Goal: Task Accomplishment & Management: Complete application form

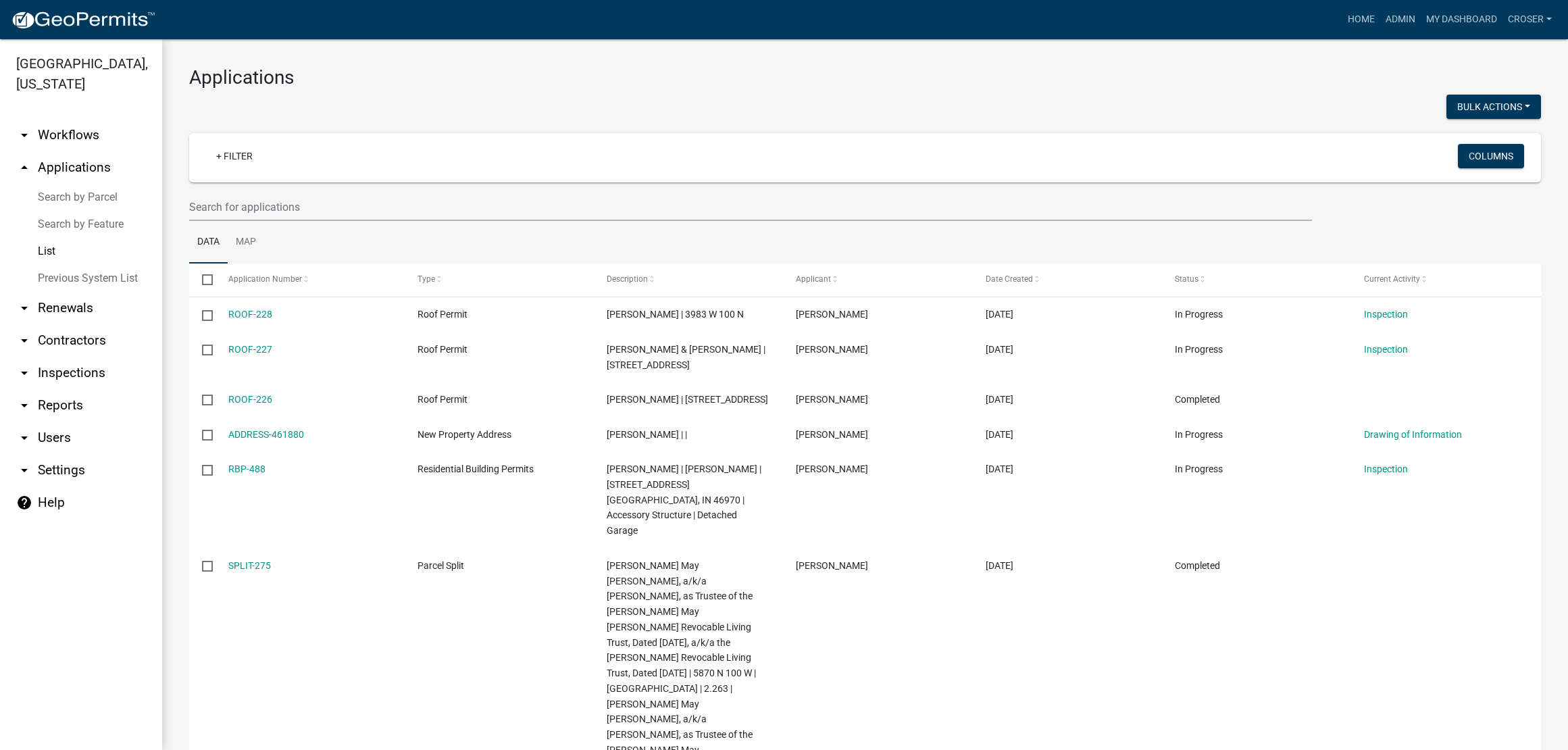
select select "3: 100"
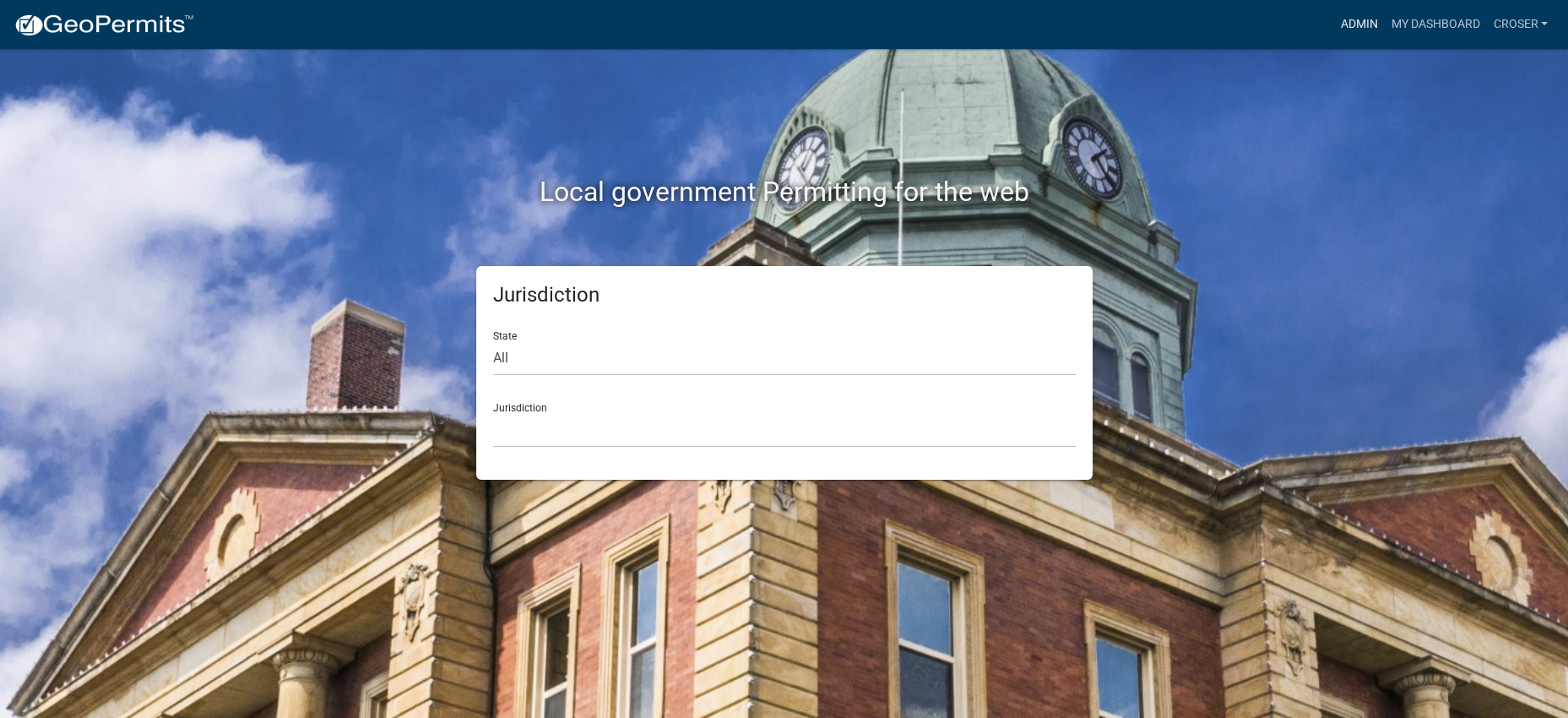
click at [1333, 28] on link "Admin" at bounding box center [1359, 24] width 51 height 32
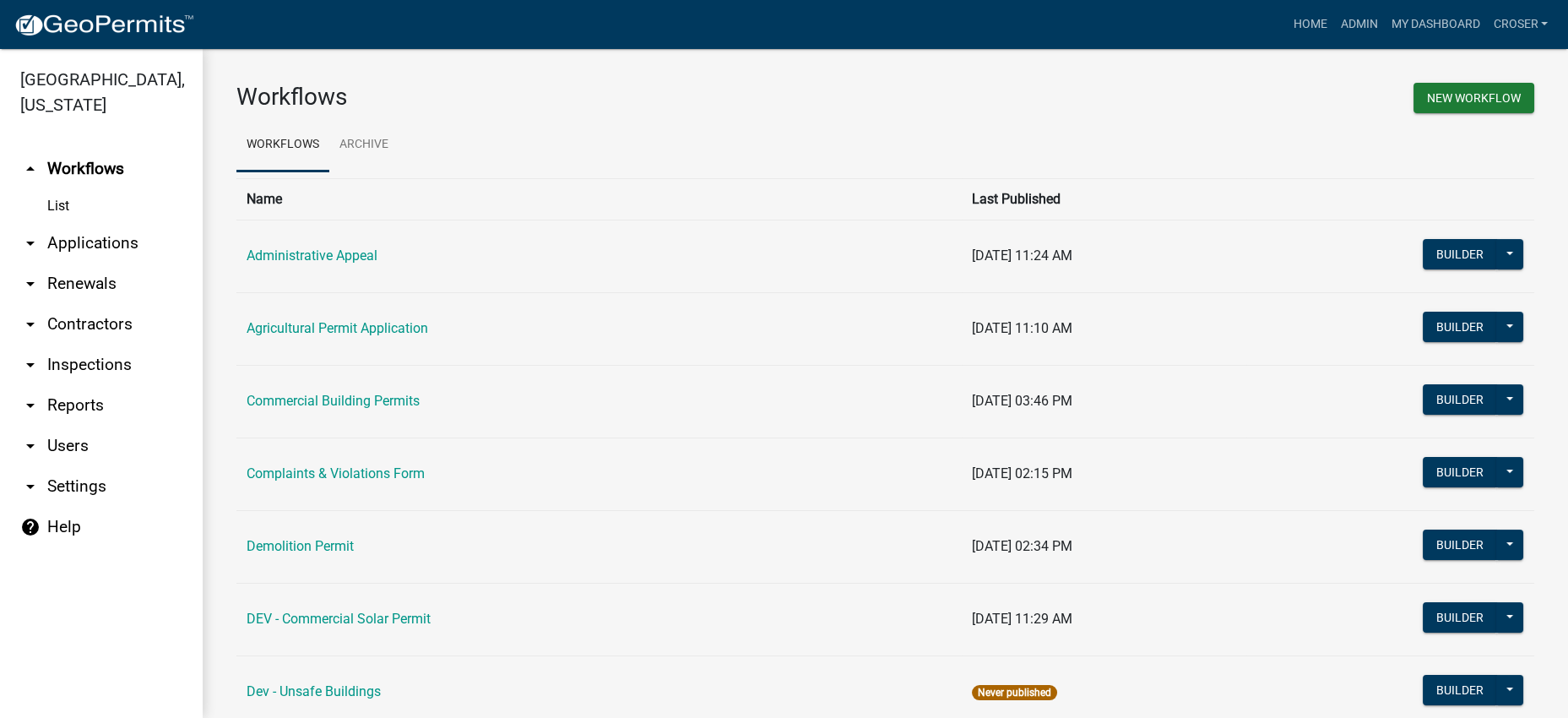
click at [72, 263] on link "arrow_drop_down Applications" at bounding box center [101, 243] width 202 height 40
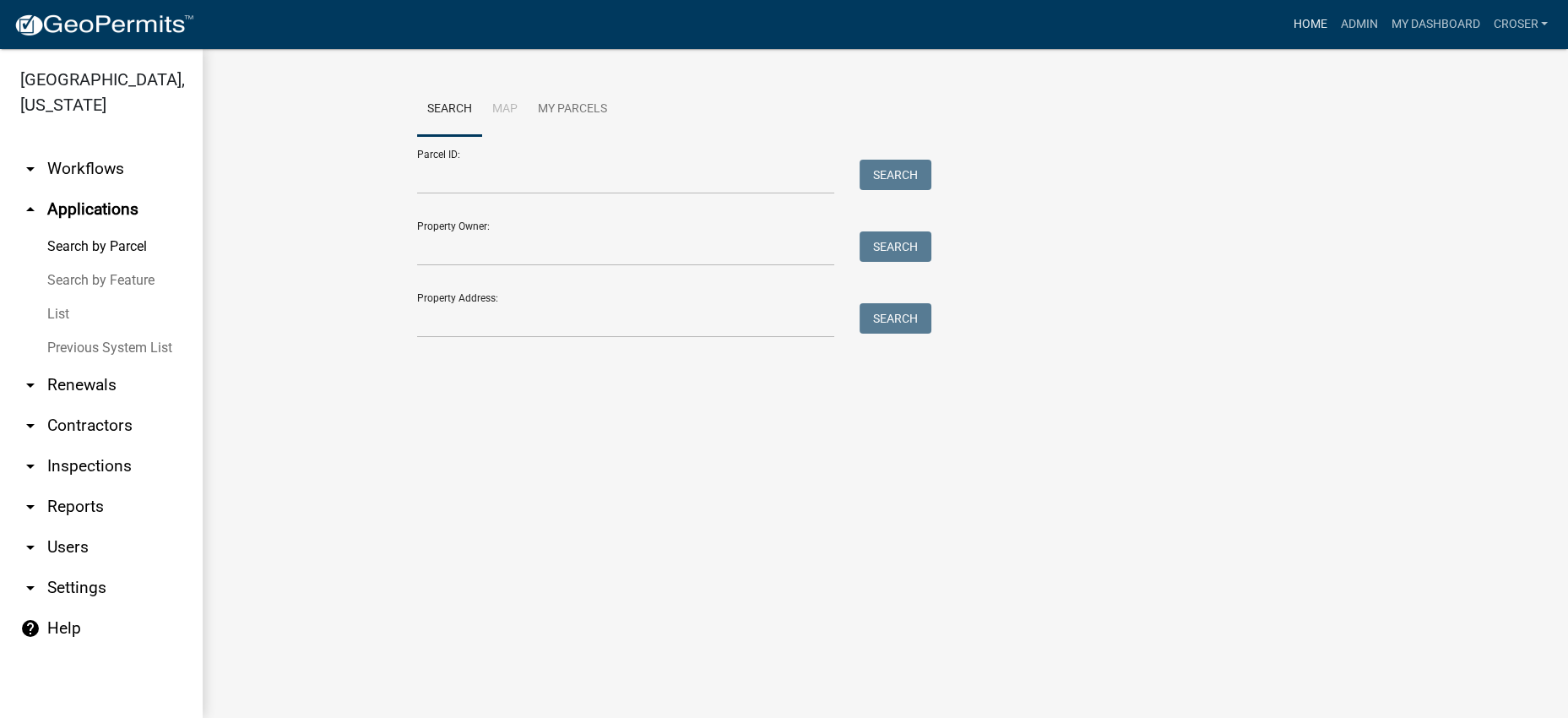
click at [1286, 26] on link "Home" at bounding box center [1310, 24] width 47 height 32
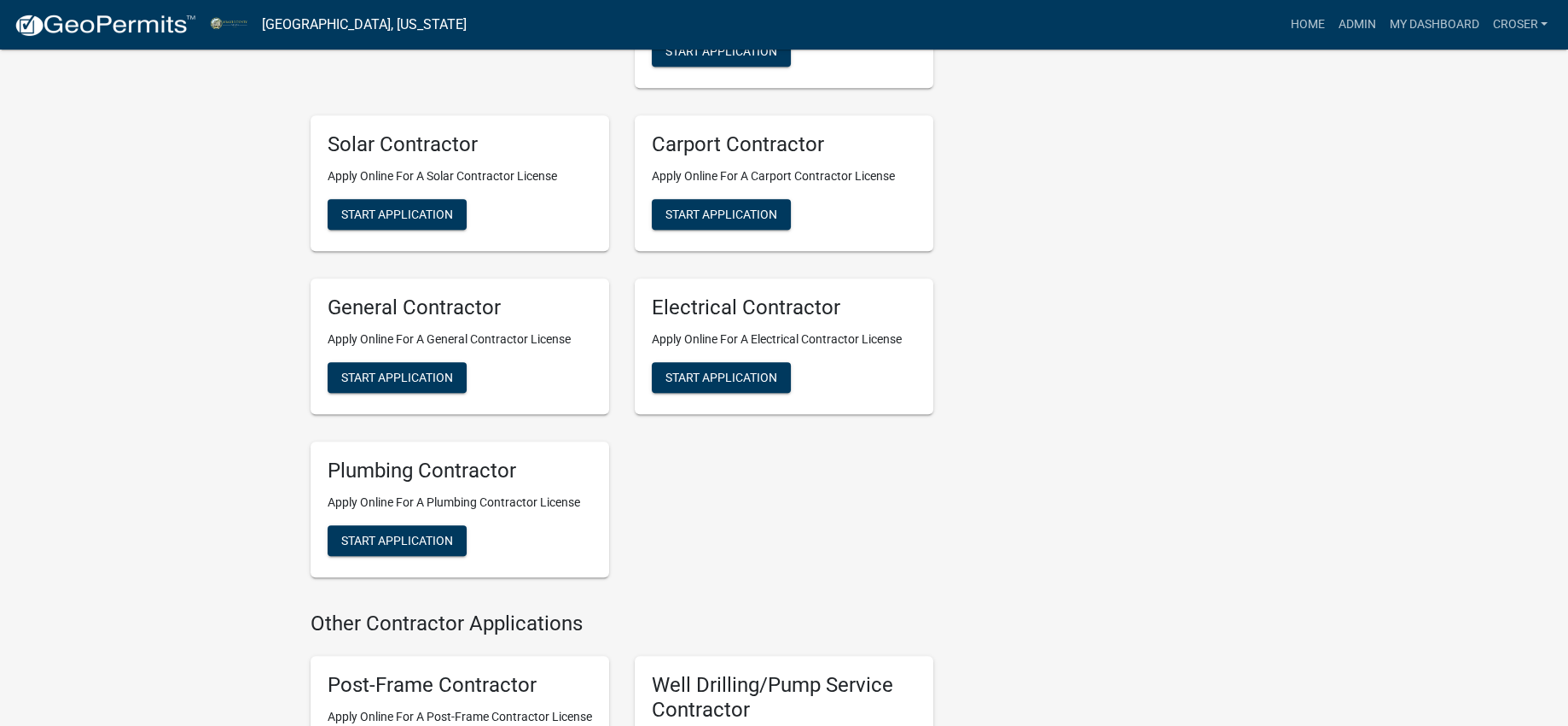
scroll to position [3528, 0]
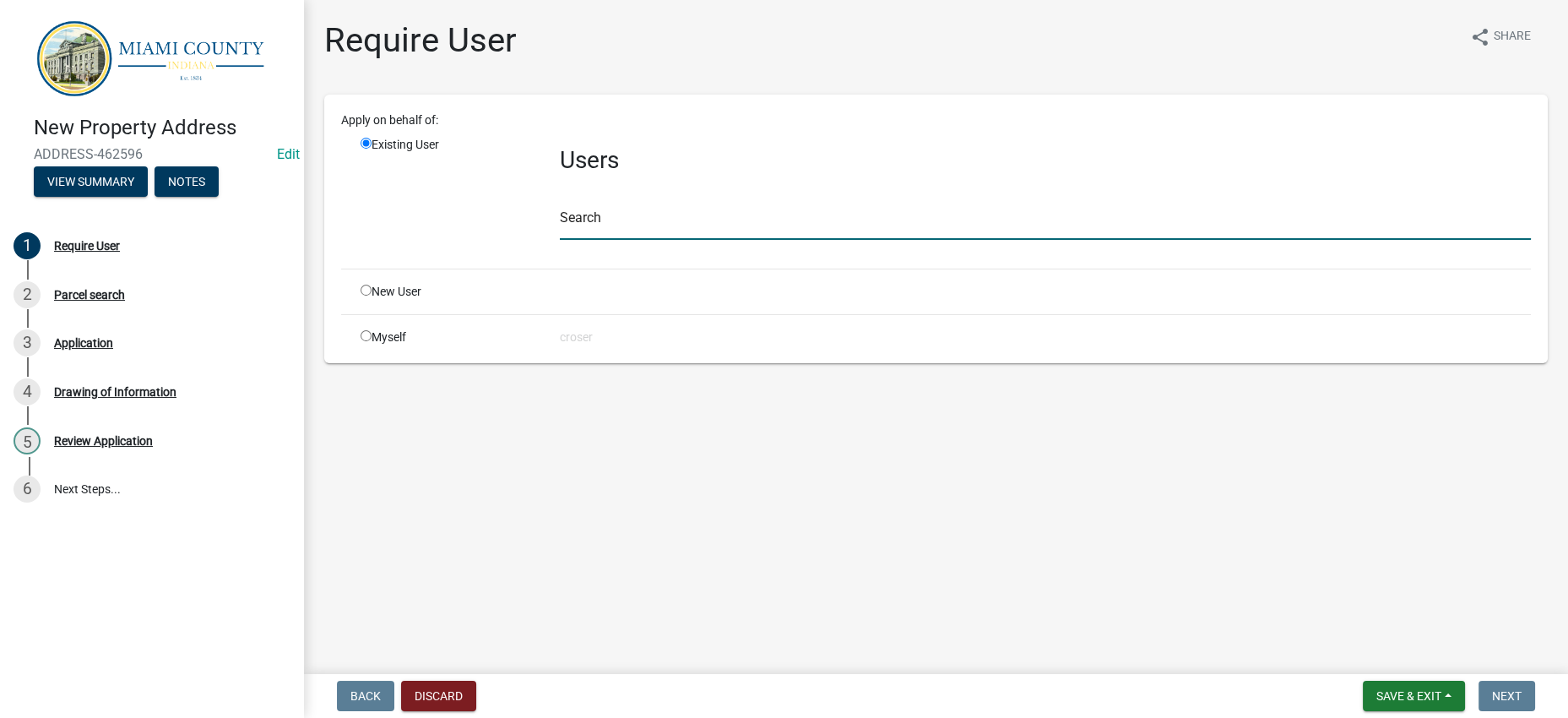
click at [651, 240] on input "text" at bounding box center [1045, 222] width 971 height 34
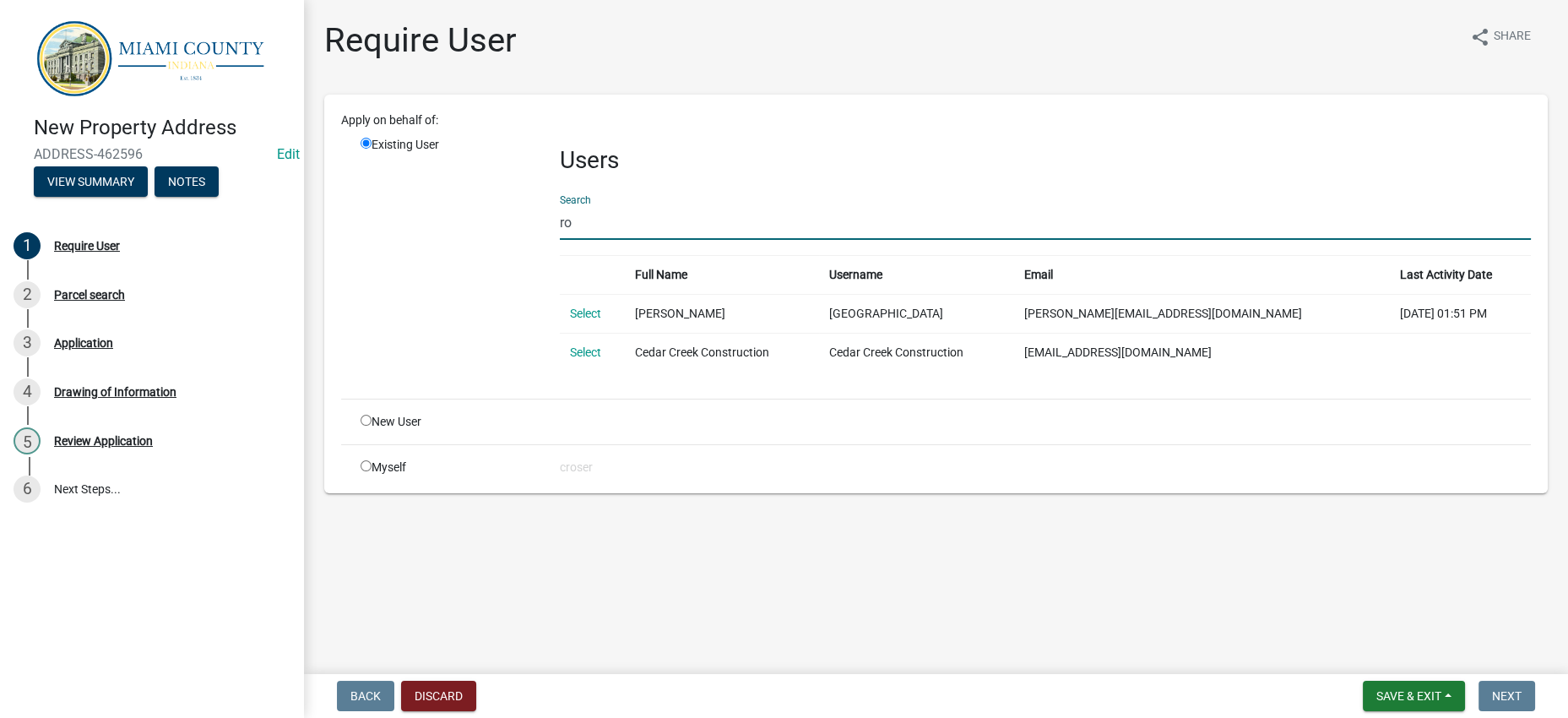
type input "r"
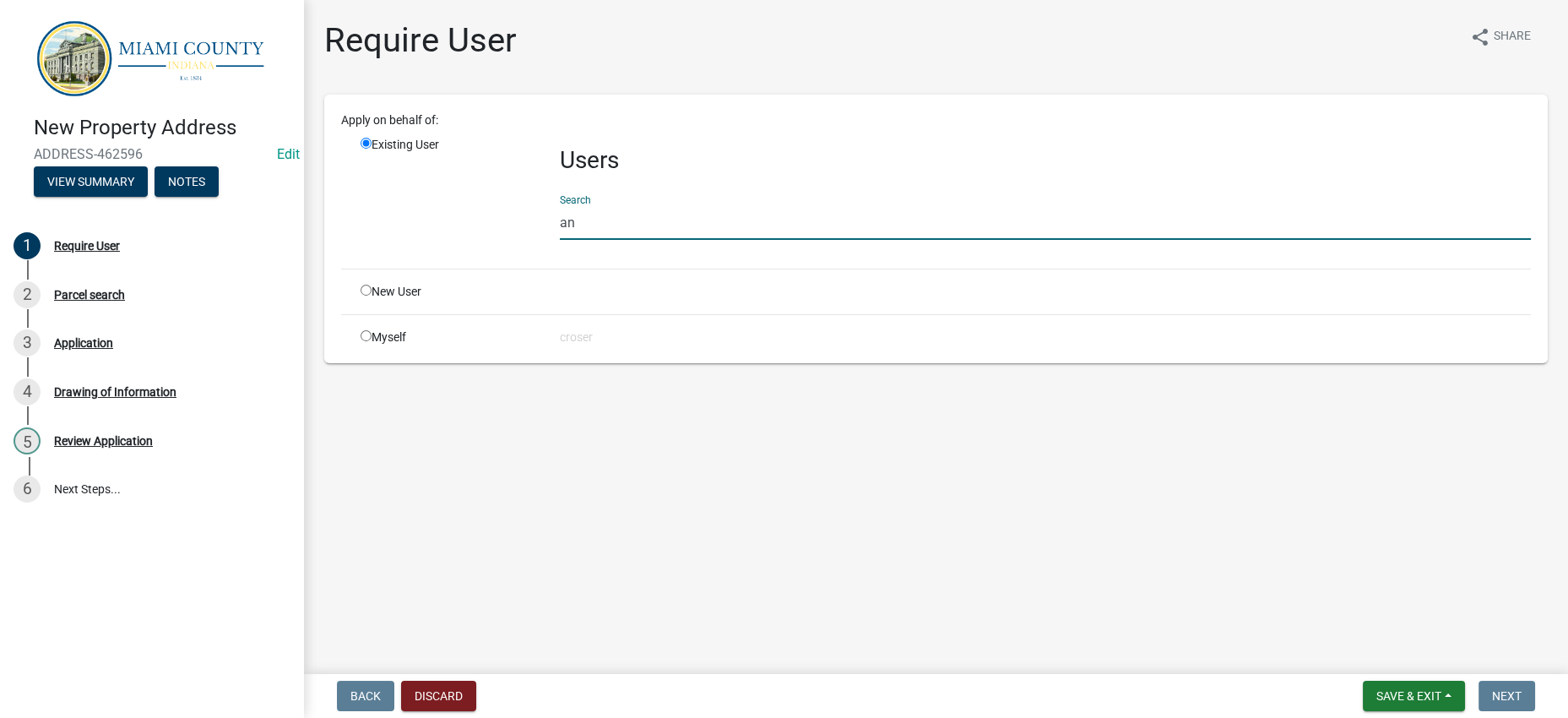
type input "a"
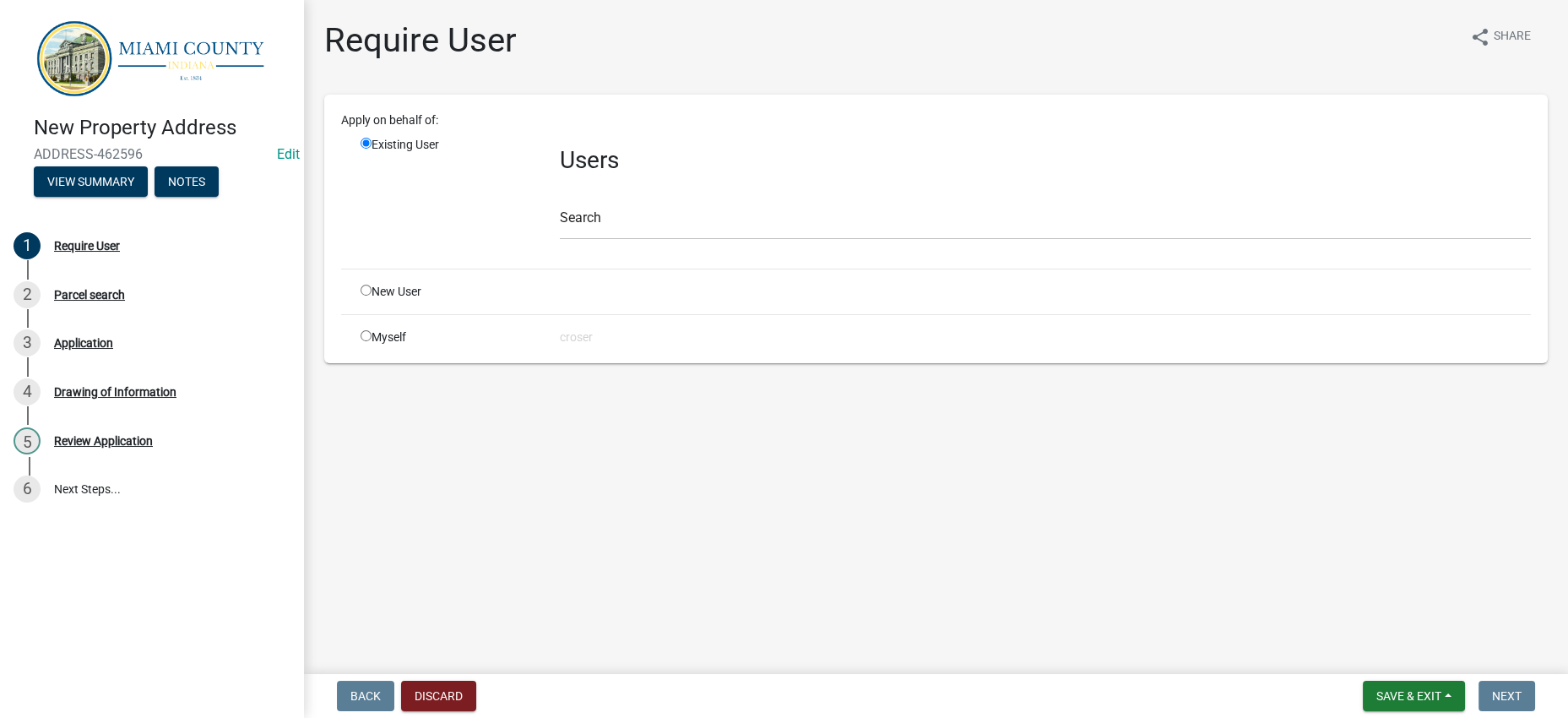
click at [421, 300] on div "New User" at bounding box center [448, 292] width 200 height 18
click at [372, 295] on input "radio" at bounding box center [366, 290] width 11 height 11
radio input "true"
radio input "false"
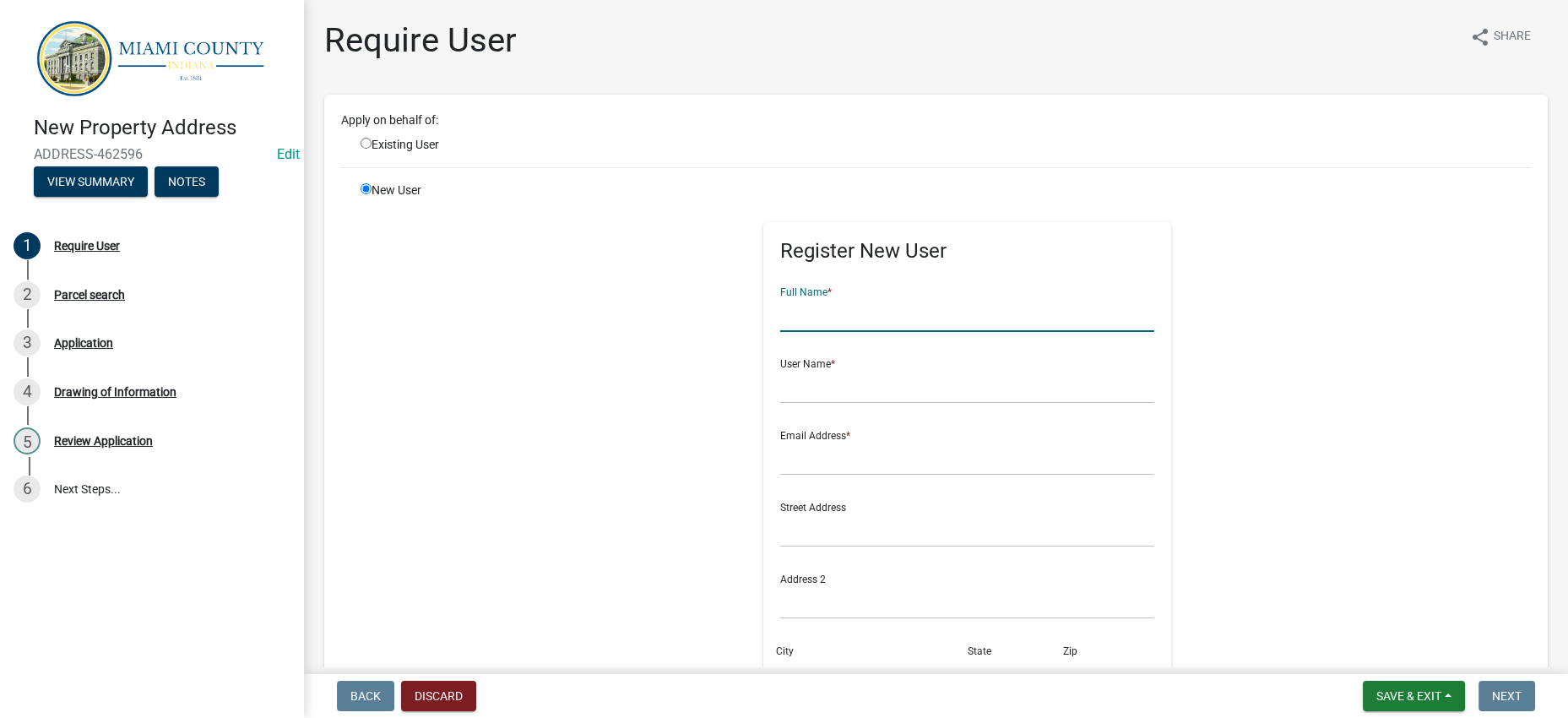
click at [800, 332] on input "text" at bounding box center [967, 314] width 374 height 34
type input "[PERSON_NAME]"
type input "nathanroettger"
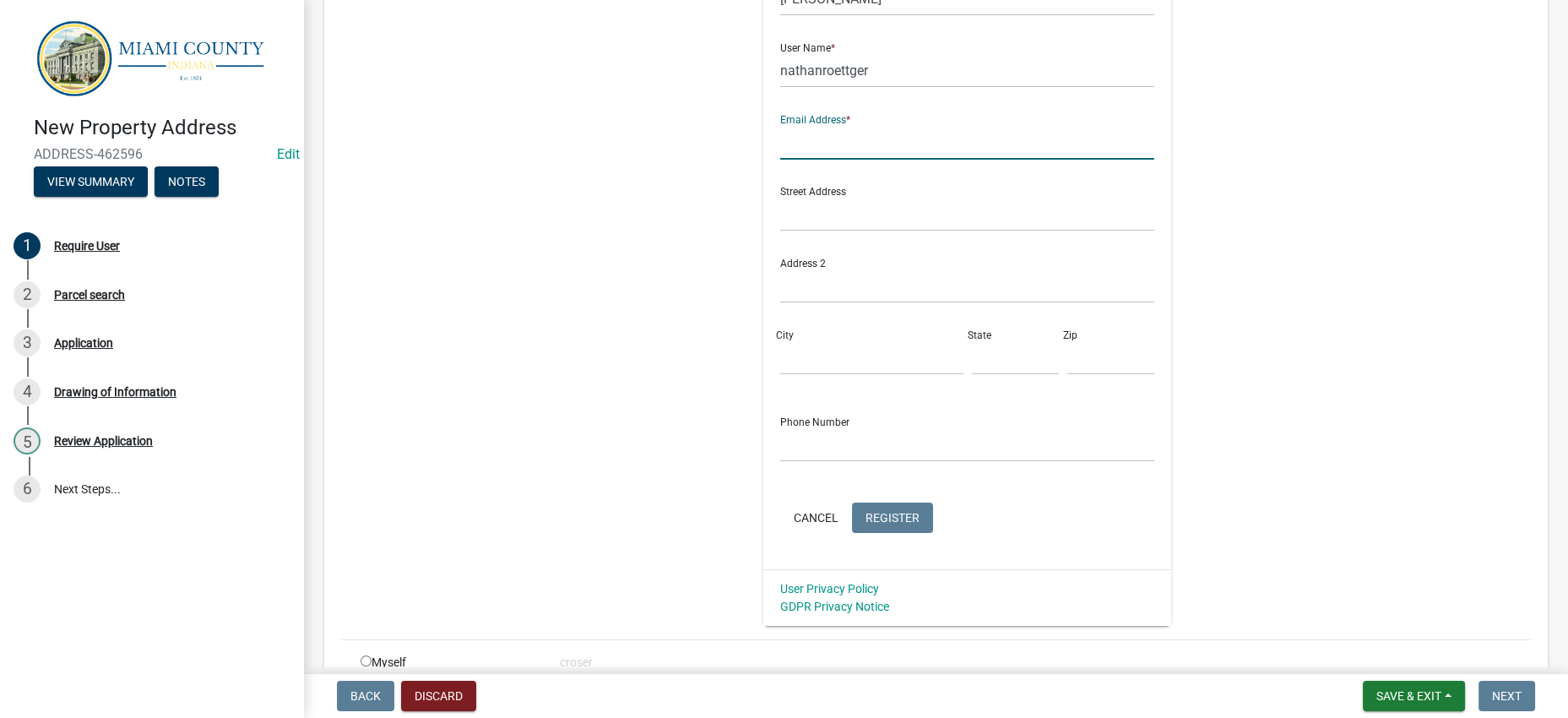
scroll to position [317, 0]
type input "[EMAIL_ADDRESS][DOMAIN_NAME]"
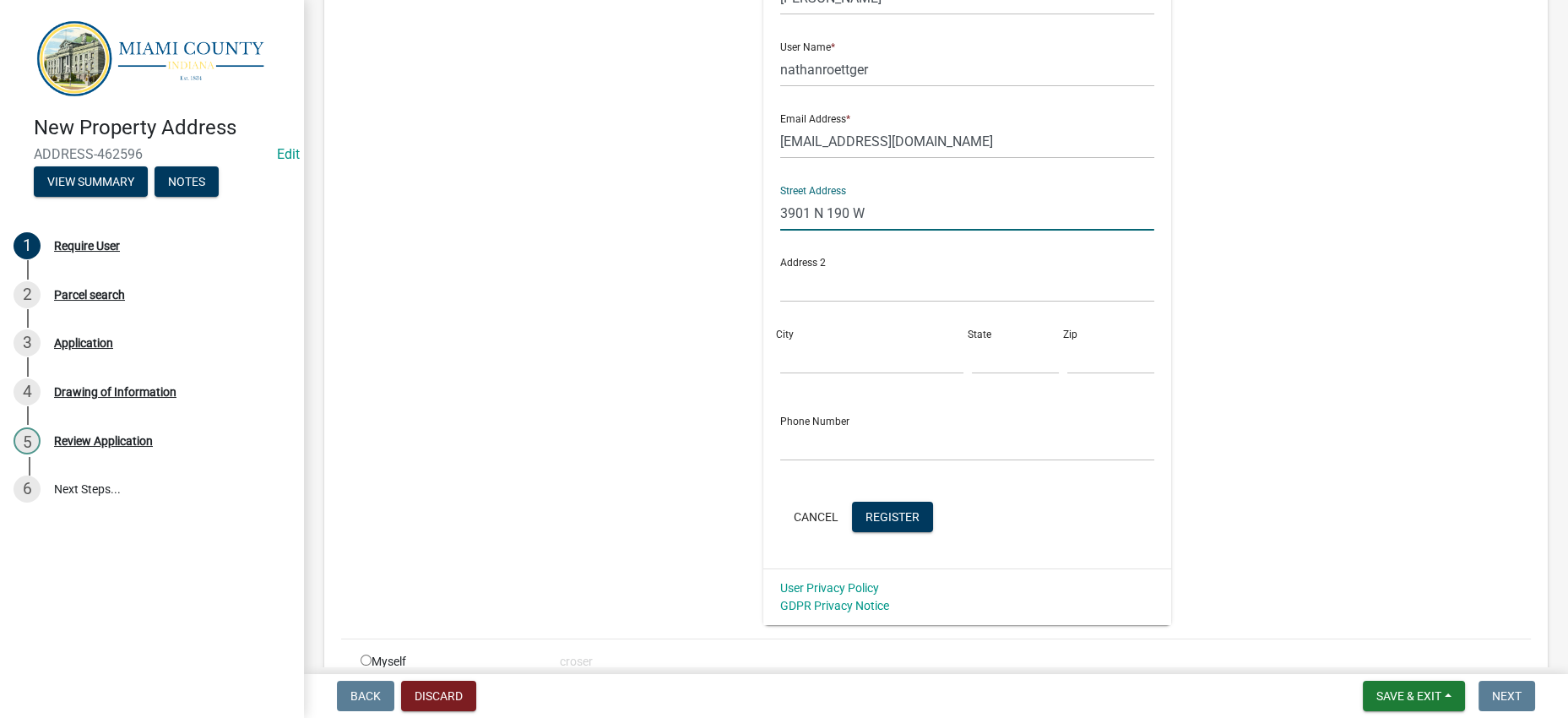
type input "3901 N 190 W"
type input "[GEOGRAPHIC_DATA]"
type input "IN"
type input "46970"
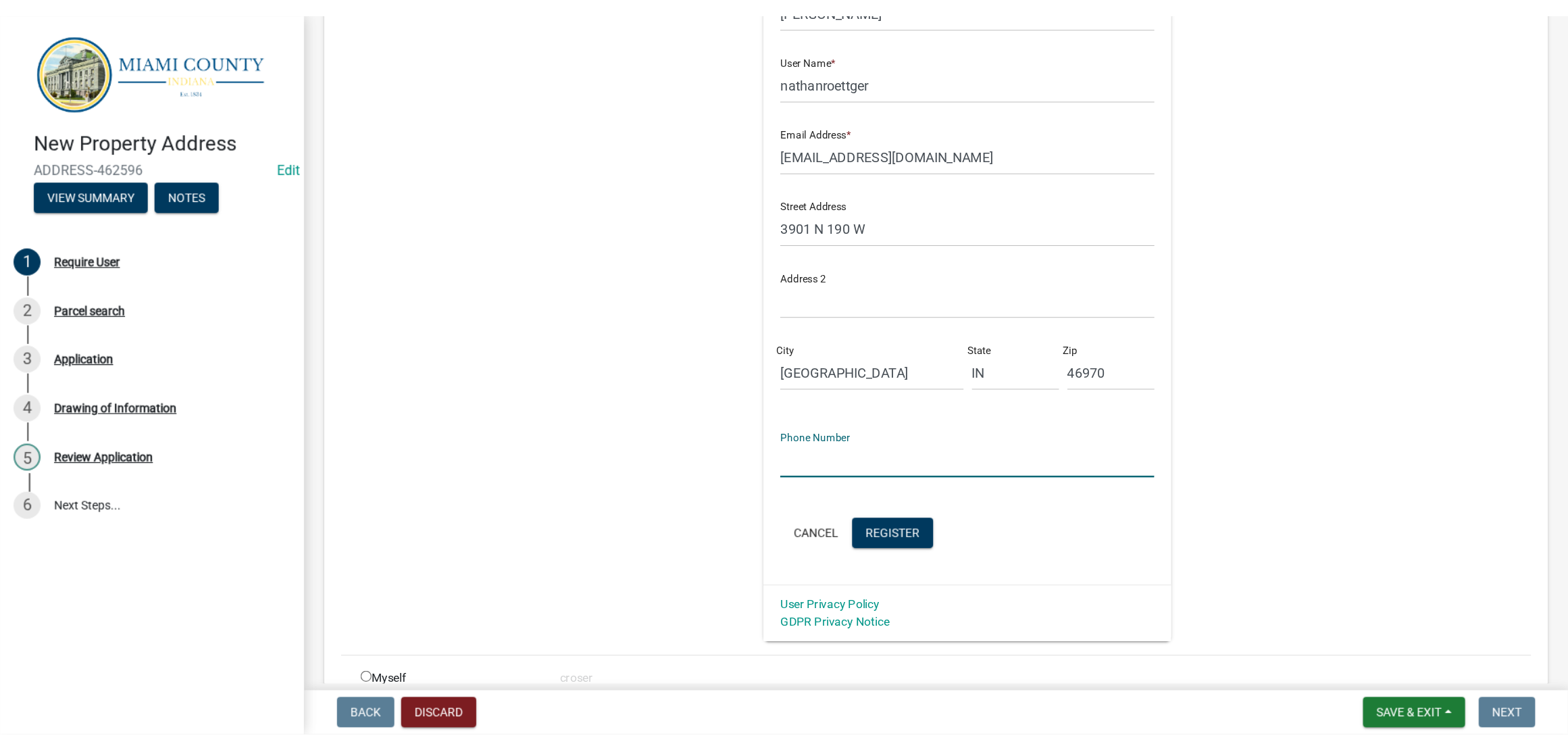
scroll to position [259, 0]
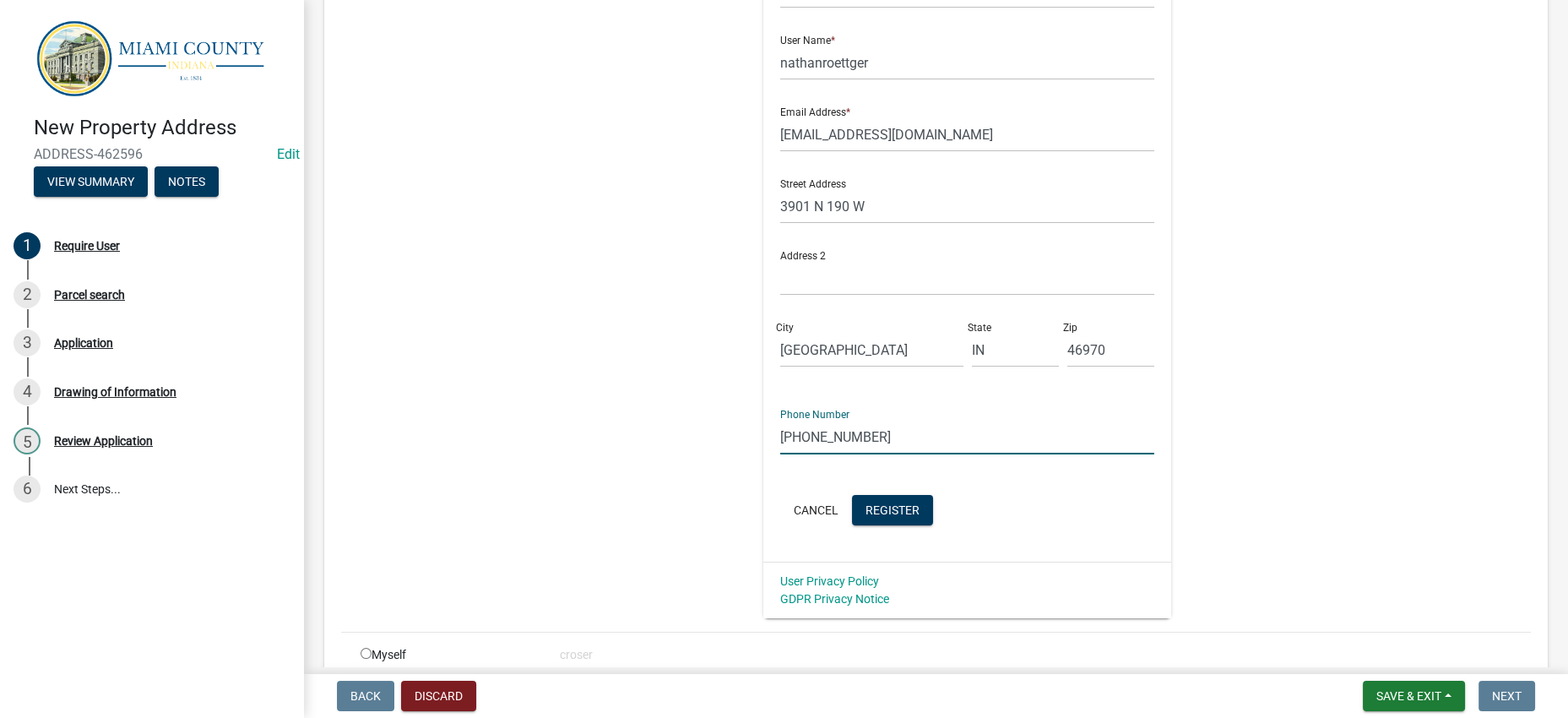
type input "[PHONE_NUMBER]"
click at [1175, 332] on div "Register New User Full Name * [PERSON_NAME] User Name * nathanroettger Email Ad…" at bounding box center [966, 238] width 866 height 760
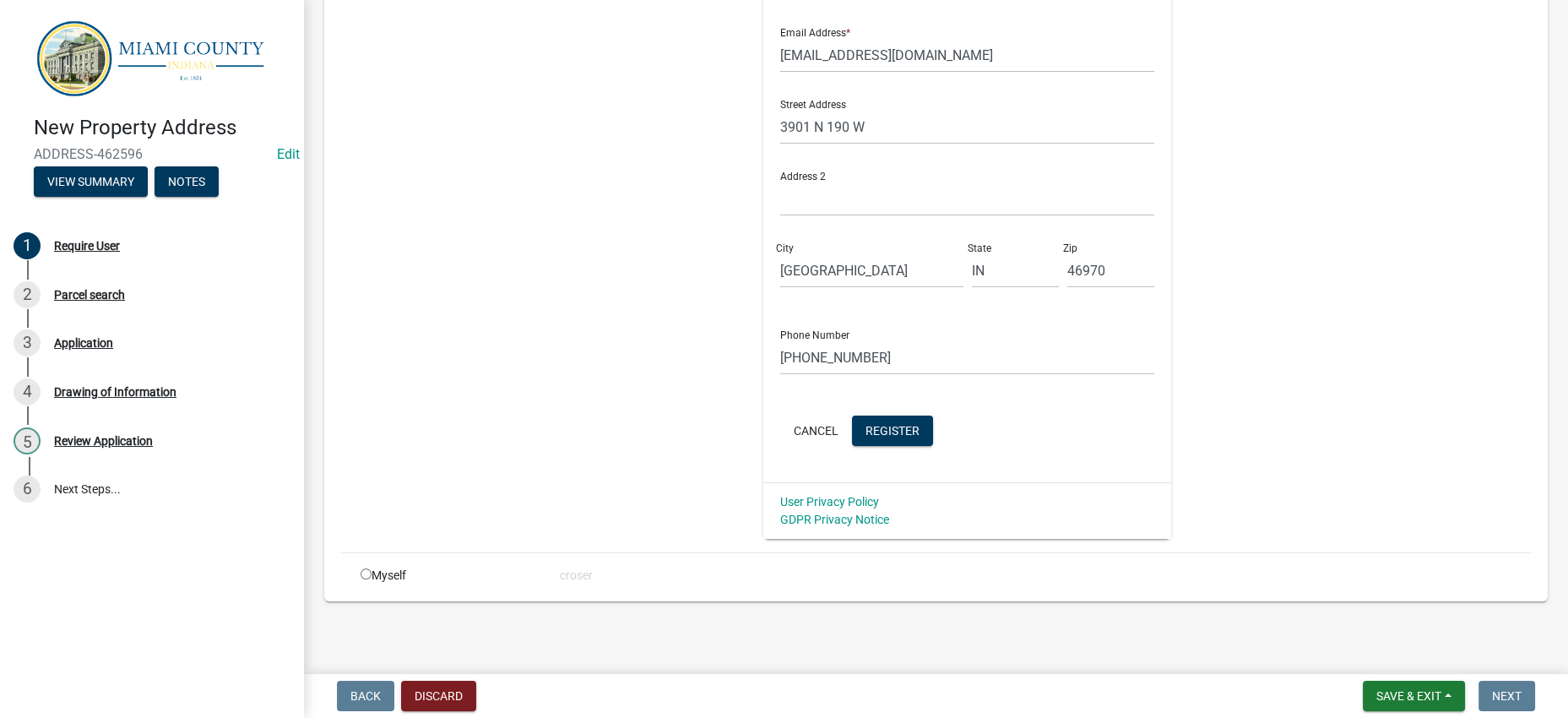
scroll to position [675, 0]
click at [866, 423] on span "Register" at bounding box center [892, 429] width 54 height 14
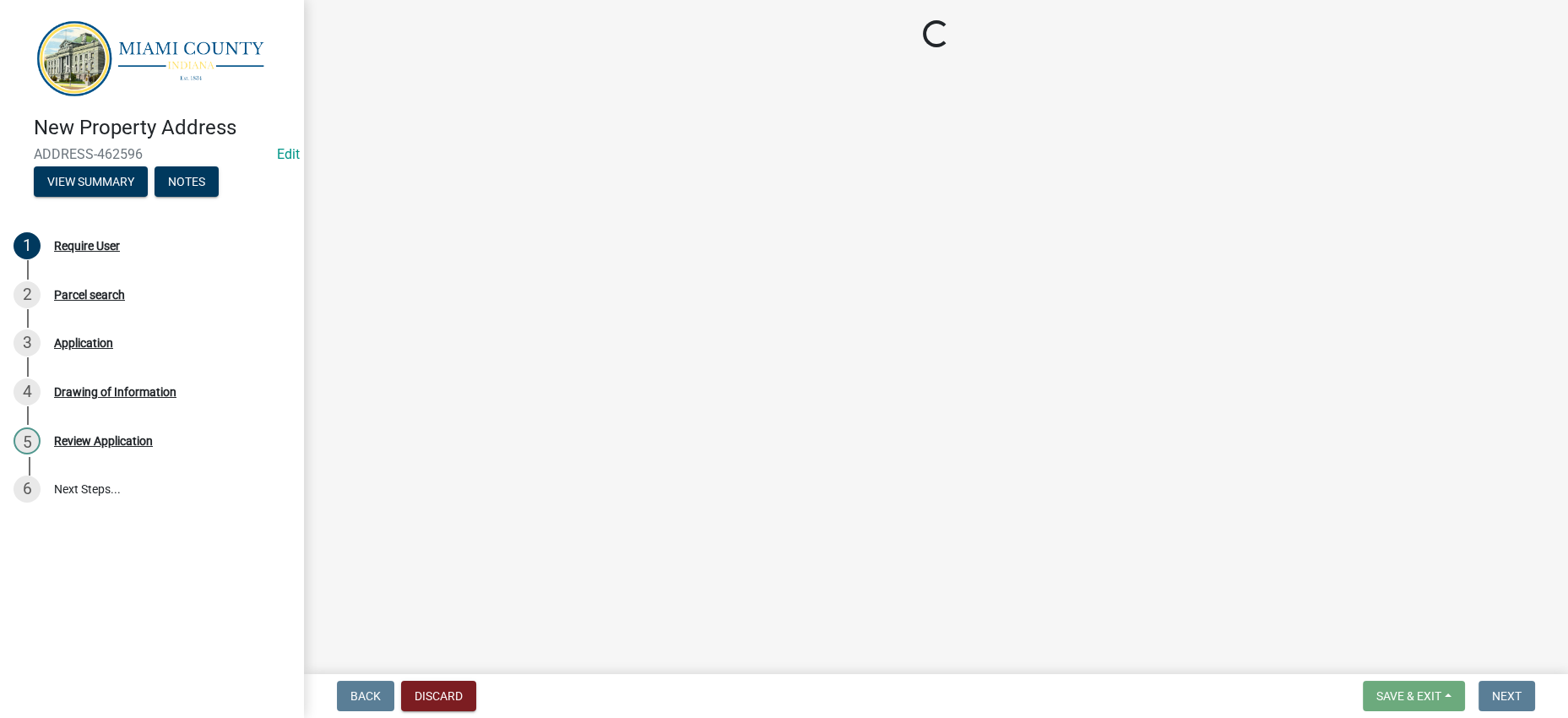
scroll to position [0, 0]
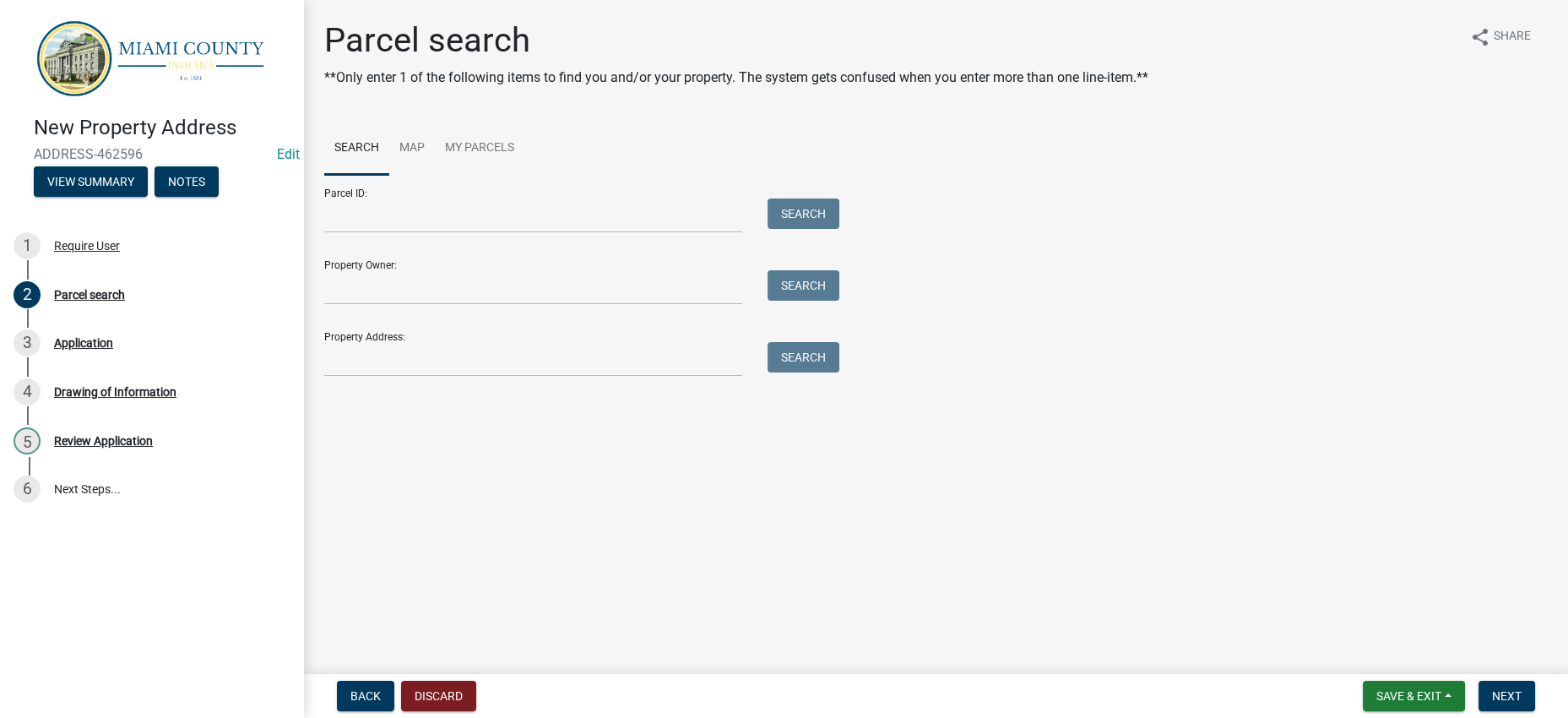
click at [494, 233] on div "Parcel ID: Search" at bounding box center [577, 204] width 507 height 59
click at [480, 233] on input "Parcel ID:" at bounding box center [532, 215] width 418 height 34
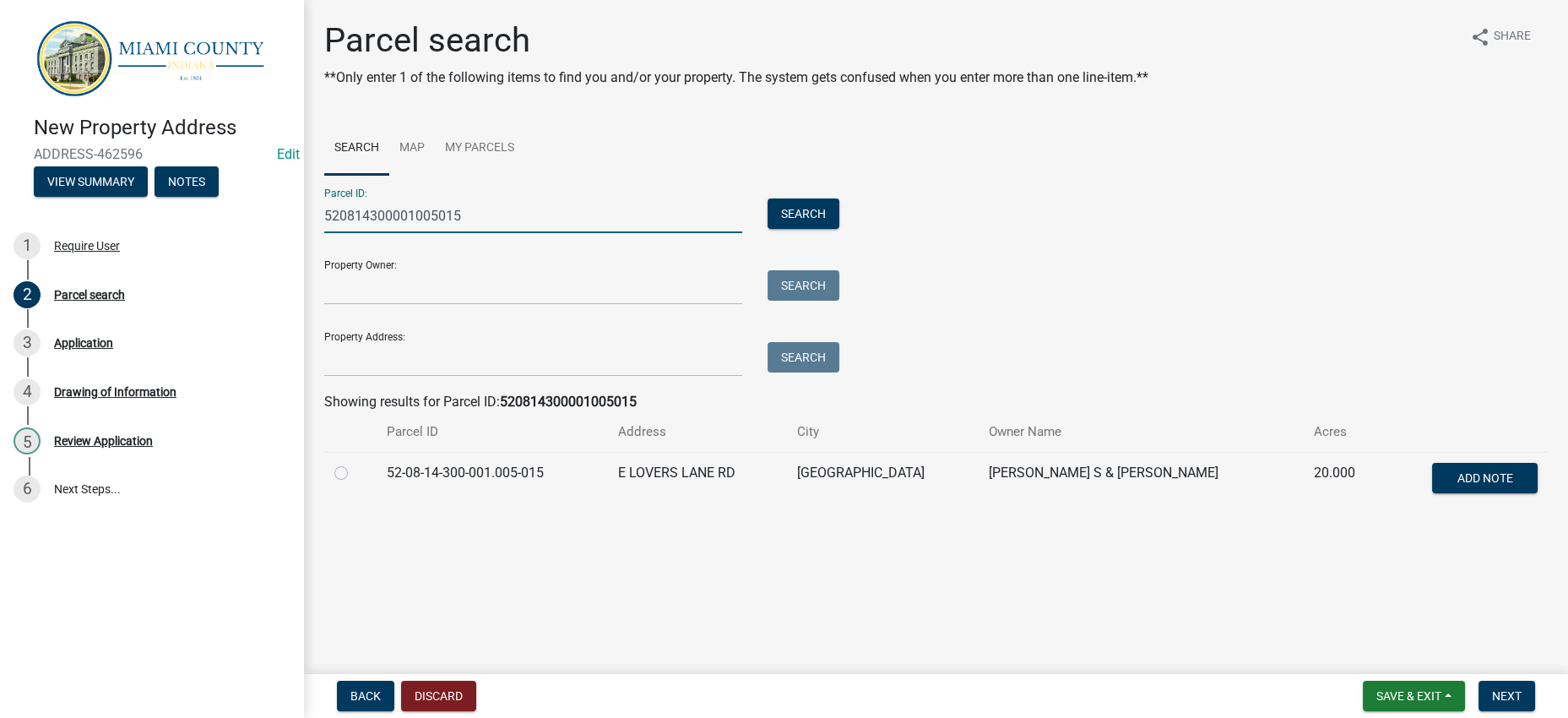
type input "520814300001005015"
click at [355, 463] on label at bounding box center [355, 463] width 0 height 0
click at [355, 473] on input "radio" at bounding box center [360, 468] width 11 height 11
radio input "true"
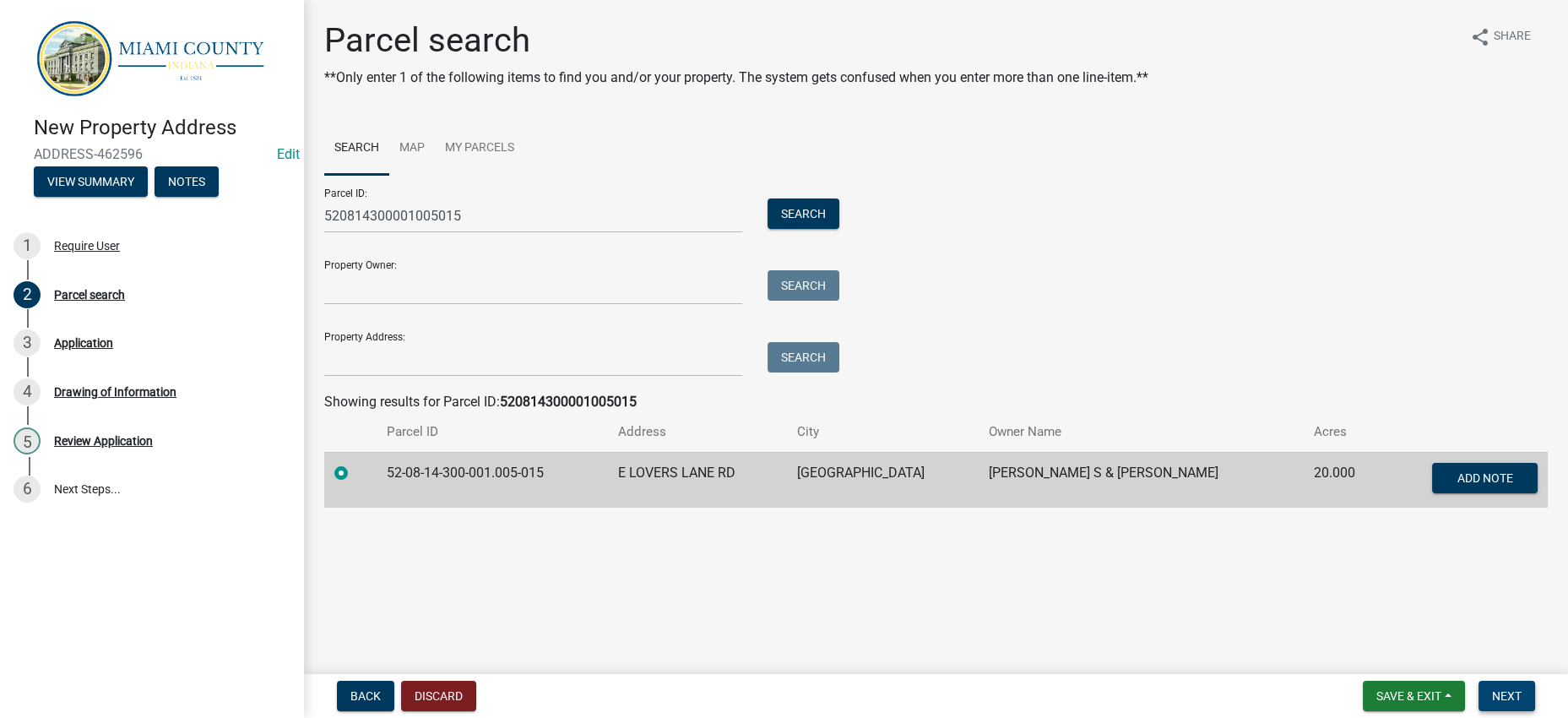
click at [1494, 695] on span "Next" at bounding box center [1506, 696] width 29 height 14
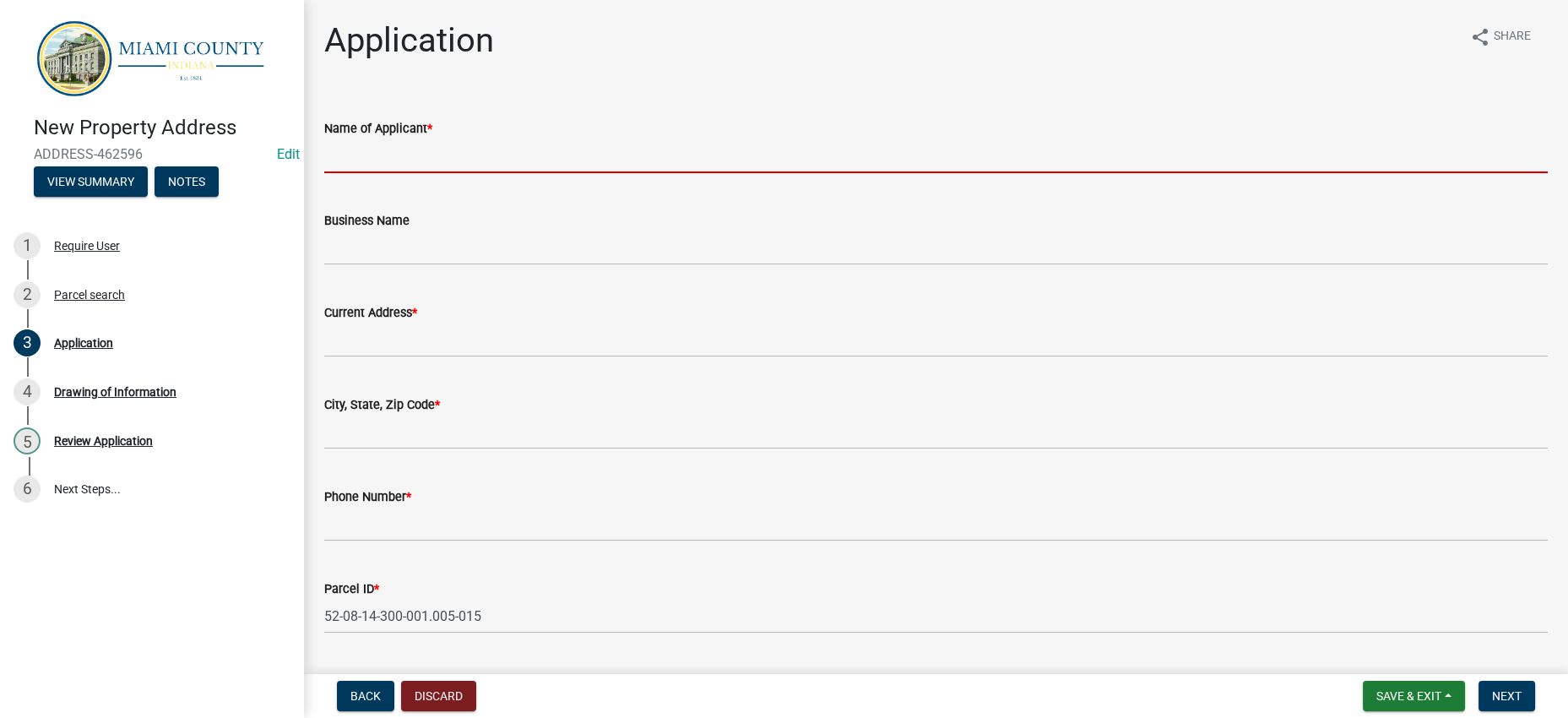
click at [542, 173] on input "Name of Applicant *" at bounding box center [935, 156] width 1224 height 34
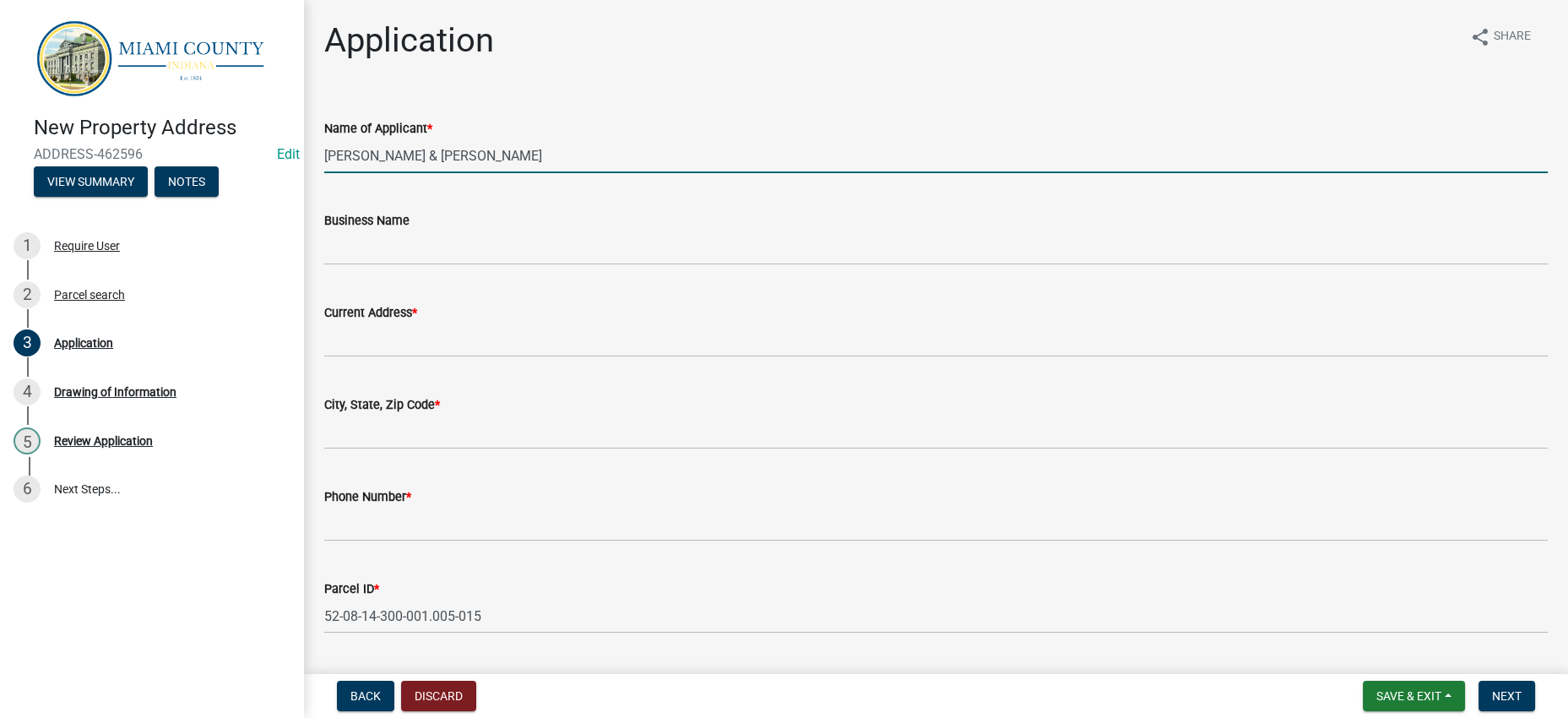
type input "[PERSON_NAME] & [PERSON_NAME]"
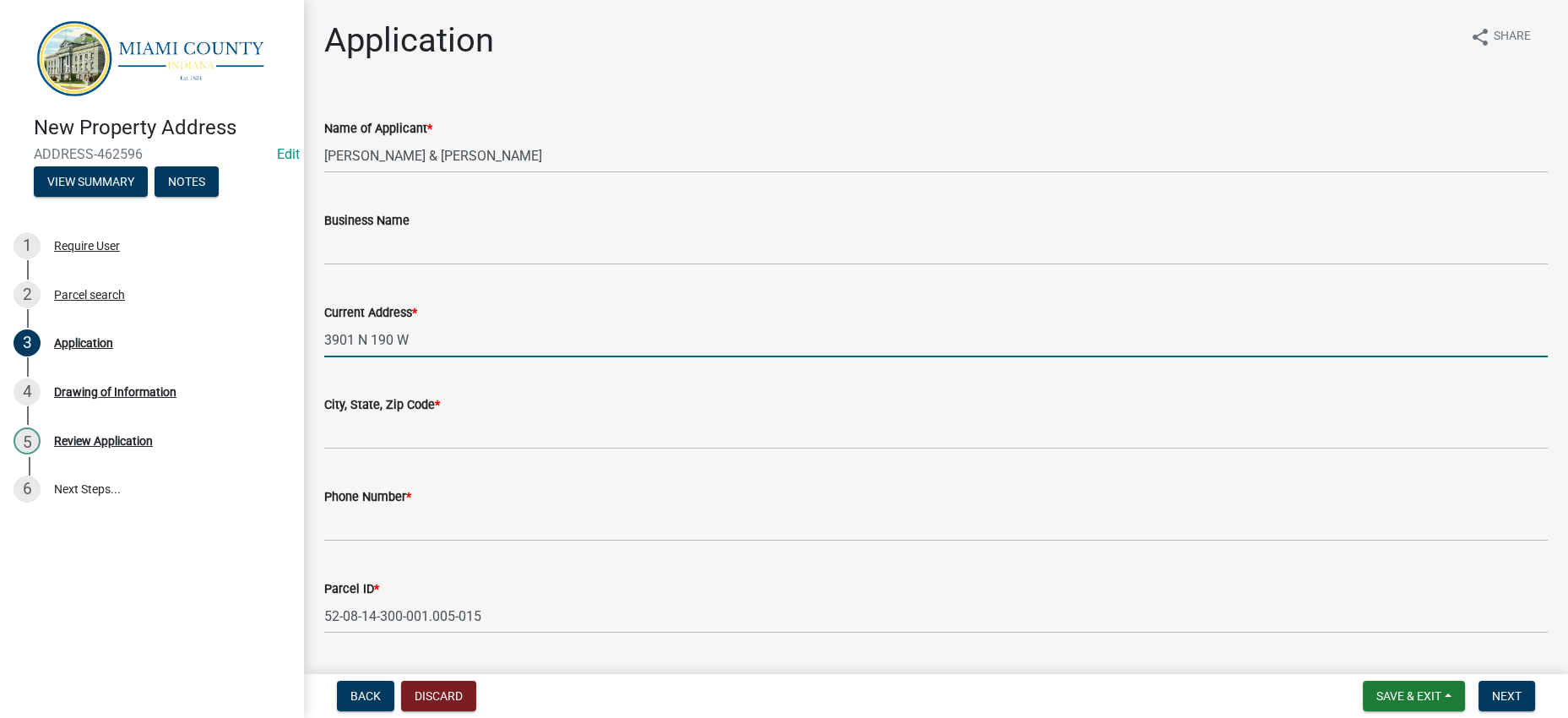
type input "3901 N 190 W"
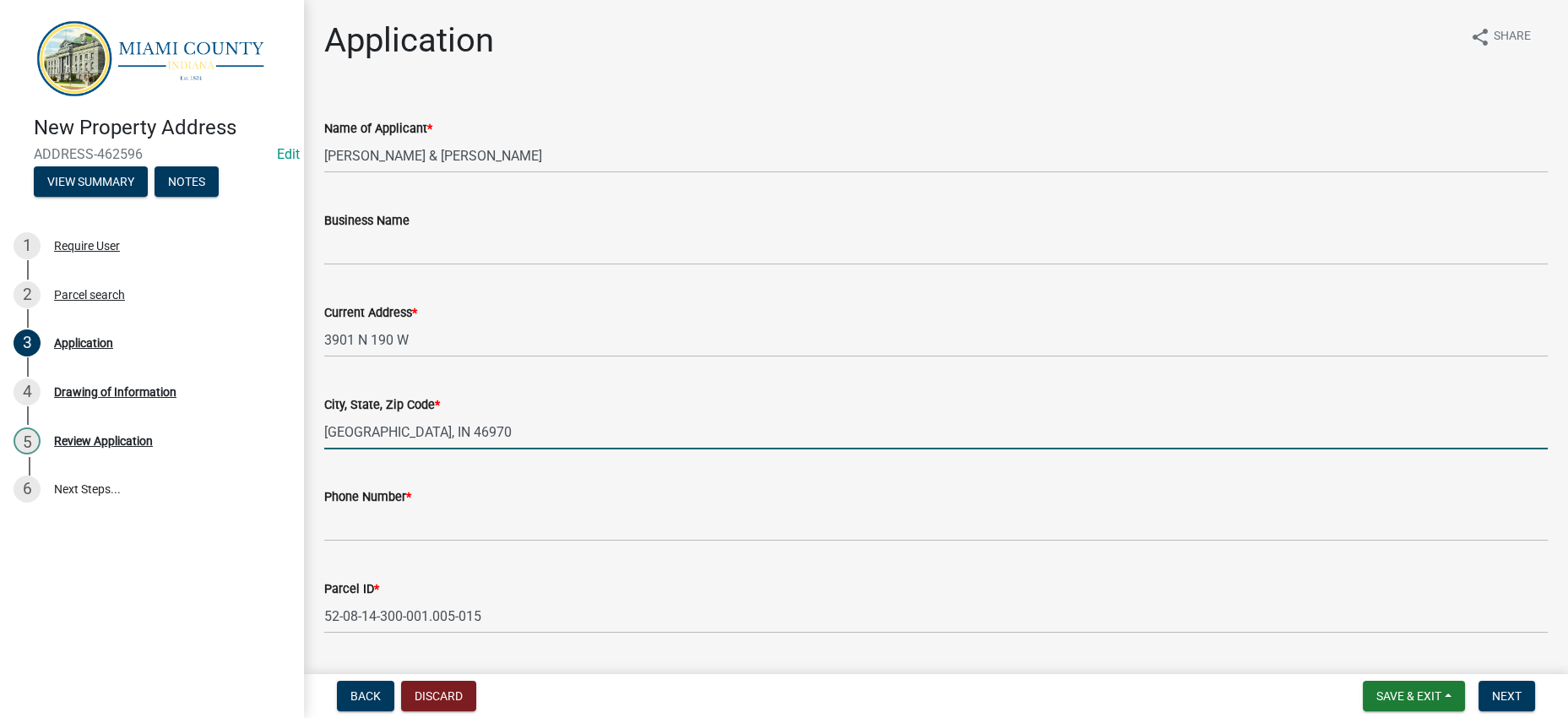
type input "[GEOGRAPHIC_DATA], IN 46970"
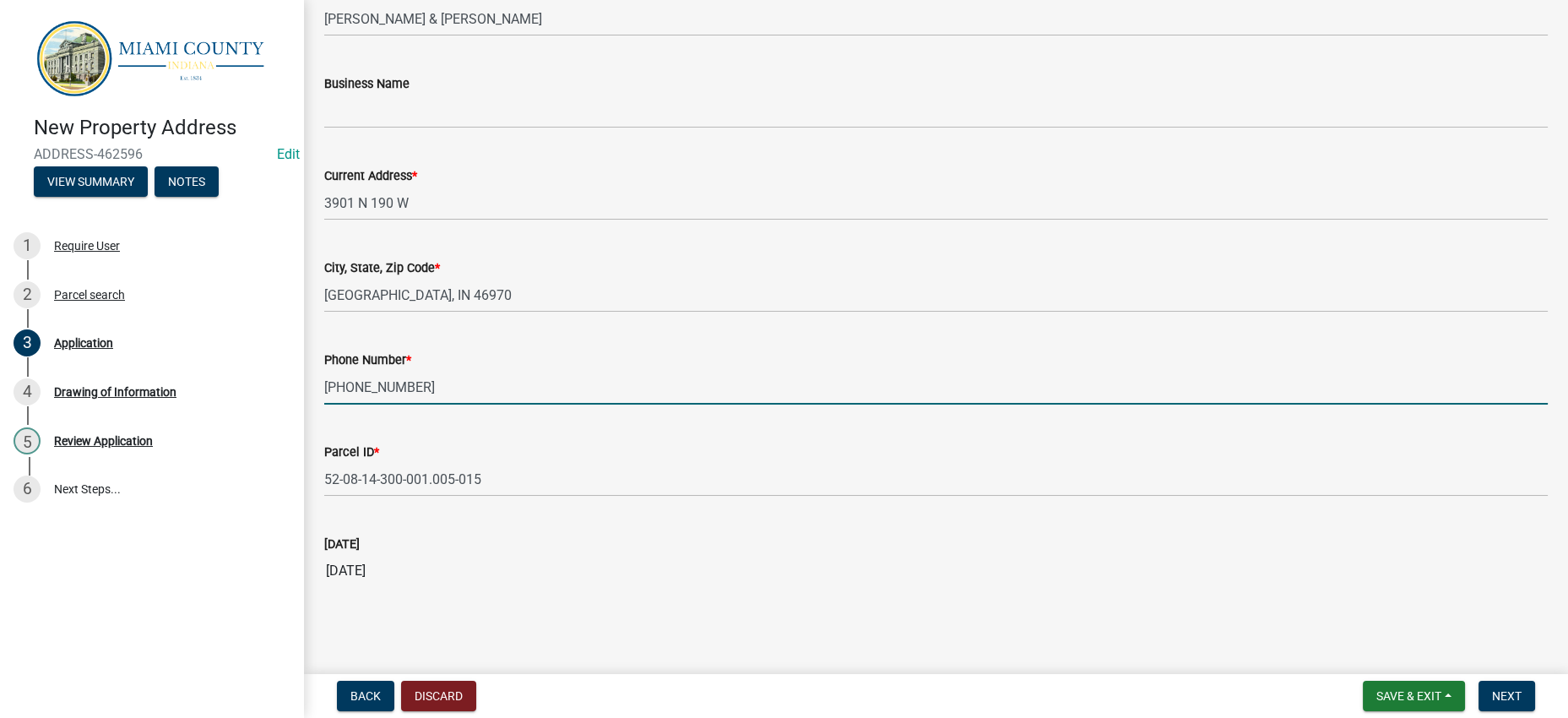
scroll to position [322, 0]
type input "[PHONE_NUMBER]"
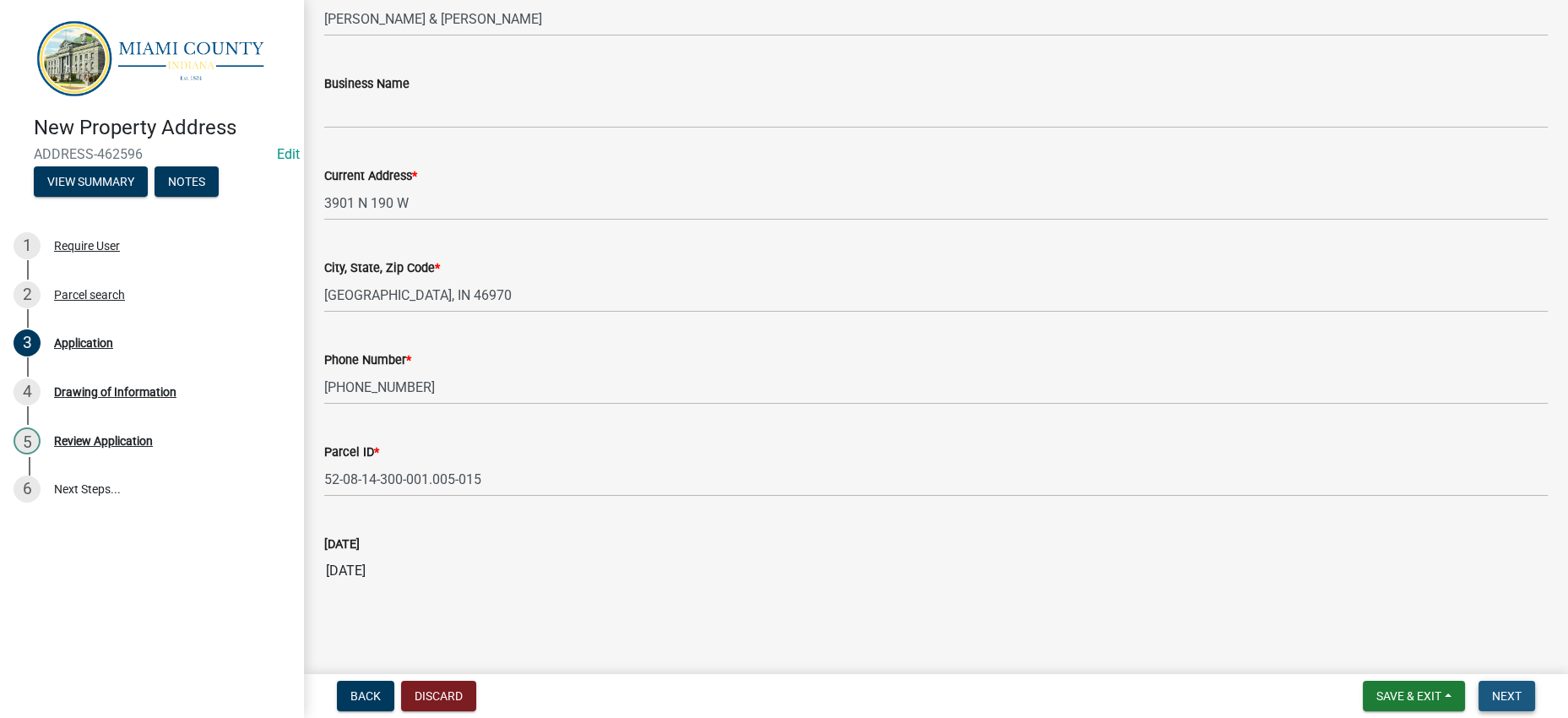
click at [1496, 689] on span "Next" at bounding box center [1506, 696] width 29 height 14
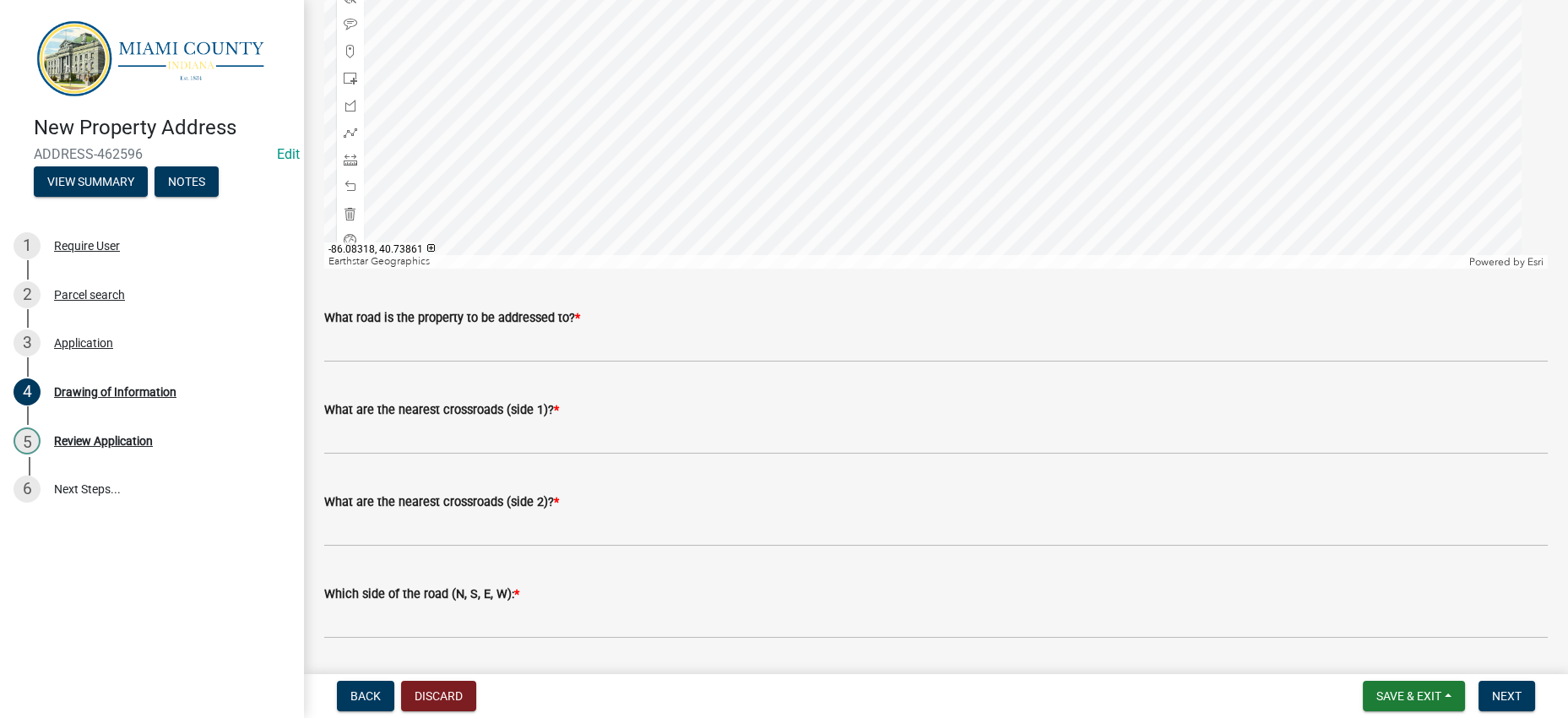
scroll to position [633, 0]
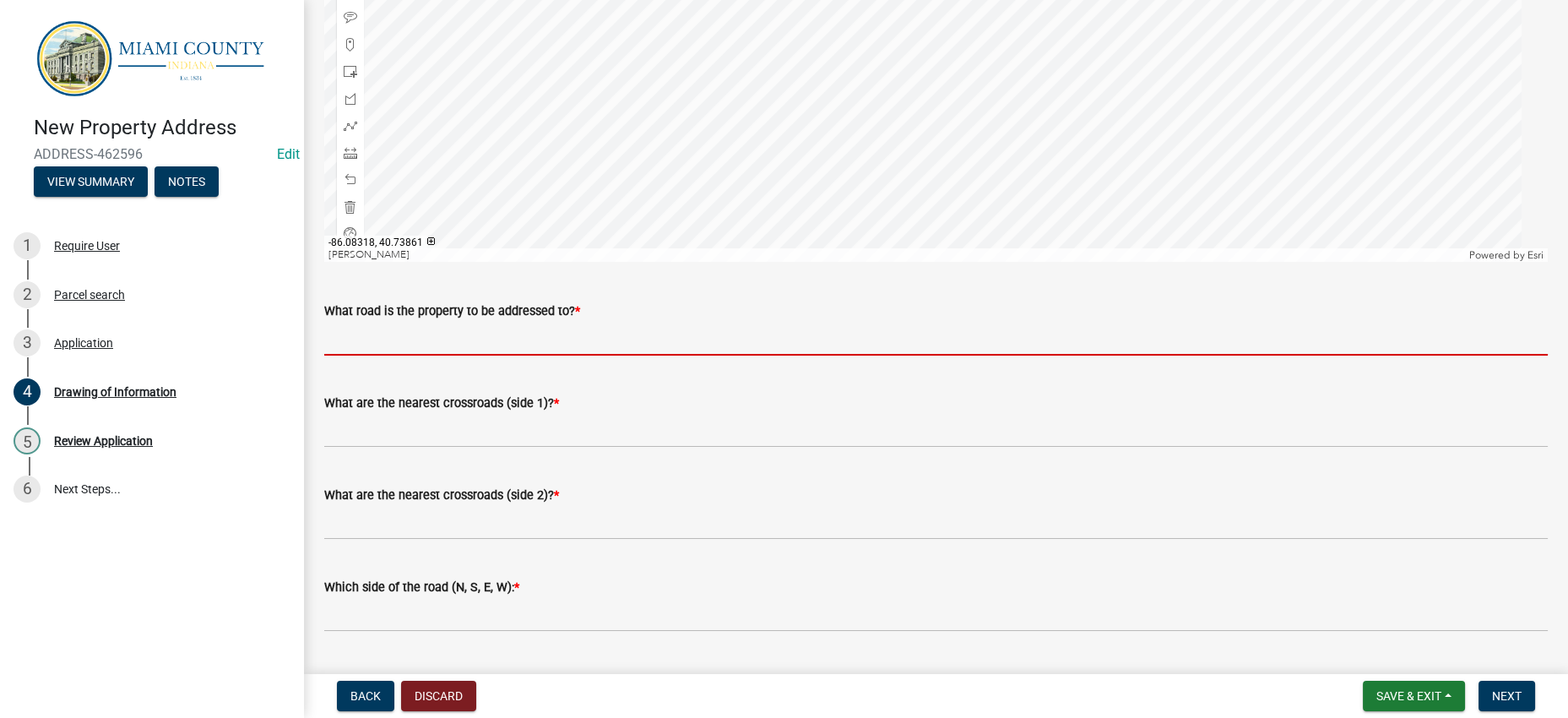
click at [463, 355] on input "What road is the property to be addressed to? *" at bounding box center [935, 337] width 1224 height 34
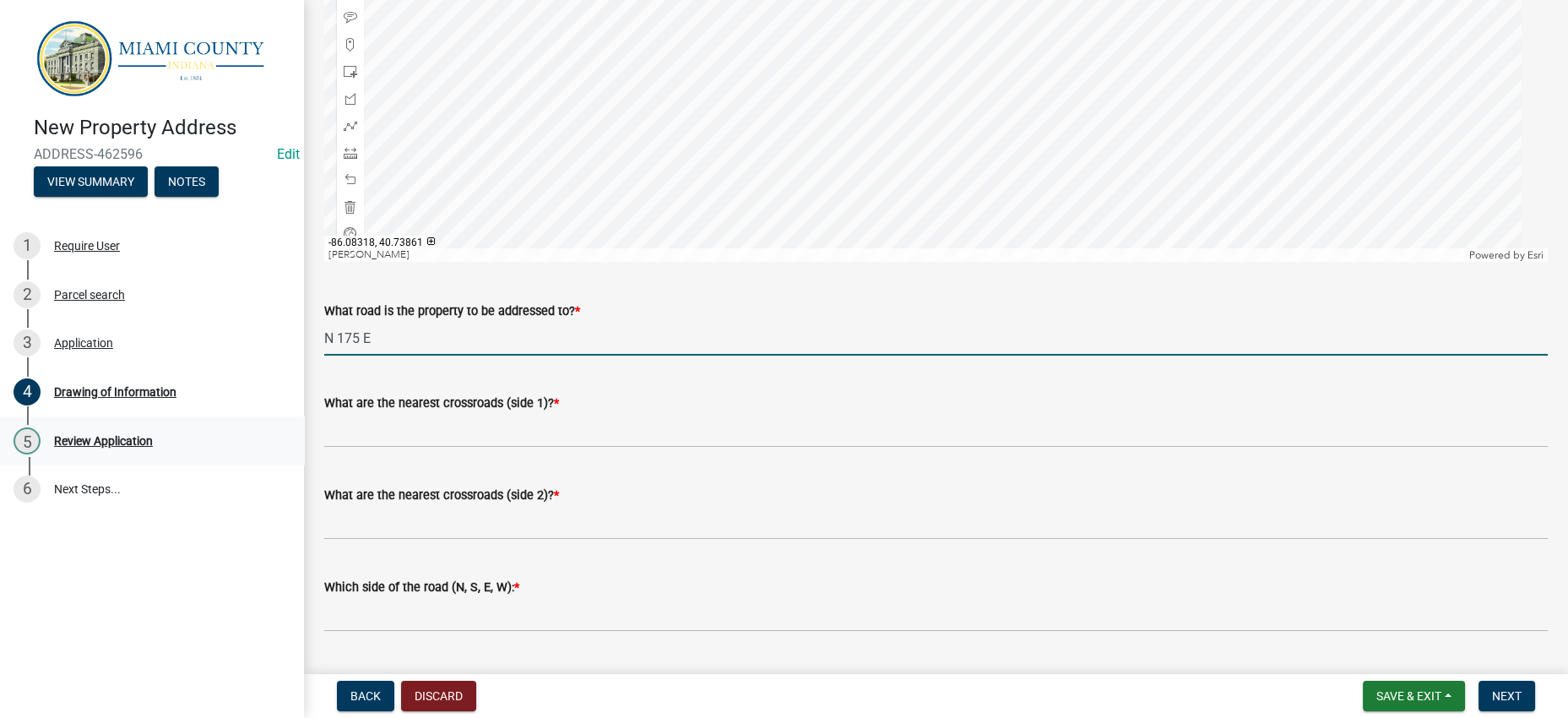
type input "N 175 E"
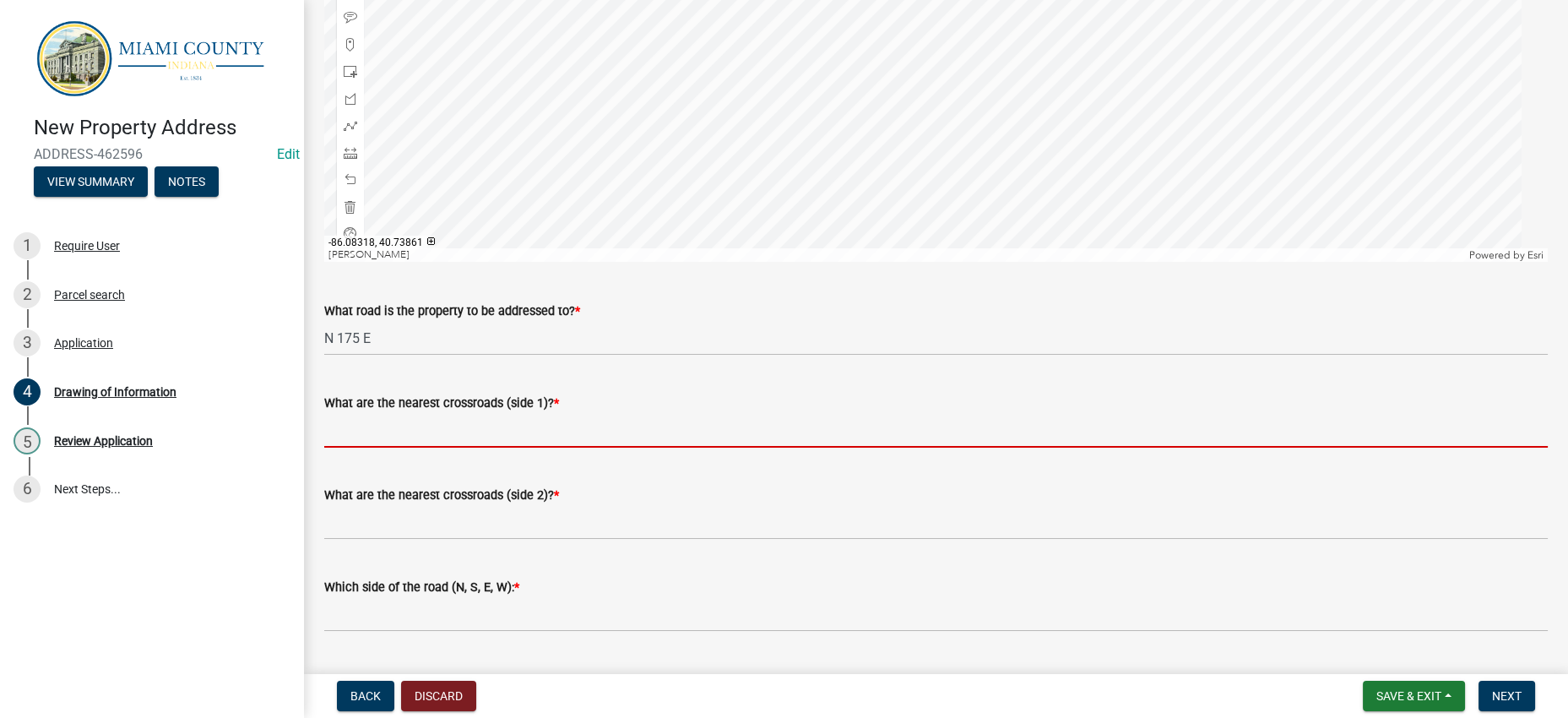
click at [419, 447] on input "What are the nearest crossroads (side 1)? *" at bounding box center [935, 429] width 1224 height 34
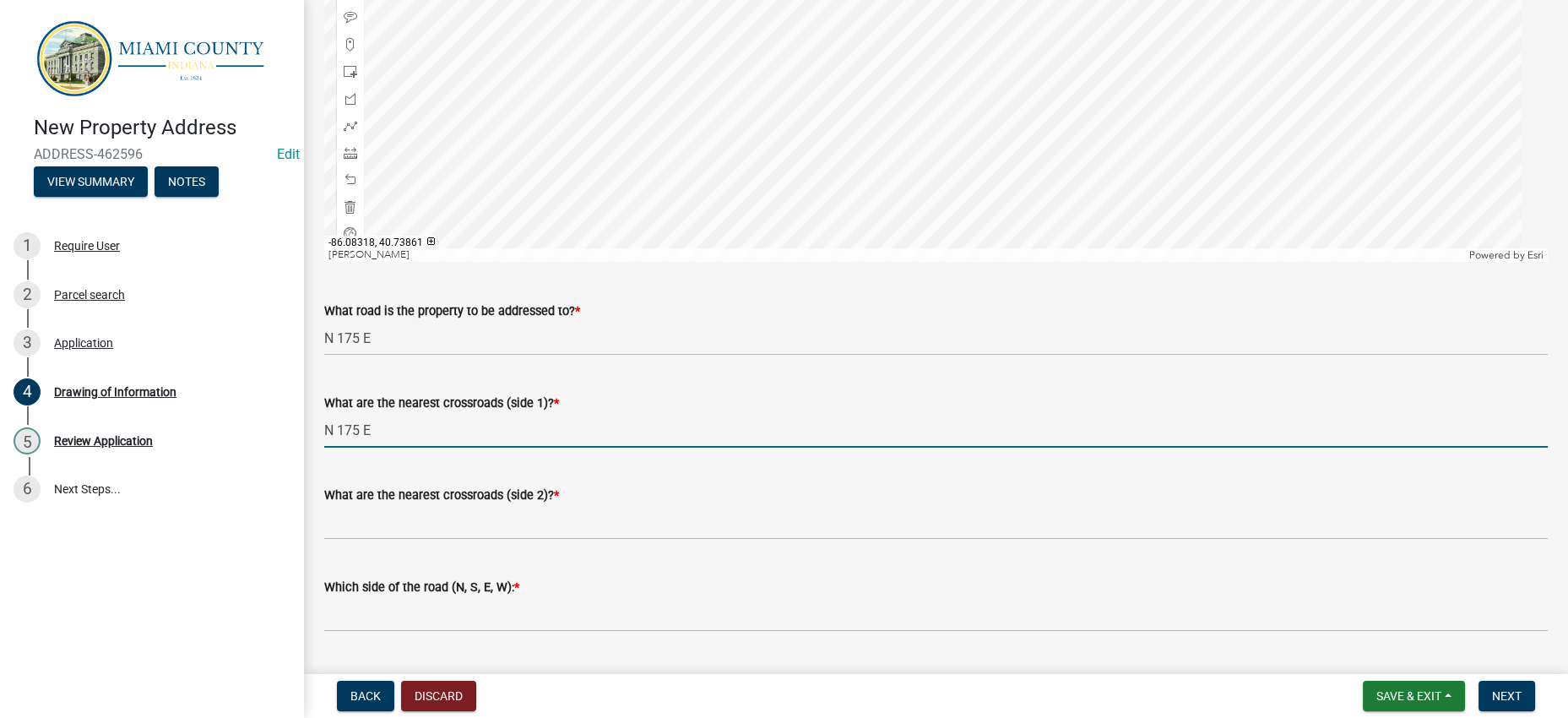
type input "N 175 E"
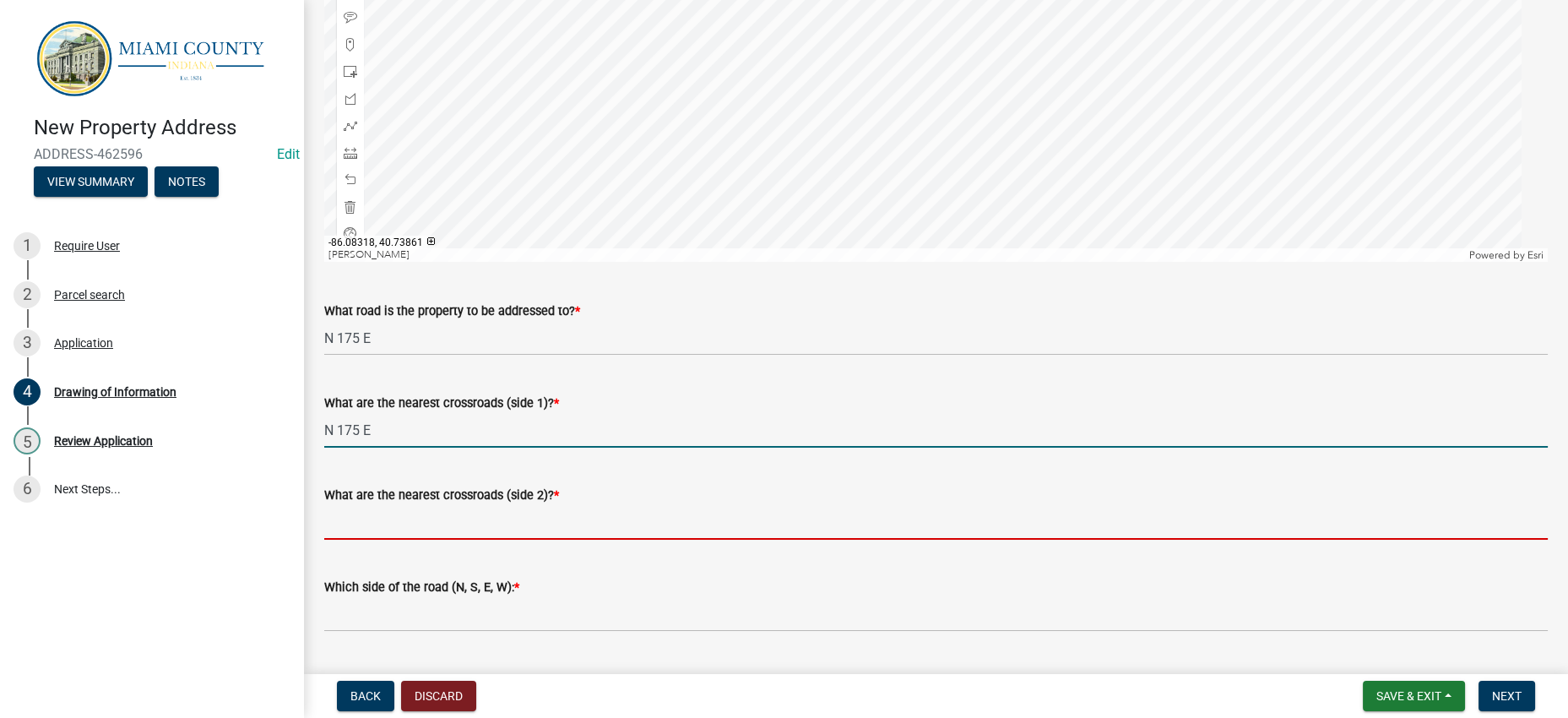
scroll to position [1004, 0]
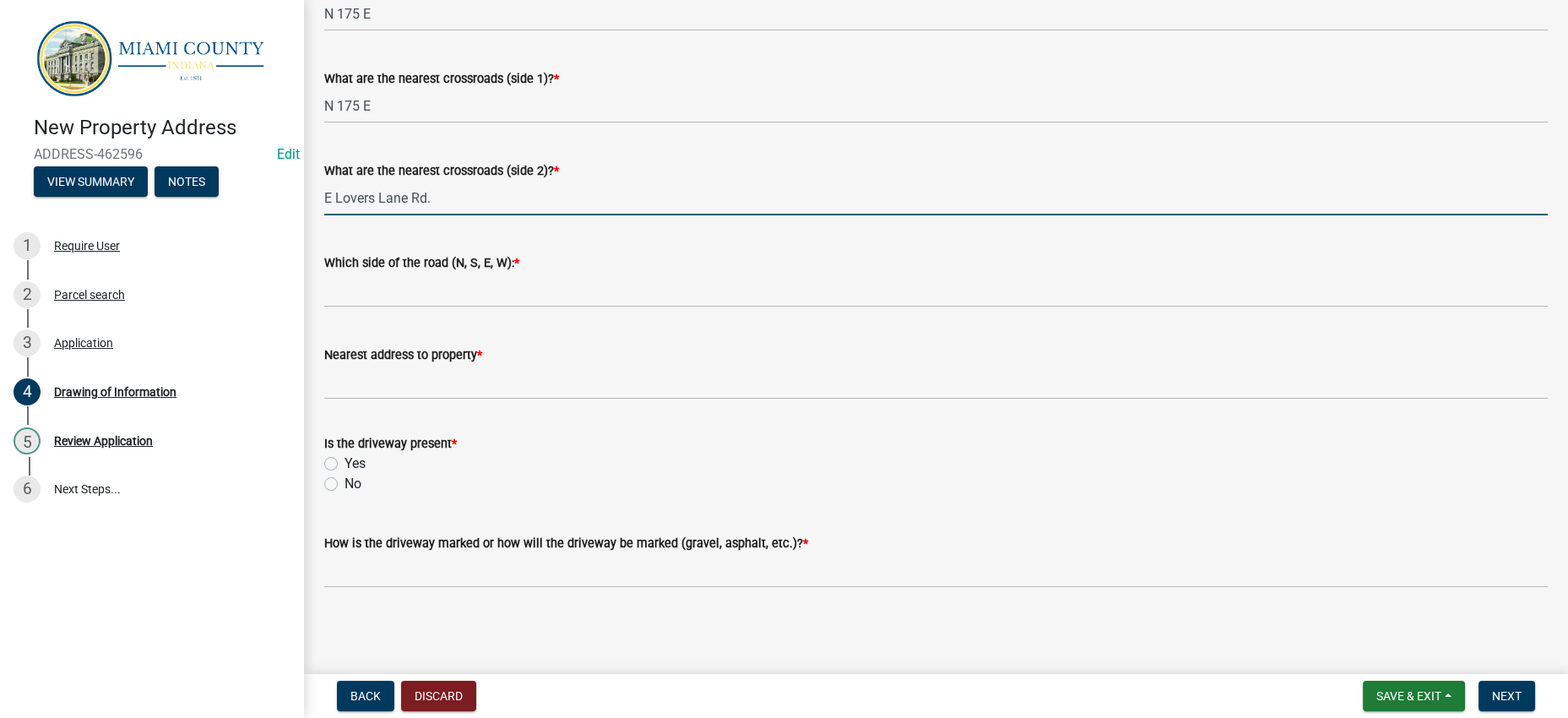
type input "E Lovers Lane Rd."
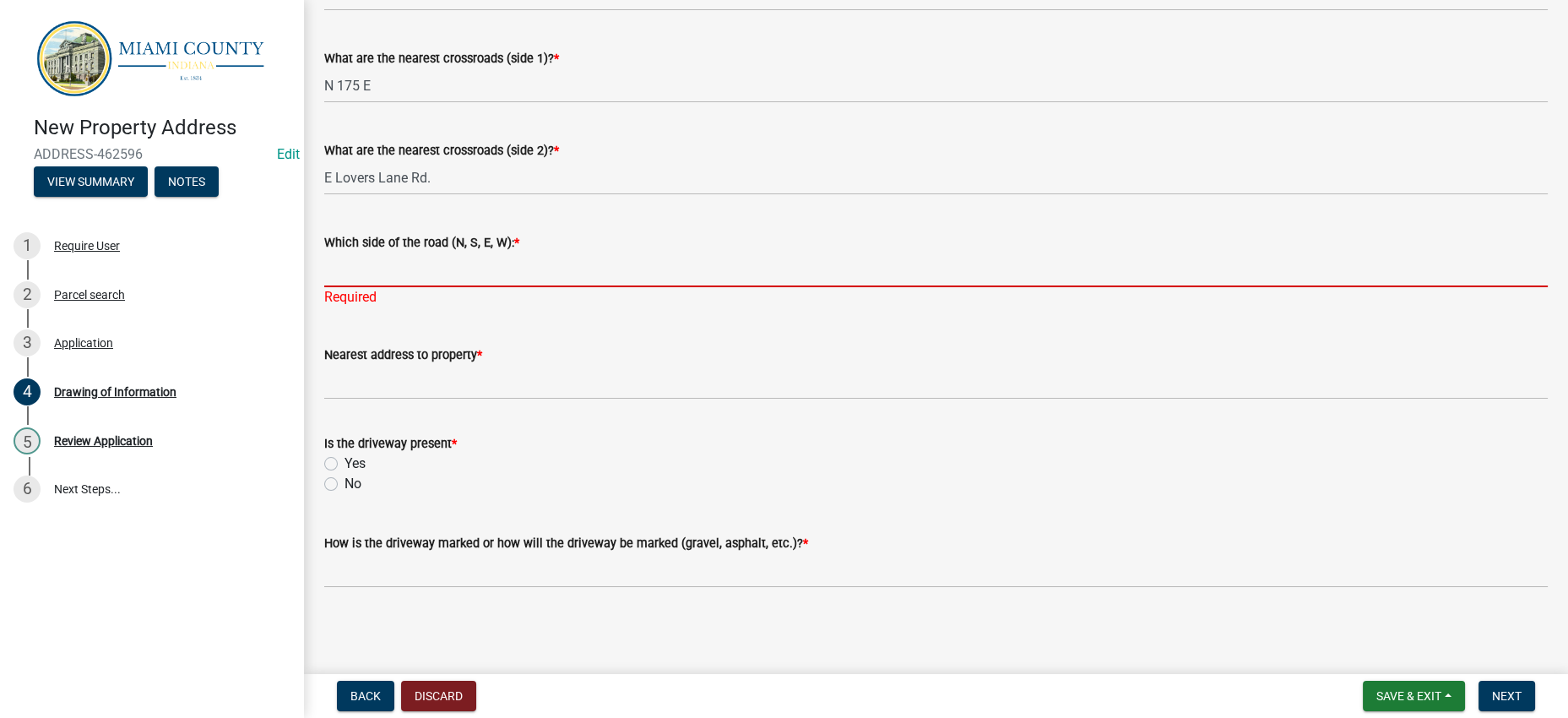
click at [423, 287] on input "Which side of the road (N, S, E, W): *" at bounding box center [935, 269] width 1224 height 34
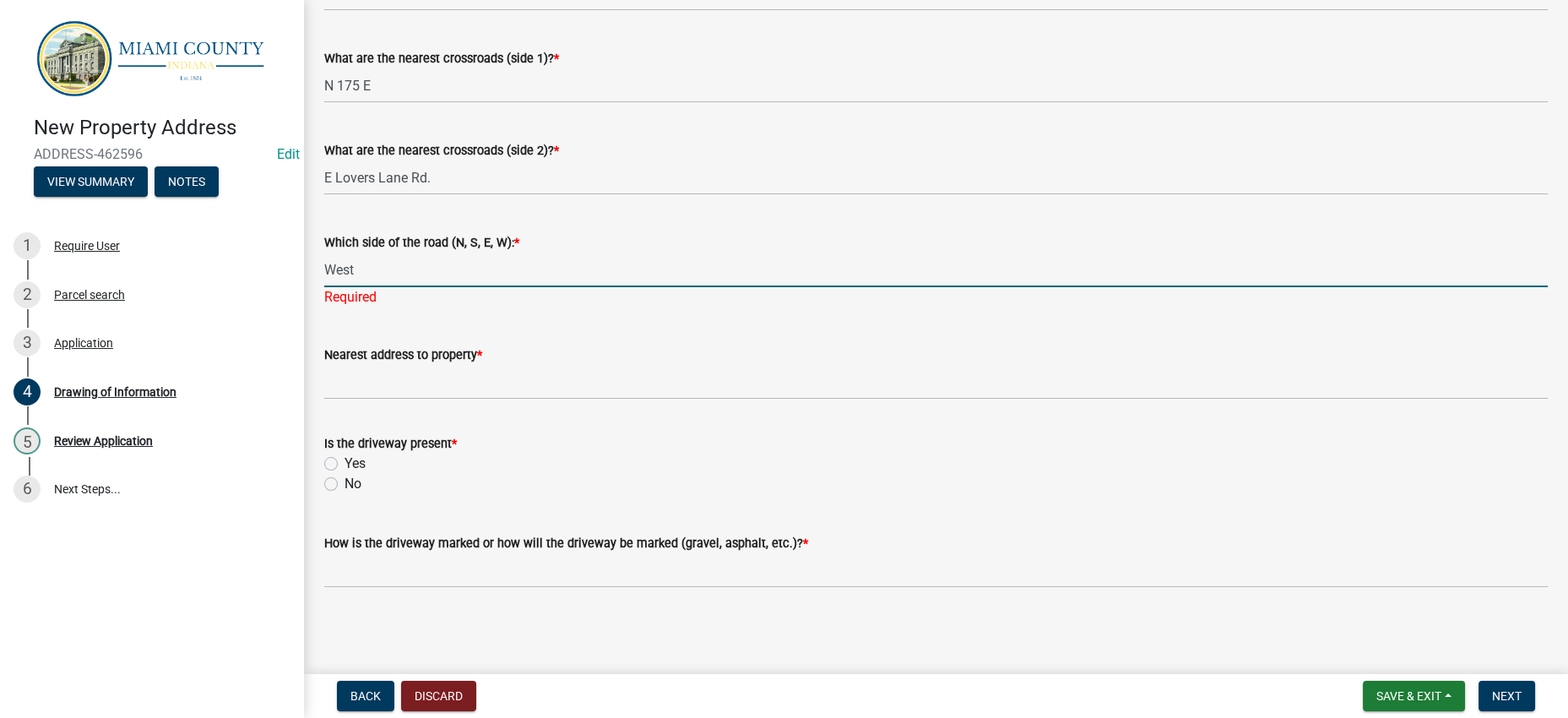
type input "West"
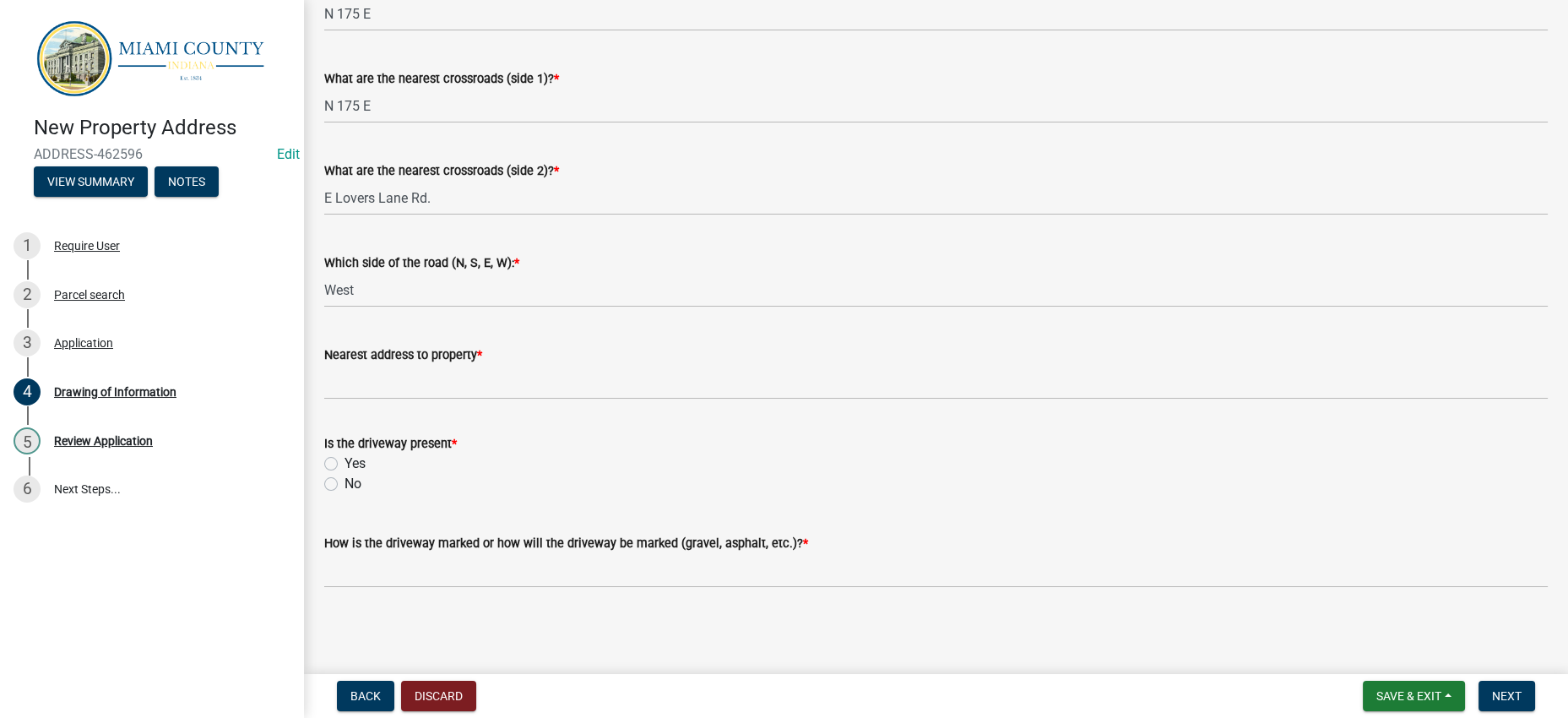
scroll to position [1242, 0]
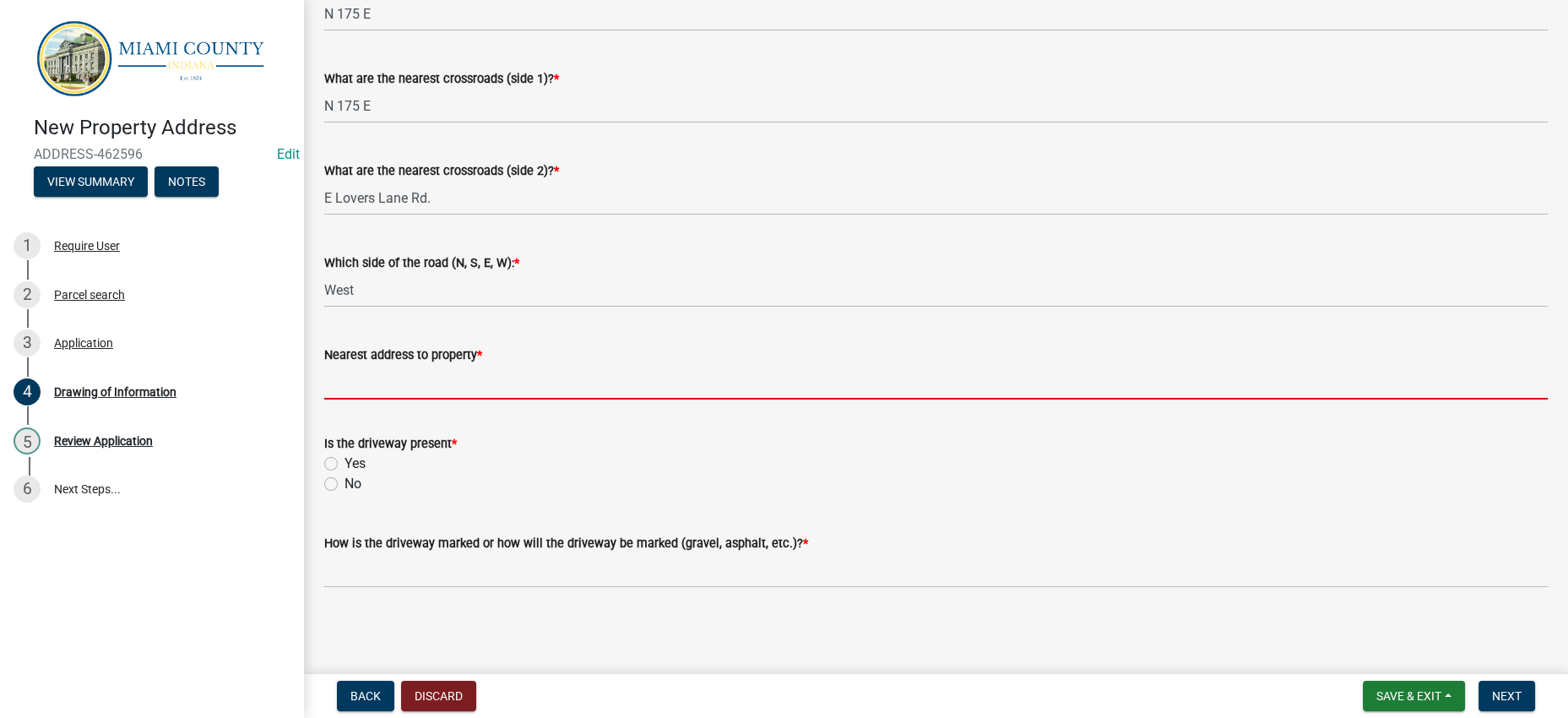
click at [379, 365] on input "Nearest address to property *" at bounding box center [935, 381] width 1224 height 34
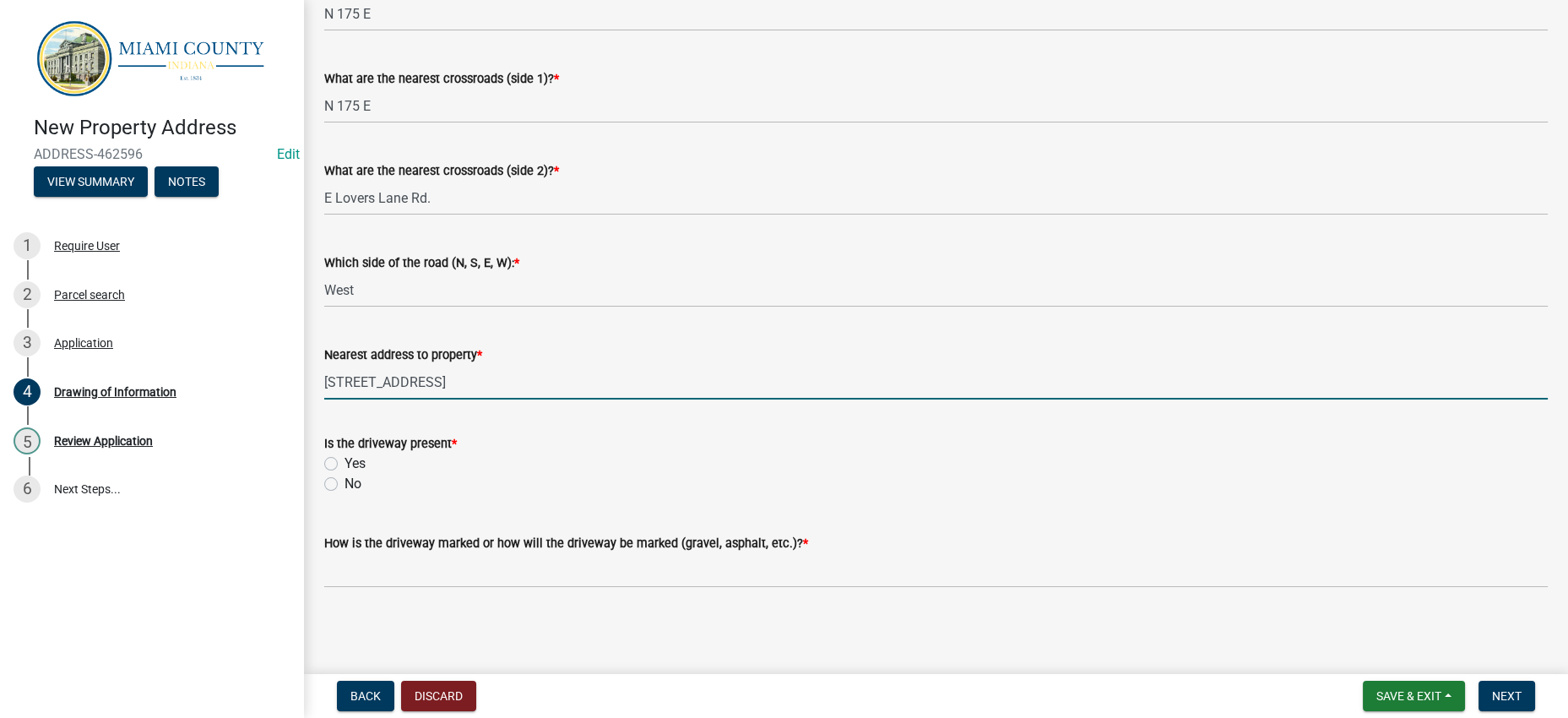
type input "[STREET_ADDRESS]"
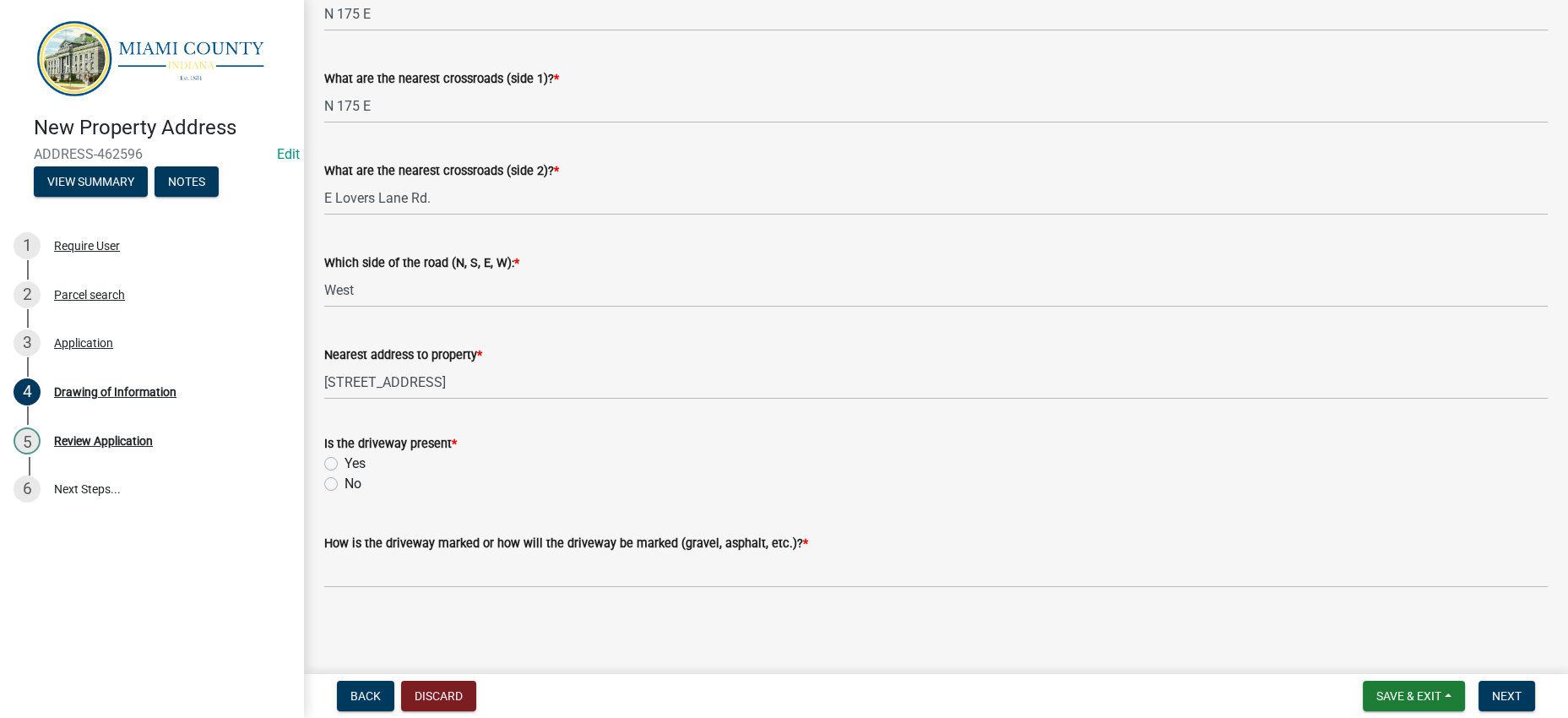
click at [344, 454] on label "Yes" at bounding box center [355, 464] width 22 height 21
click at [344, 454] on input "Yes" at bounding box center [349, 459] width 11 height 11
radio input "true"
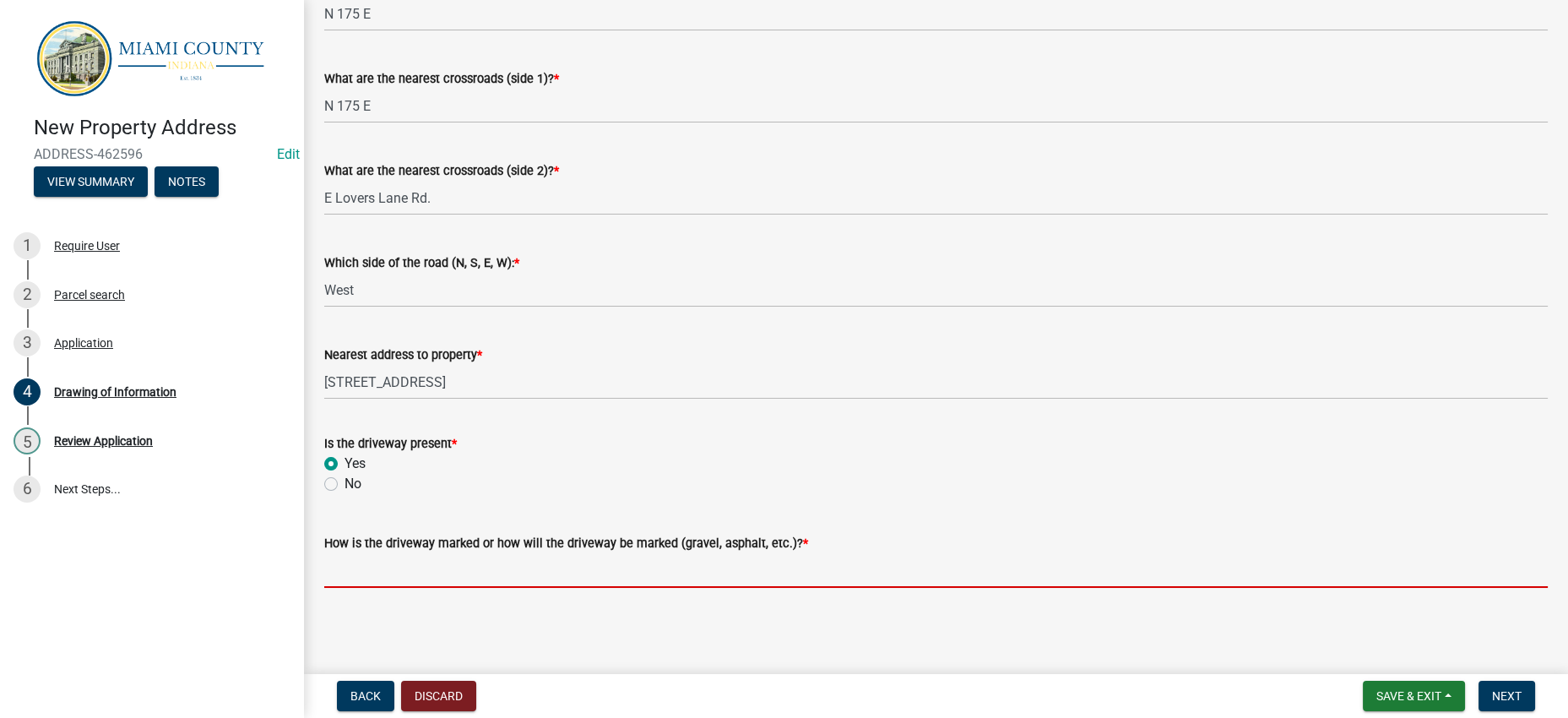
click at [460, 560] on input "How is the driveway marked or how will the driveway be marked (gravel, asphalt,…" at bounding box center [935, 569] width 1224 height 34
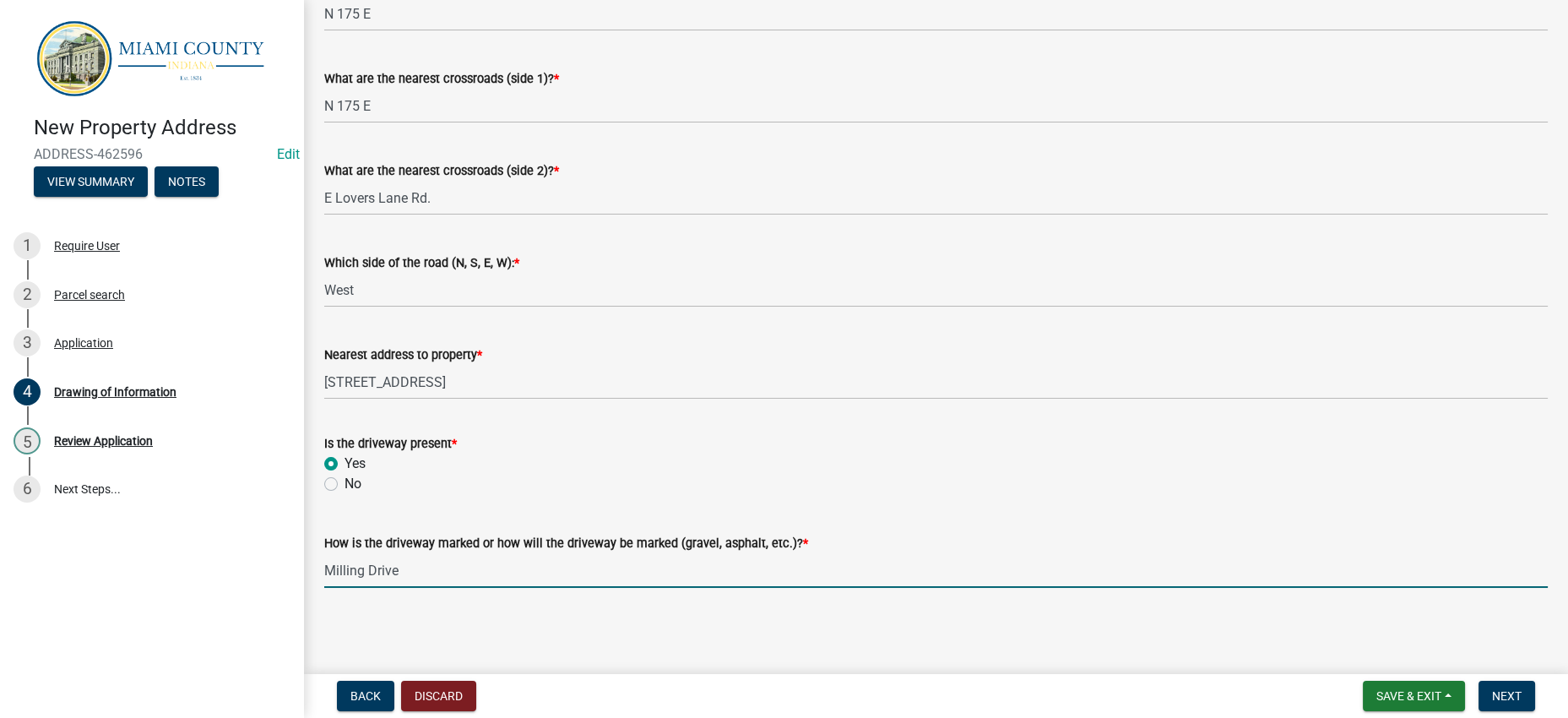
click at [381, 558] on input "Milling Drive" at bounding box center [935, 569] width 1224 height 34
click at [613, 509] on div "How is the driveway marked or how will the driveway be marked (gravel, asphalt,…" at bounding box center [935, 548] width 1224 height 78
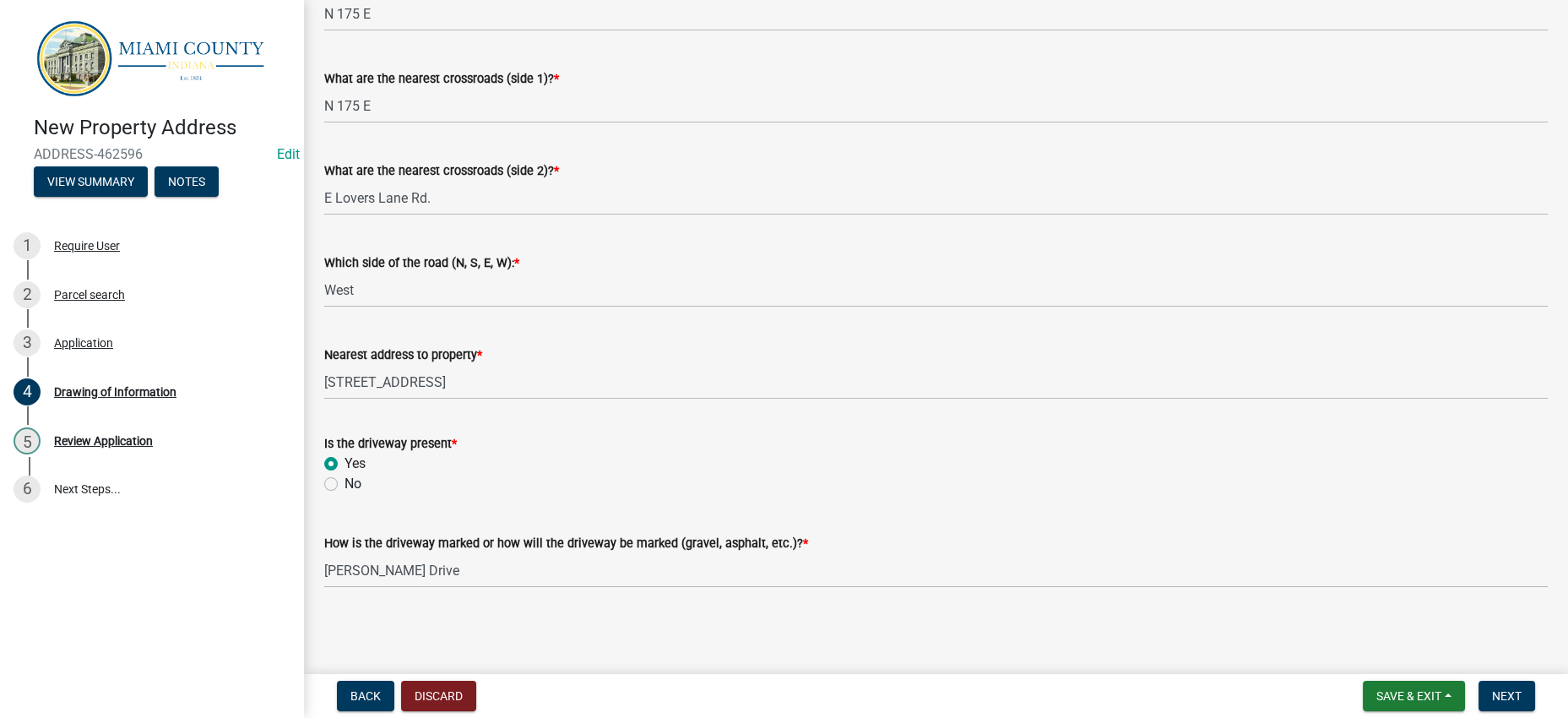
click at [324, 560] on div "How is the driveway marked or how will the driveway be marked (gravel, asphalt,…" at bounding box center [935, 548] width 1249 height 78
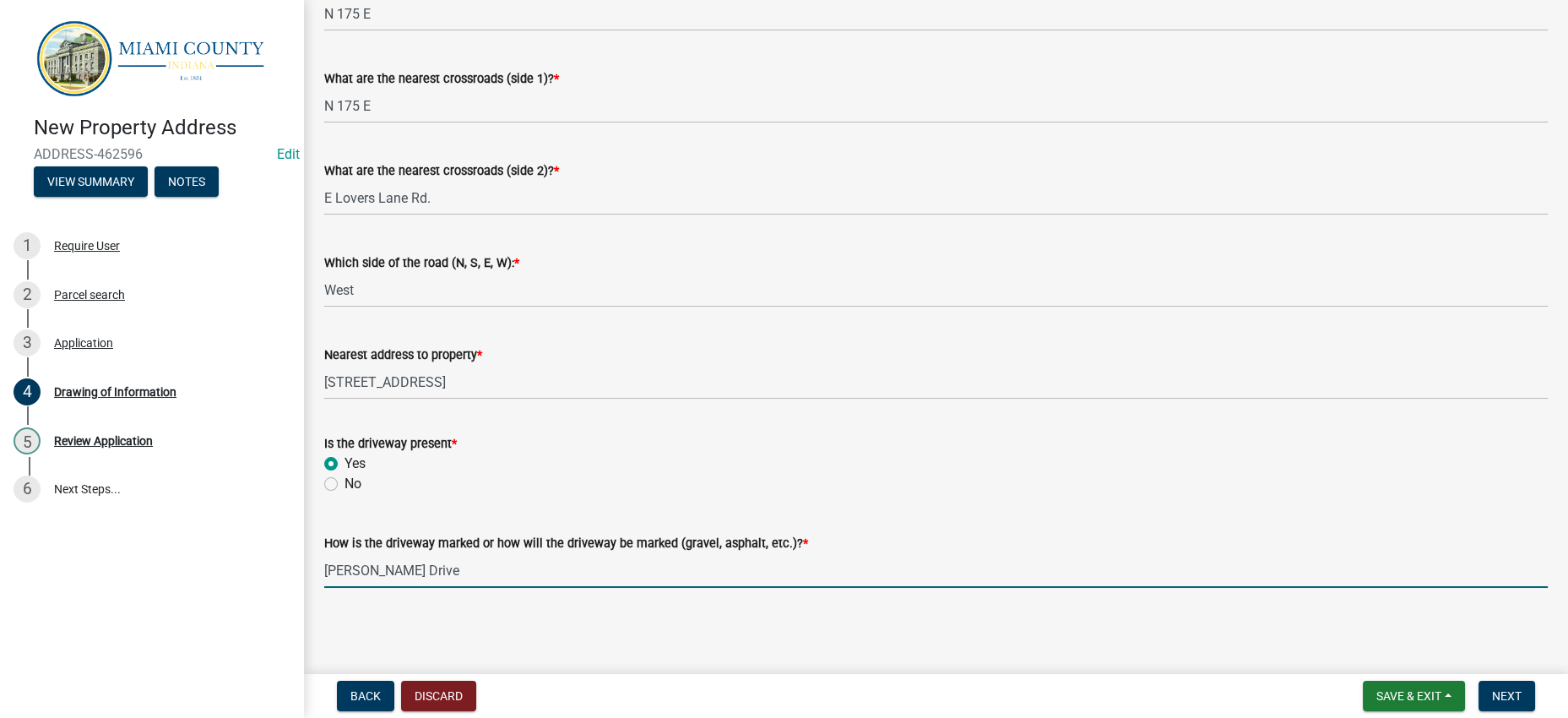
click at [330, 560] on input "[PERSON_NAME] Drive" at bounding box center [935, 569] width 1224 height 34
click at [444, 560] on input "Asphalt [PERSON_NAME] Drive" at bounding box center [935, 569] width 1224 height 34
type input "Asphalt Milling Drive"
click at [691, 473] on div "No" at bounding box center [935, 483] width 1224 height 21
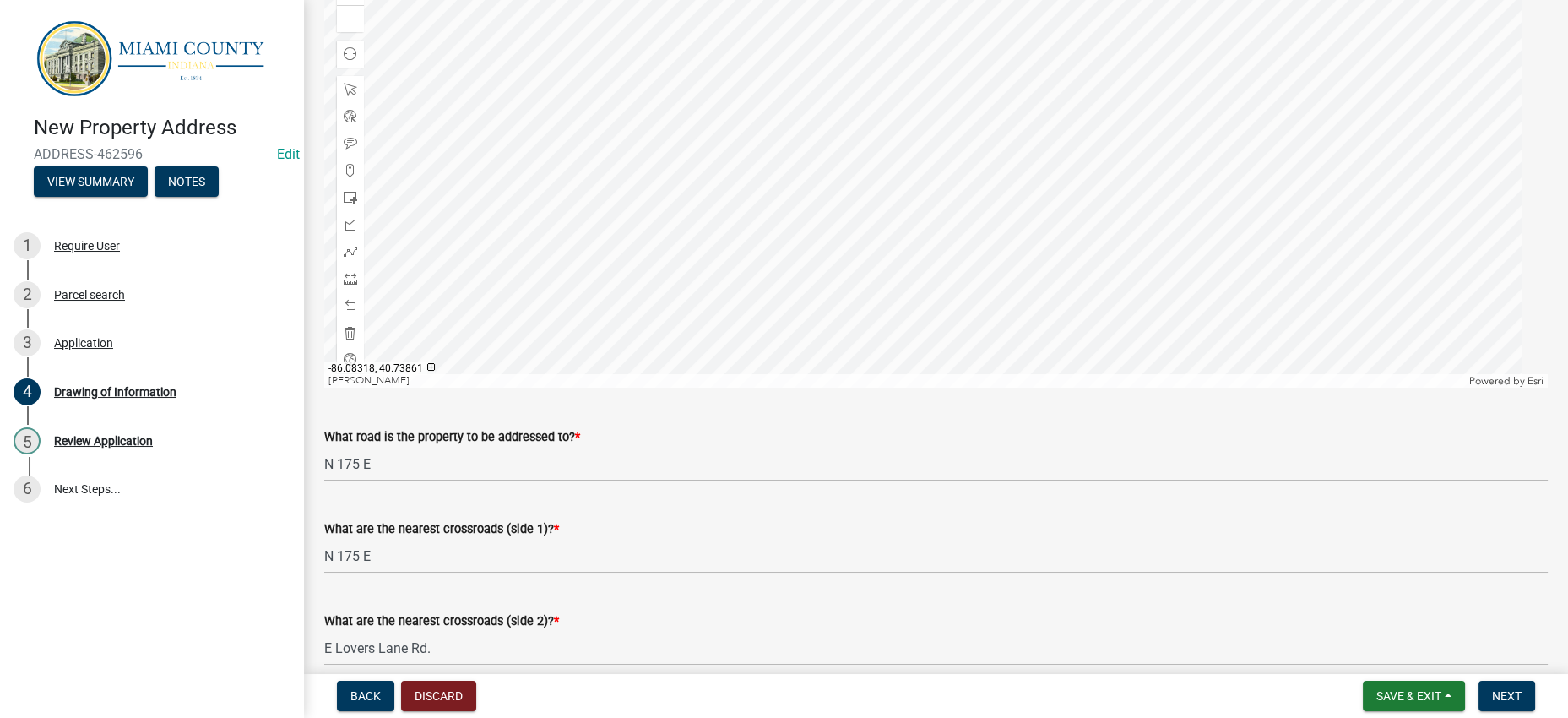
scroll to position [504, 0]
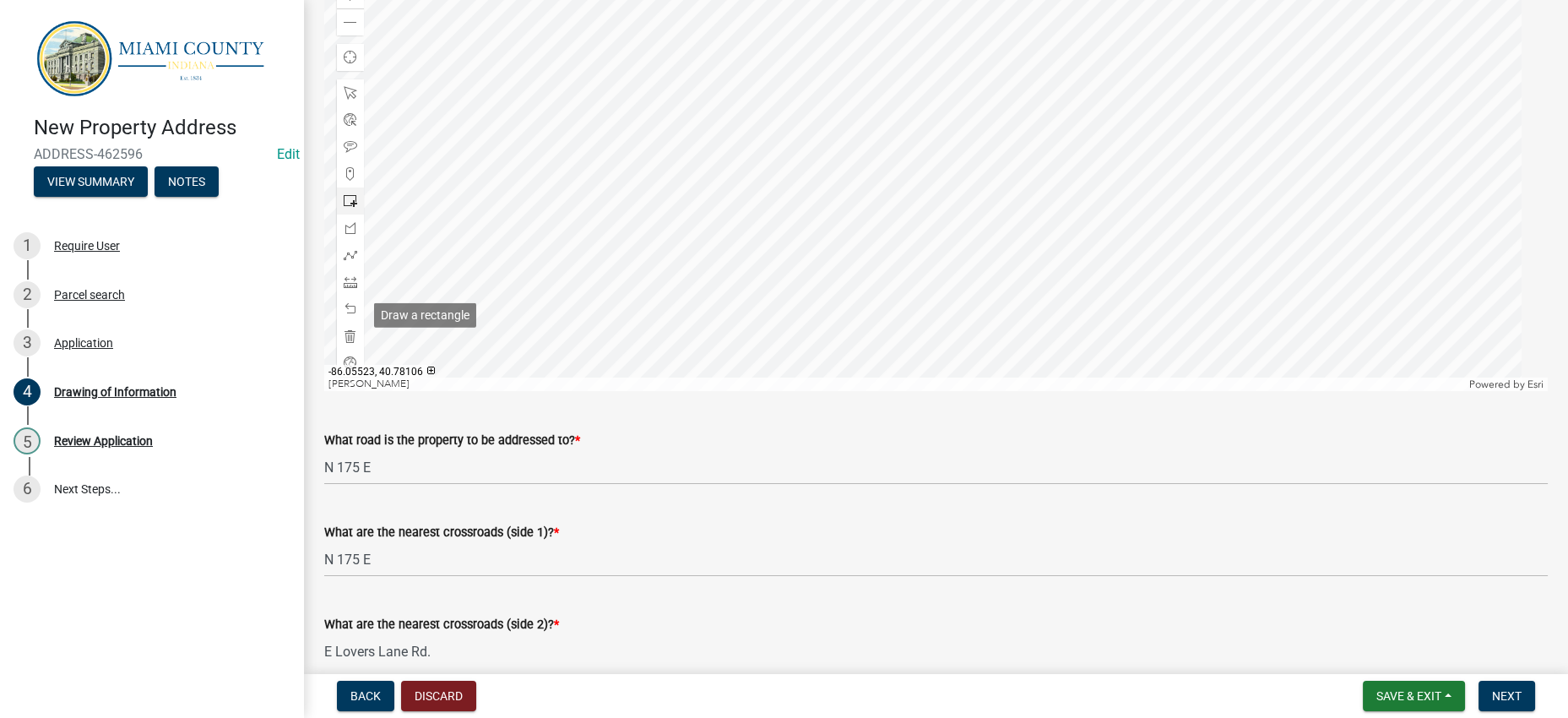
click at [355, 207] on span at bounding box center [350, 202] width 14 height 14
click at [836, 270] on div at bounding box center [935, 180] width 1224 height 423
click at [357, 262] on span at bounding box center [350, 255] width 14 height 14
click at [1152, 213] on div at bounding box center [935, 180] width 1224 height 423
click at [1103, 213] on div at bounding box center [935, 180] width 1224 height 423
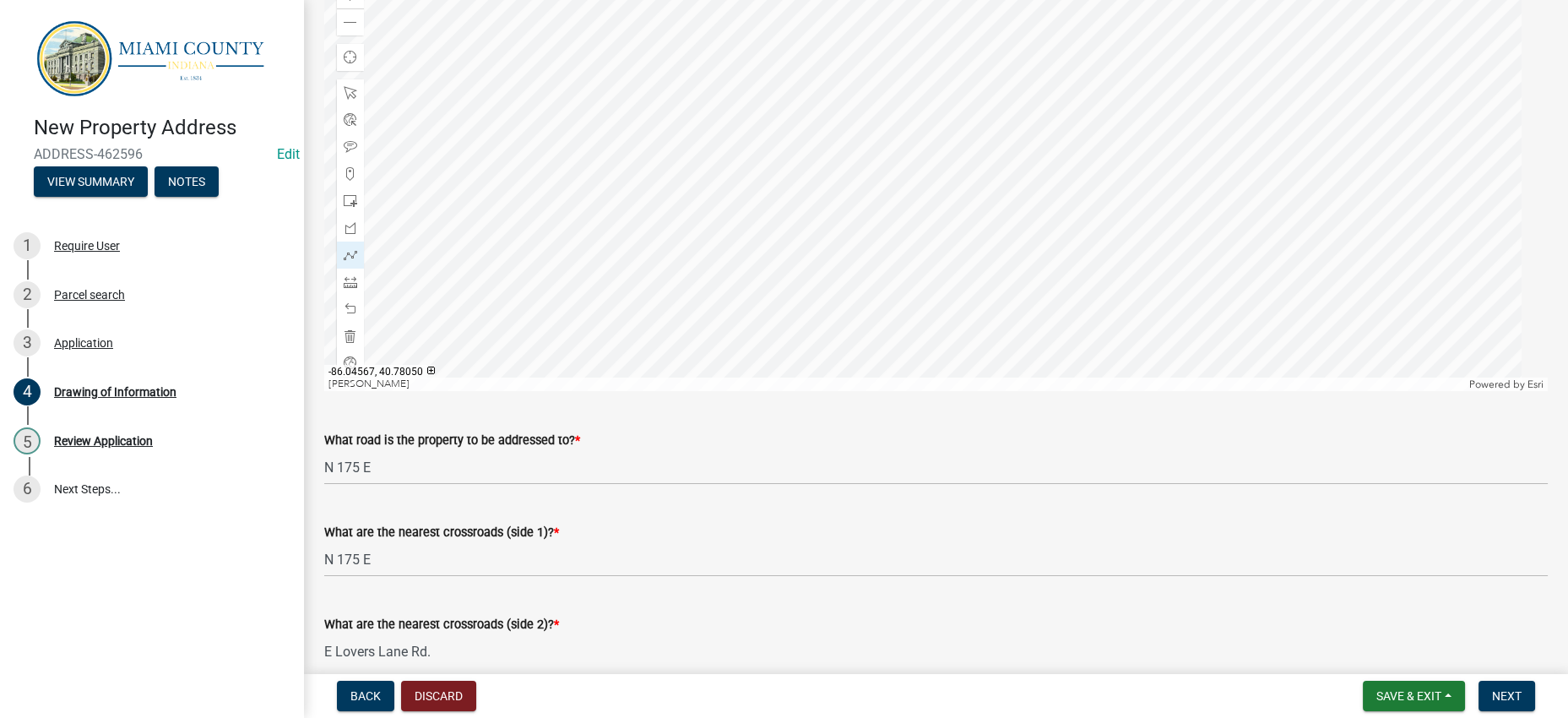
click at [934, 249] on div at bounding box center [935, 180] width 1224 height 423
click at [836, 258] on div at bounding box center [935, 180] width 1224 height 423
click at [356, 181] on span at bounding box center [350, 174] width 14 height 14
click at [814, 237] on div at bounding box center [935, 180] width 1224 height 423
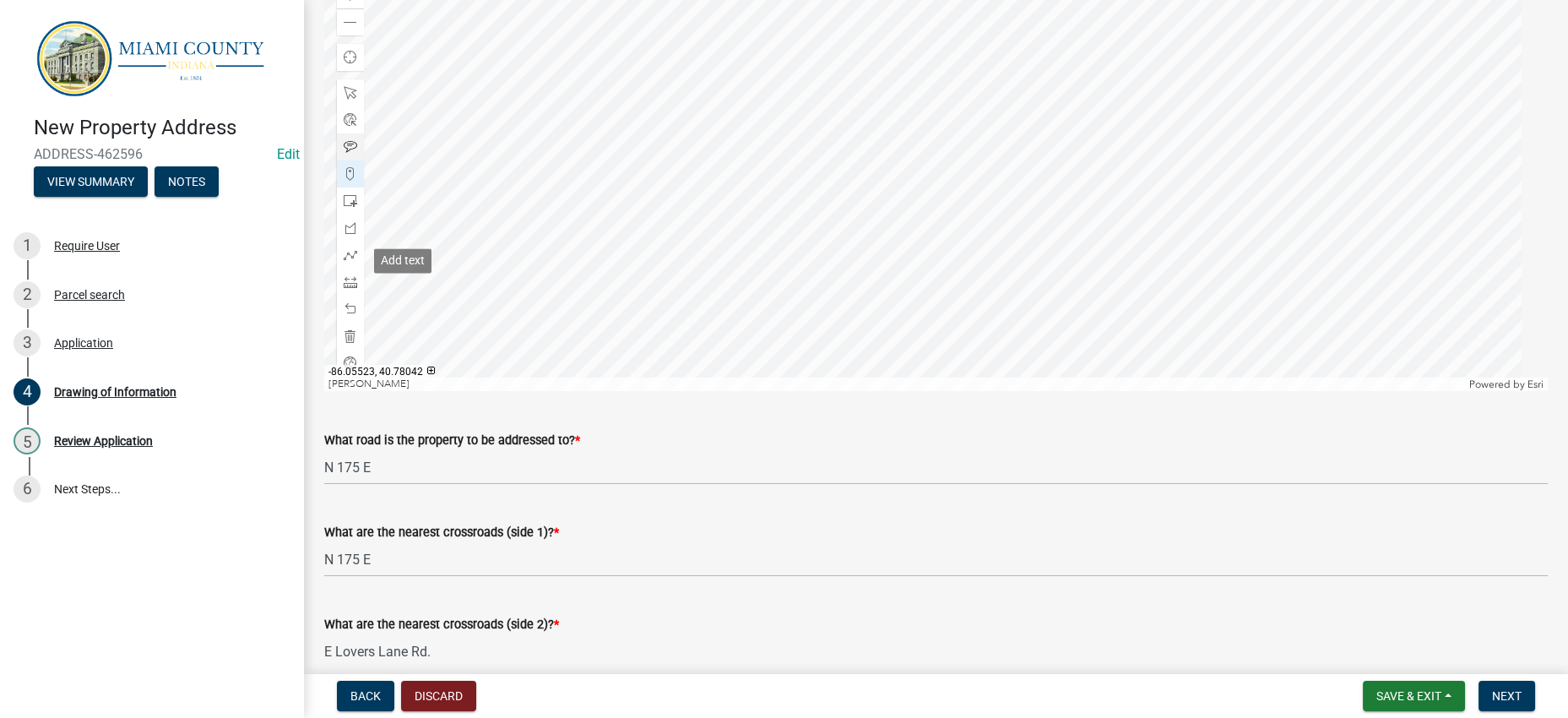
click at [363, 160] on div at bounding box center [350, 147] width 27 height 27
click at [818, 239] on div at bounding box center [935, 180] width 1224 height 423
click at [1008, 244] on div at bounding box center [935, 180] width 1224 height 423
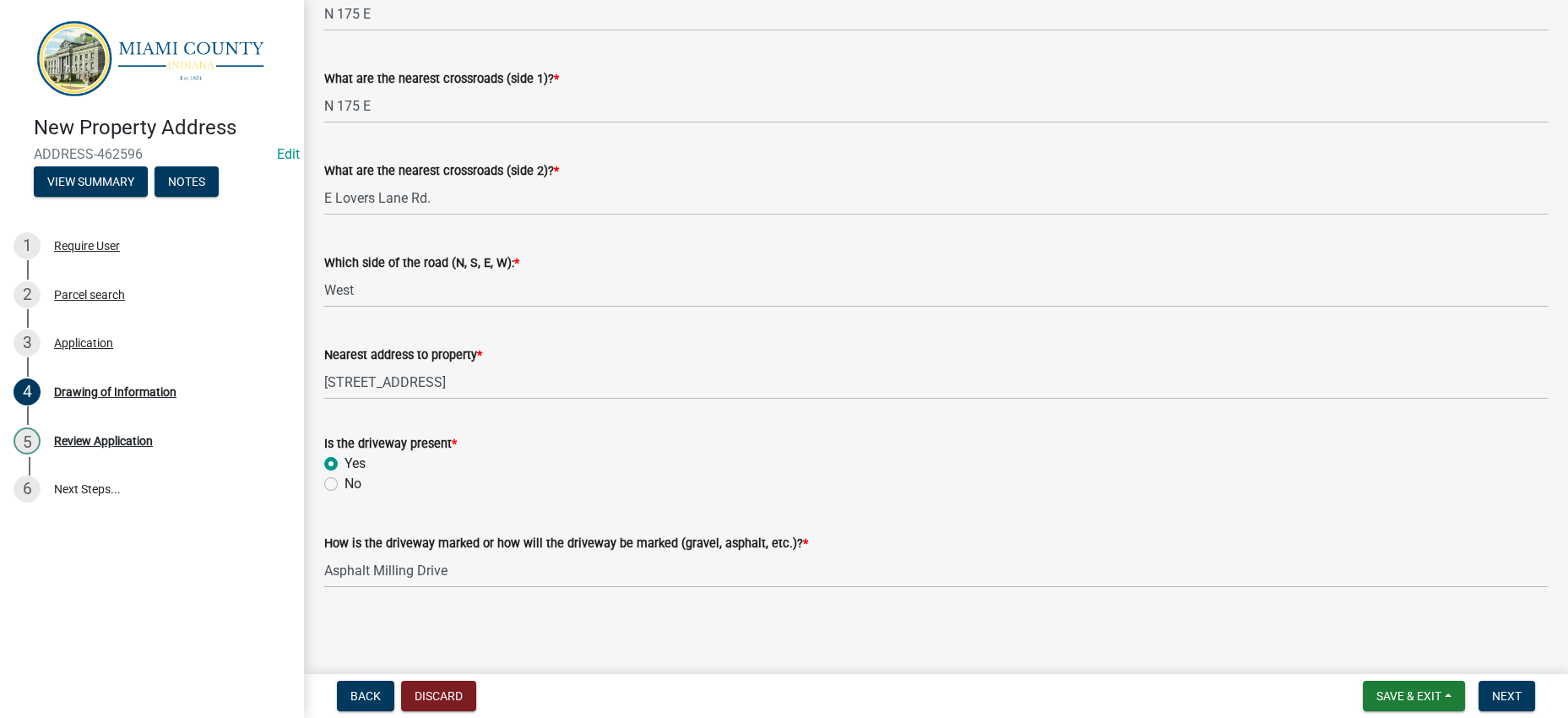
scroll to position [1242, 0]
click at [1480, 674] on nav "Back Discard Save & Exit Save Save & Exit Next" at bounding box center [936, 696] width 1264 height 44
click at [1492, 689] on span "Next" at bounding box center [1506, 696] width 29 height 14
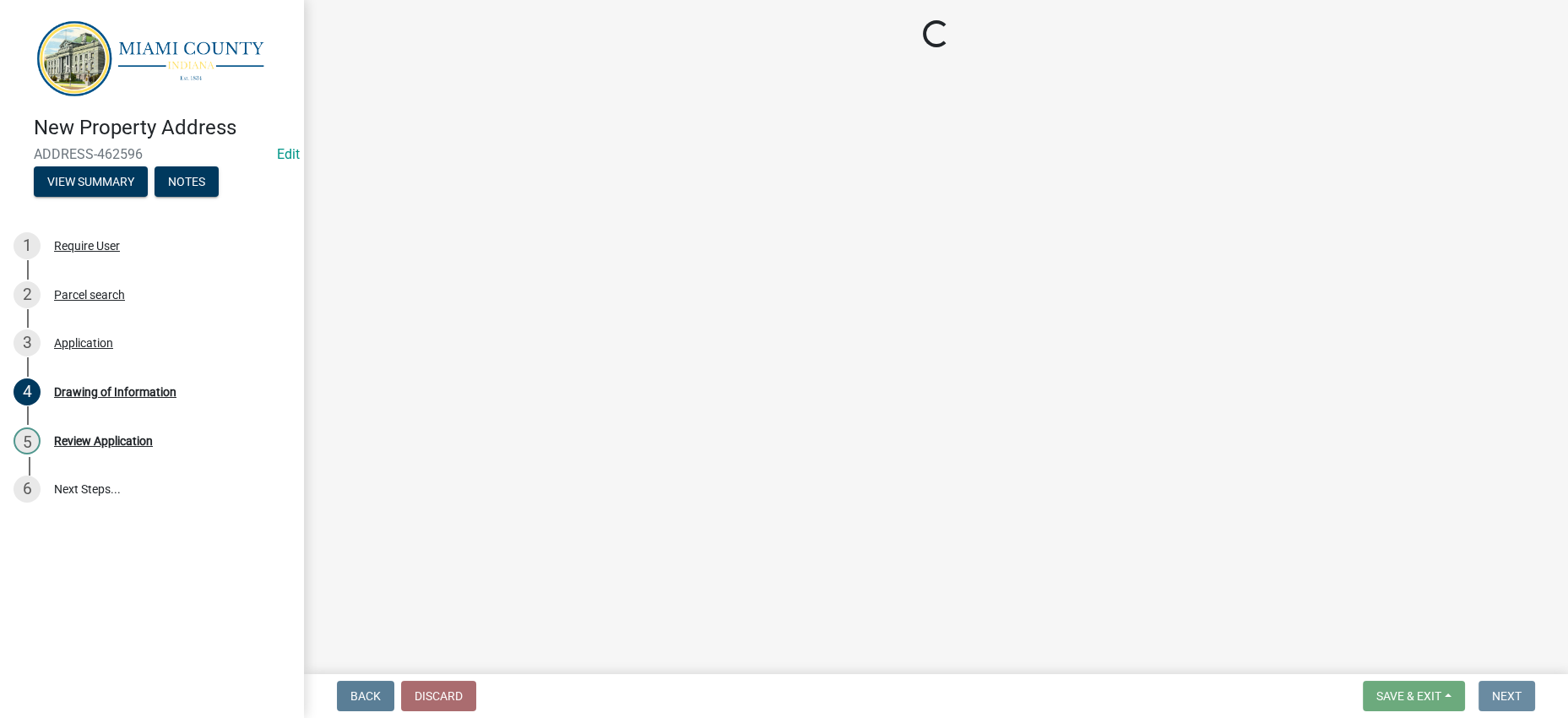
scroll to position [0, 0]
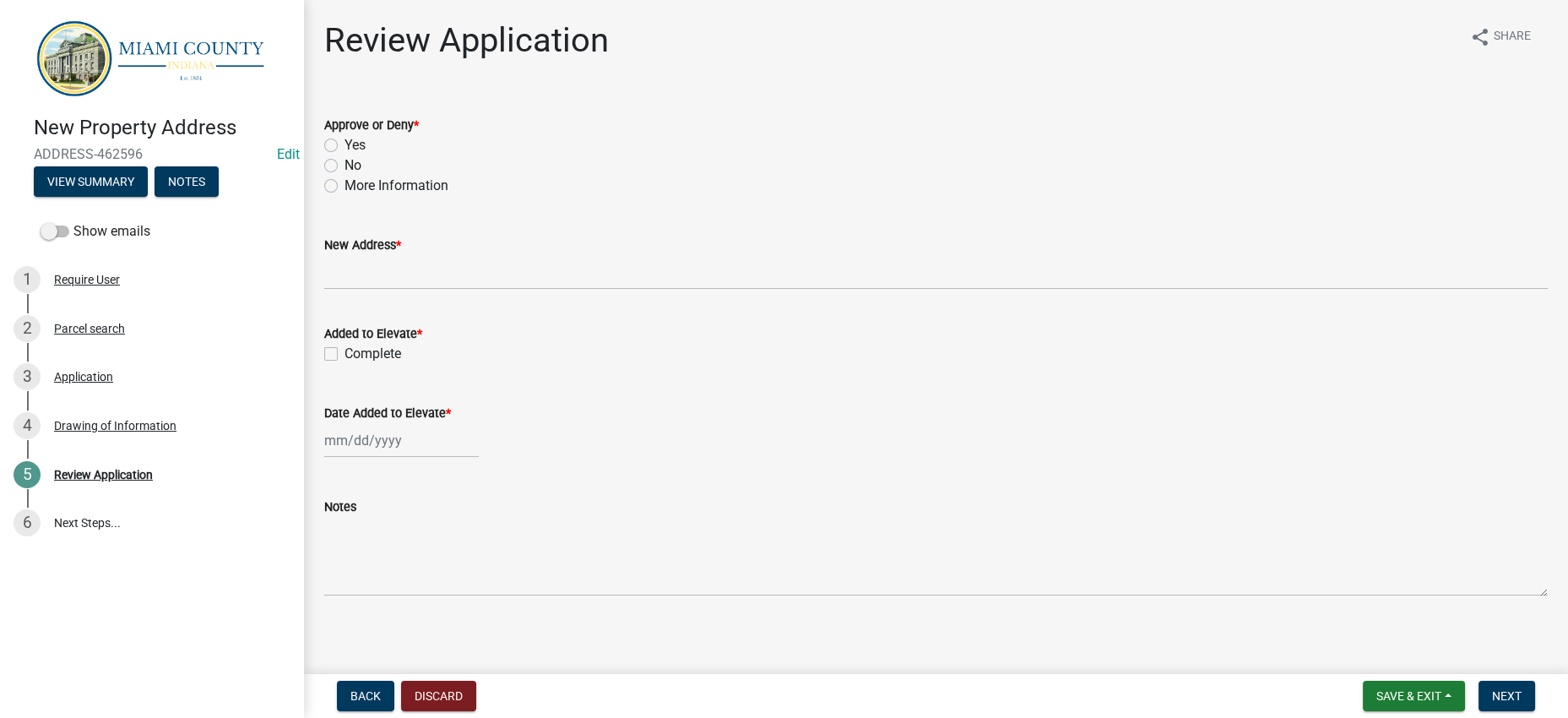
click at [344, 156] on label "Yes" at bounding box center [355, 145] width 22 height 21
click at [344, 146] on input "Yes" at bounding box center [349, 140] width 11 height 11
radio input "true"
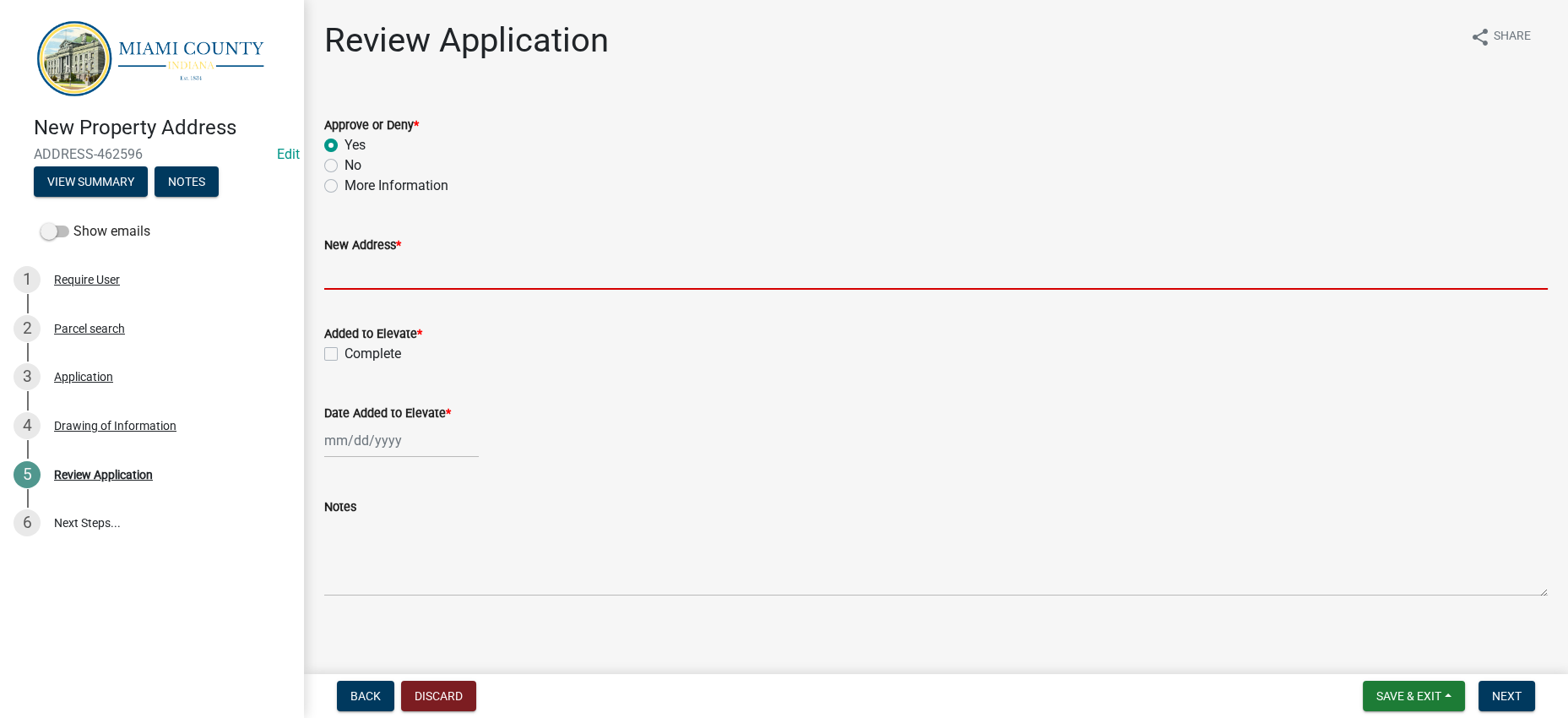
click at [399, 290] on input "New Address *" at bounding box center [935, 272] width 1224 height 34
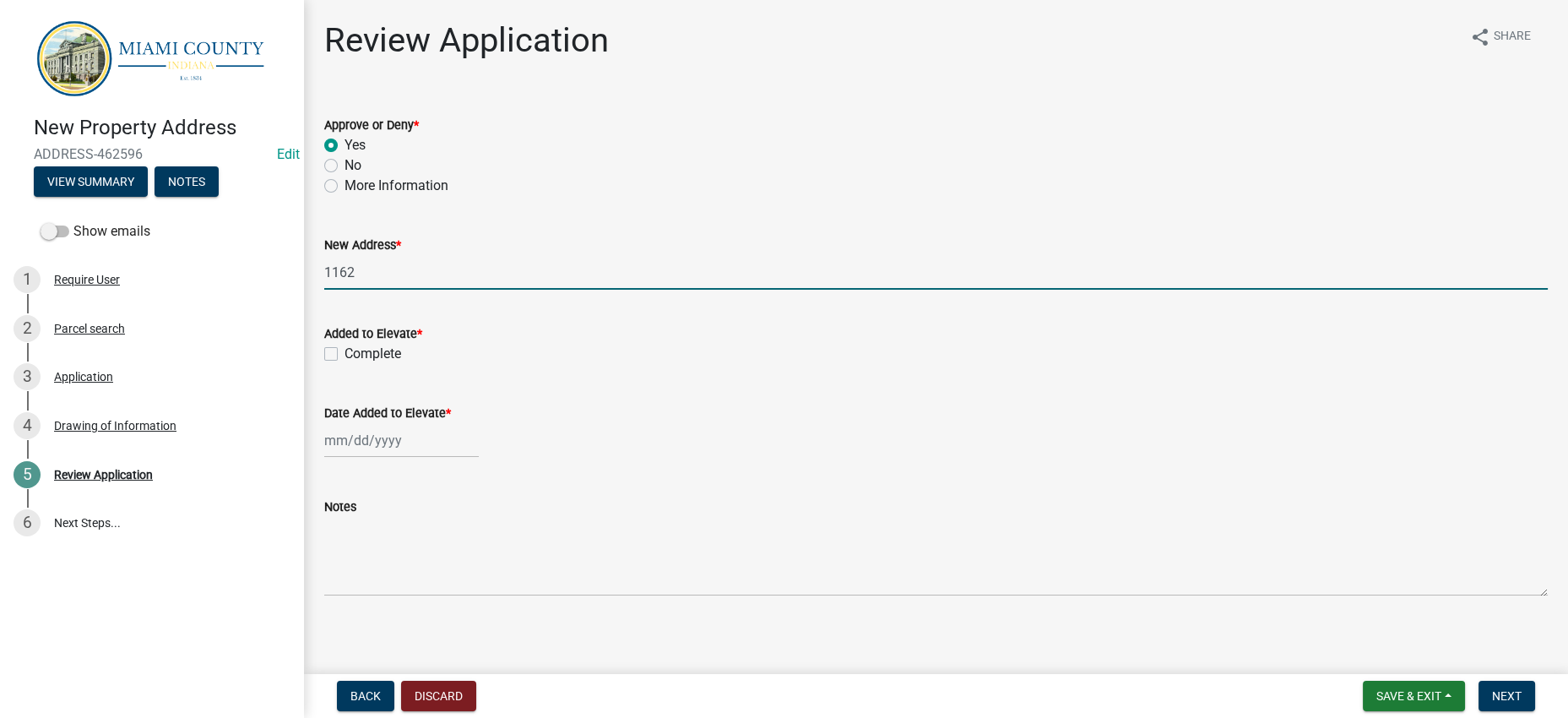
click at [511, 303] on wm-data-entity-input "New Address * 1162" at bounding box center [935, 257] width 1224 height 92
click at [508, 290] on input "1162" at bounding box center [935, 272] width 1224 height 34
type input "[STREET_ADDRESS]"
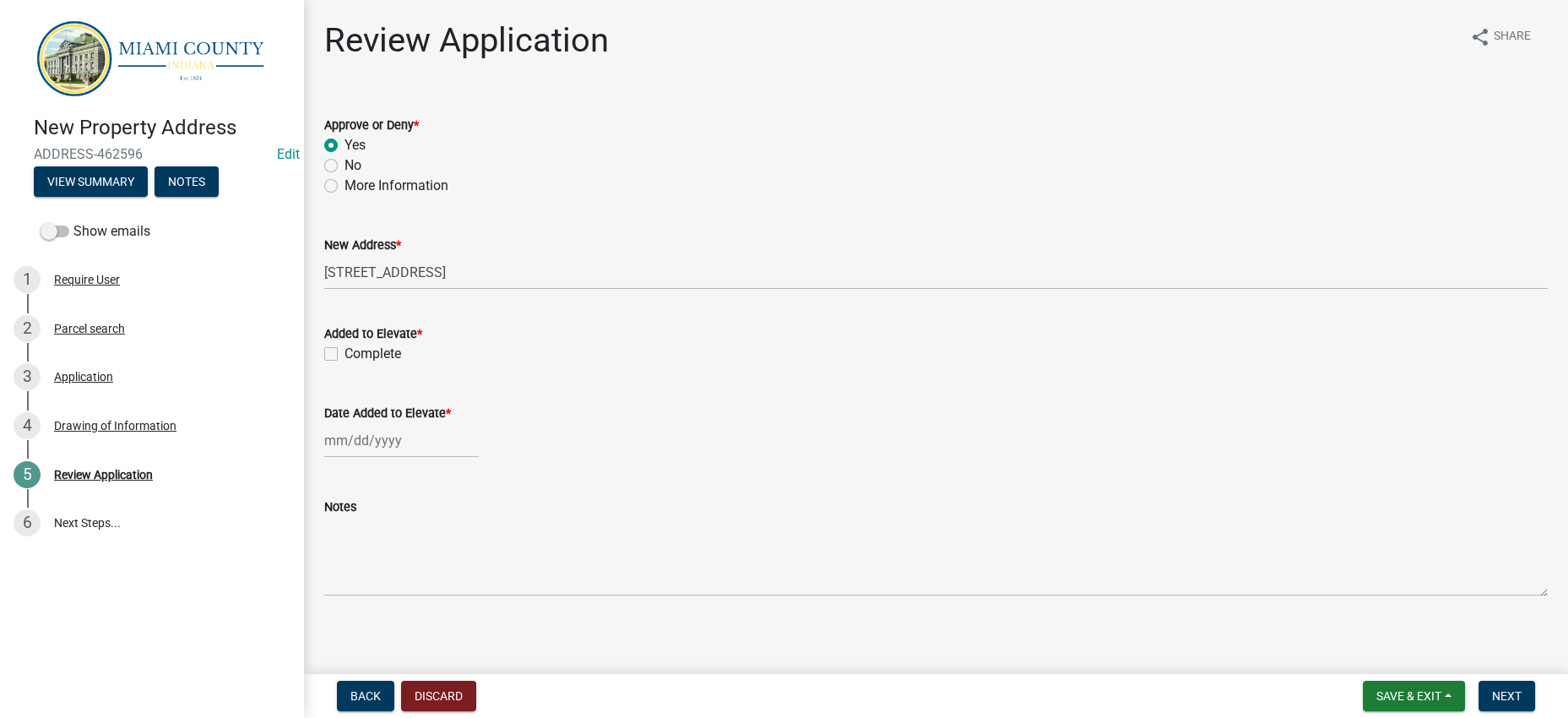
click at [344, 364] on label "Complete" at bounding box center [373, 353] width 57 height 21
click at [344, 355] on input "Complete" at bounding box center [349, 348] width 11 height 11
checkbox input "true"
select select "8"
select select "2025"
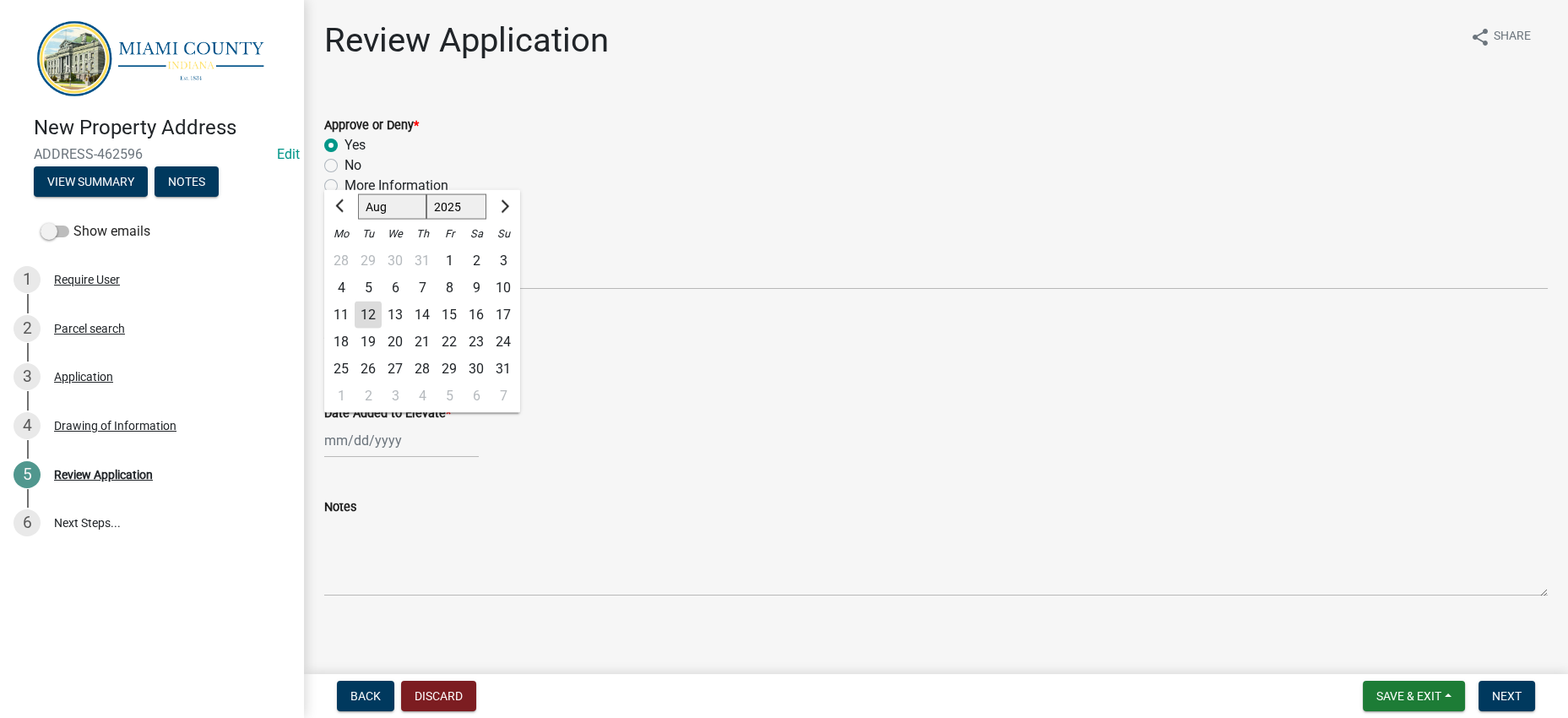
click at [416, 458] on div "[PERSON_NAME] Feb Mar Apr [PERSON_NAME][DATE] Oct Nov [DATE] 1526 1527 1528 152…" at bounding box center [401, 439] width 155 height 34
click at [381, 329] on div "12" at bounding box center [369, 315] width 27 height 27
type input "[DATE]"
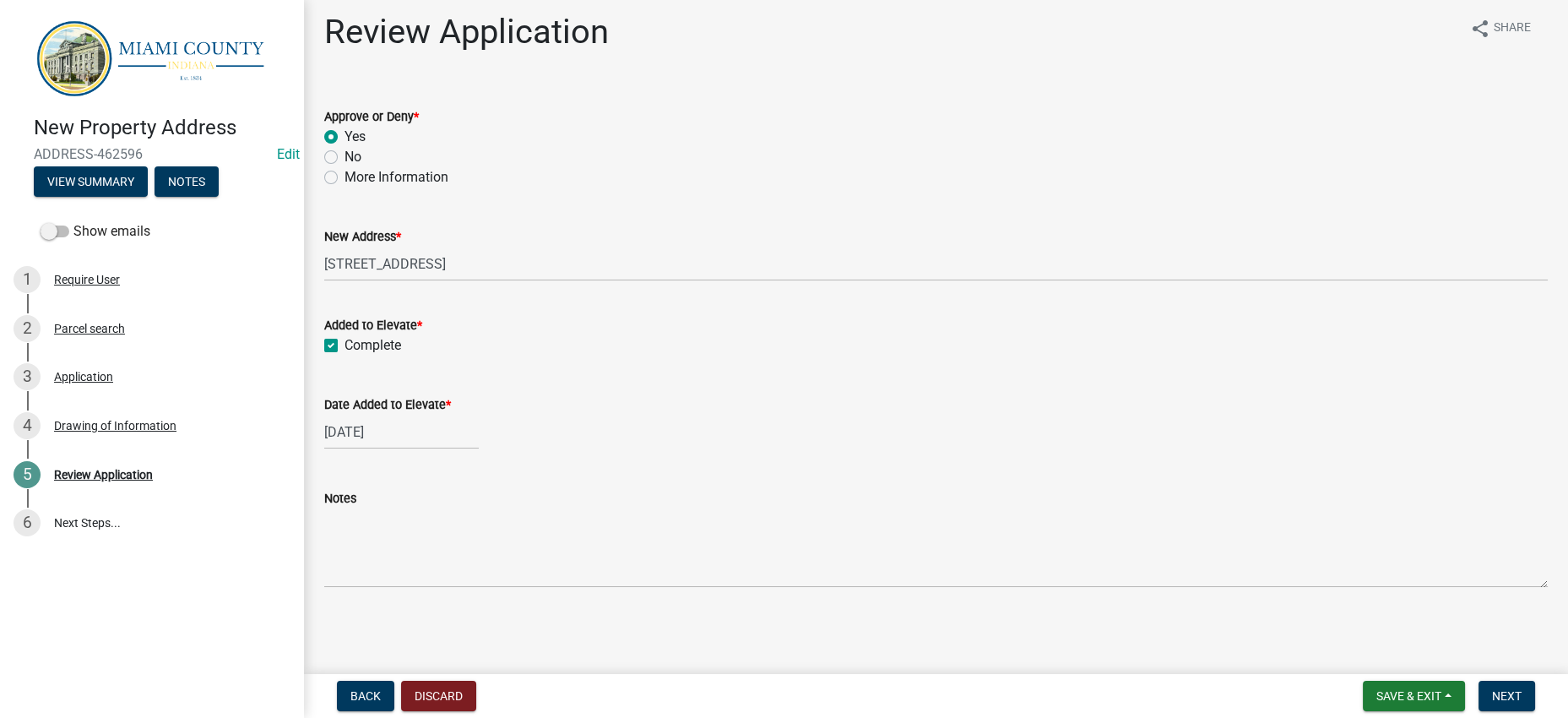
drag, startPoint x: 651, startPoint y: 461, endPoint x: 657, endPoint y: 470, distance: 10.8
click at [656, 449] on div "Date Added to Elevate * [DATE]" at bounding box center [935, 410] width 1224 height 78
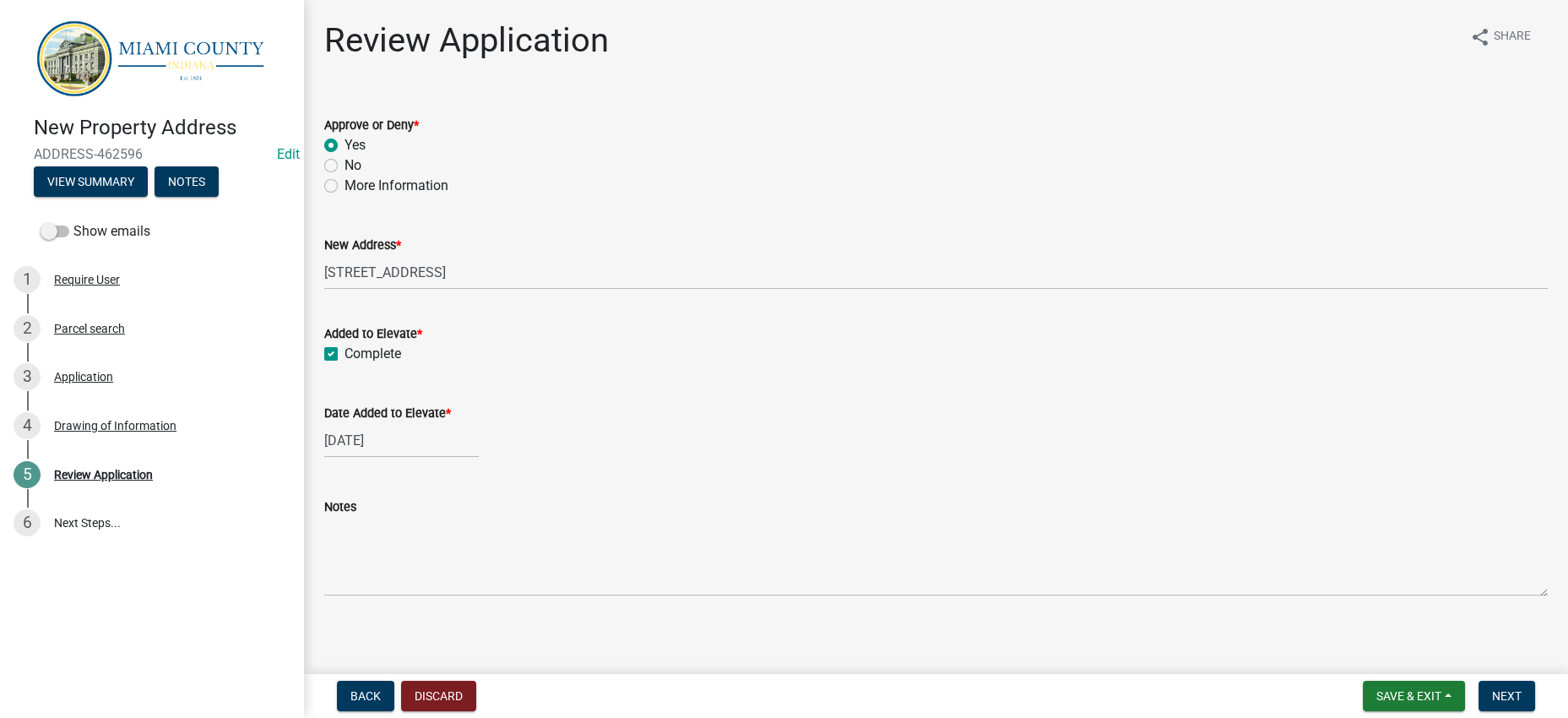
click at [606, 364] on div "Complete" at bounding box center [935, 353] width 1224 height 21
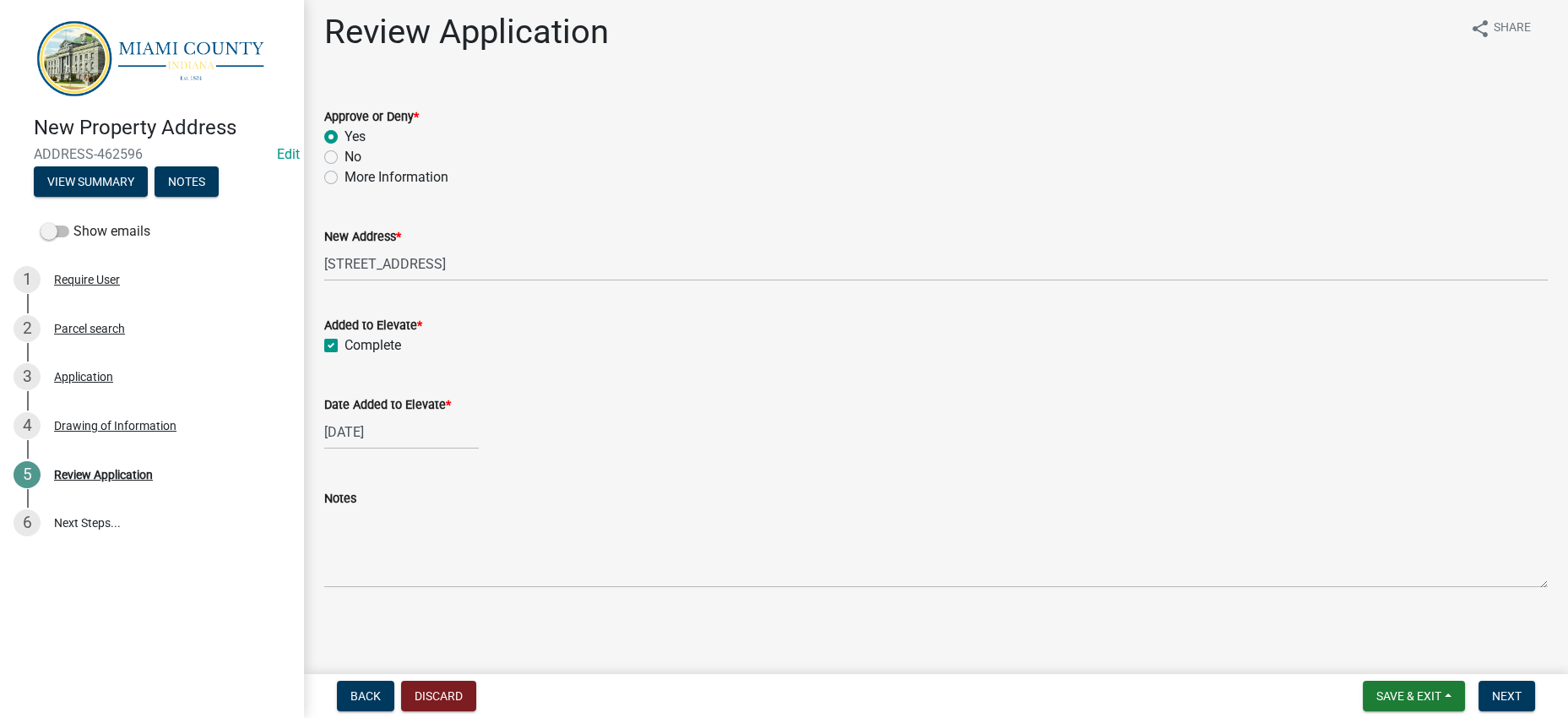
scroll to position [163, 0]
click at [1505, 694] on span "Next" at bounding box center [1506, 696] width 29 height 14
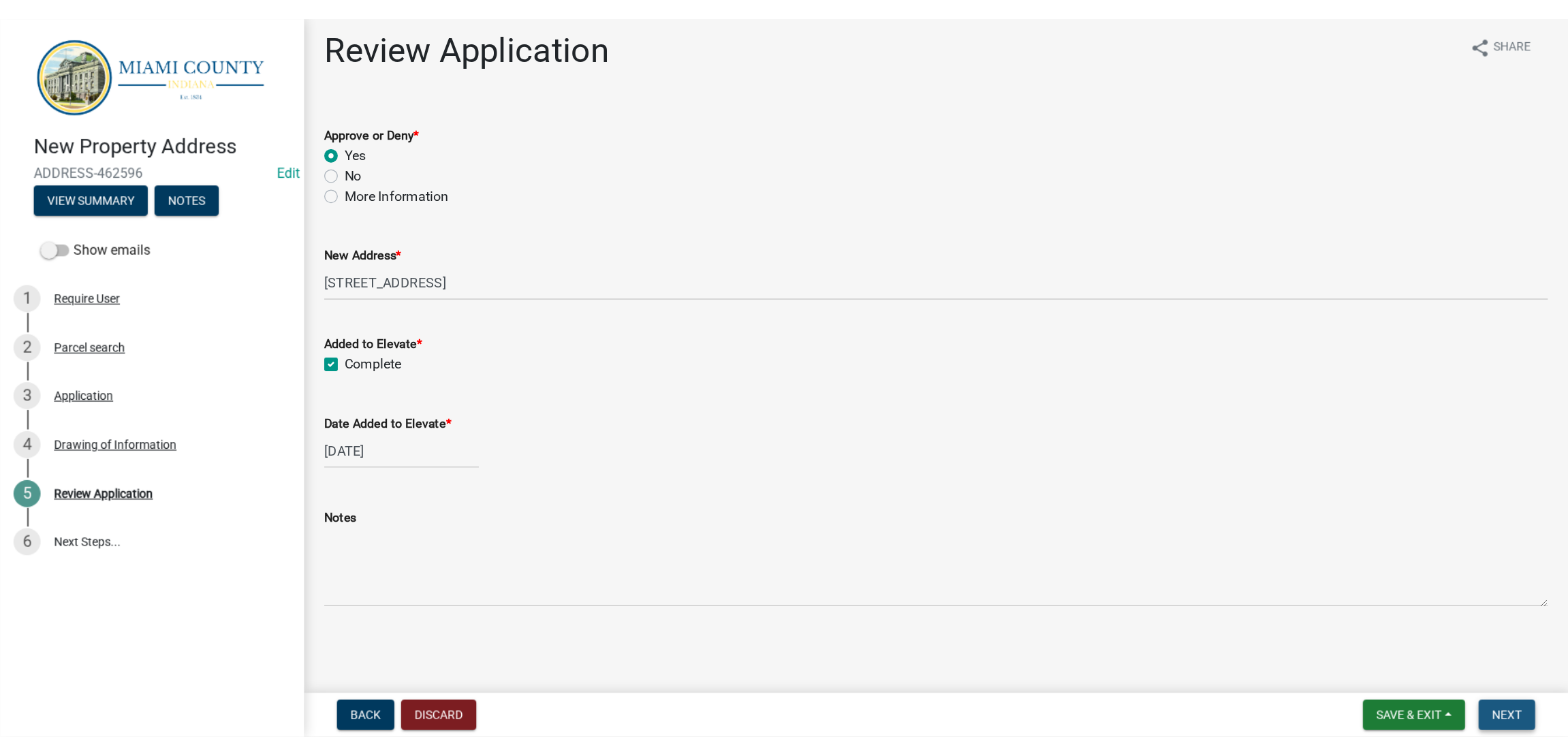
scroll to position [0, 0]
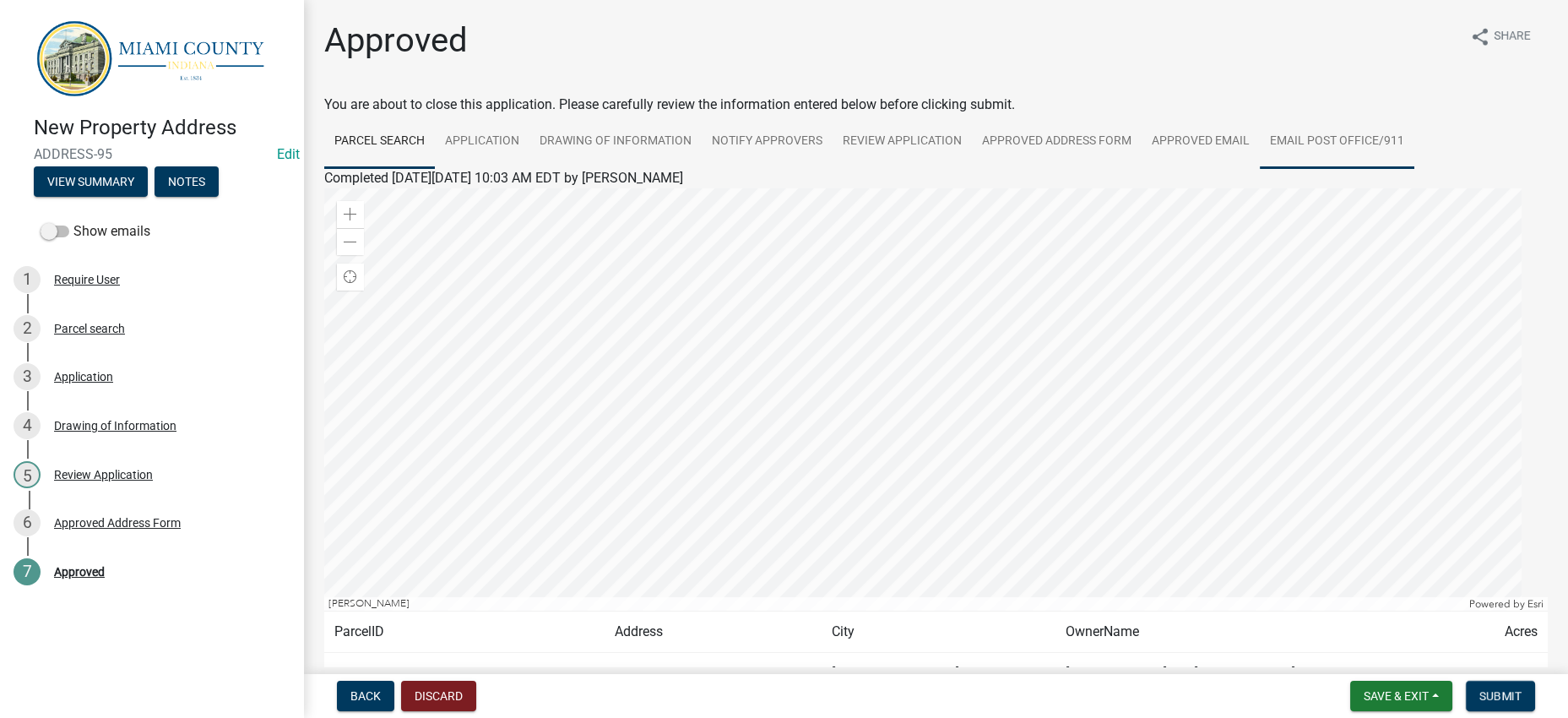
click at [1260, 169] on link "Email Post Office/911" at bounding box center [1337, 141] width 155 height 54
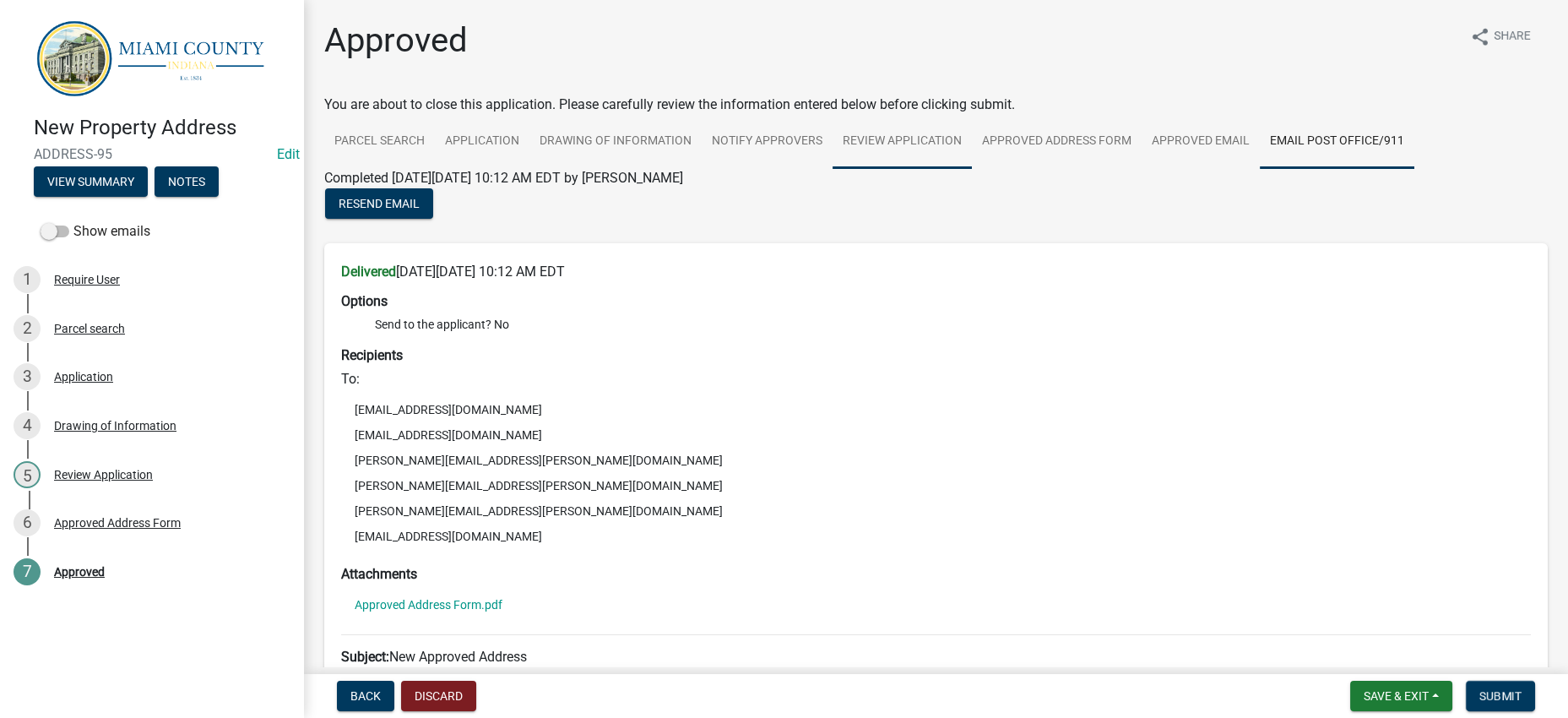
click at [971, 169] on link "Review Application" at bounding box center [902, 141] width 139 height 54
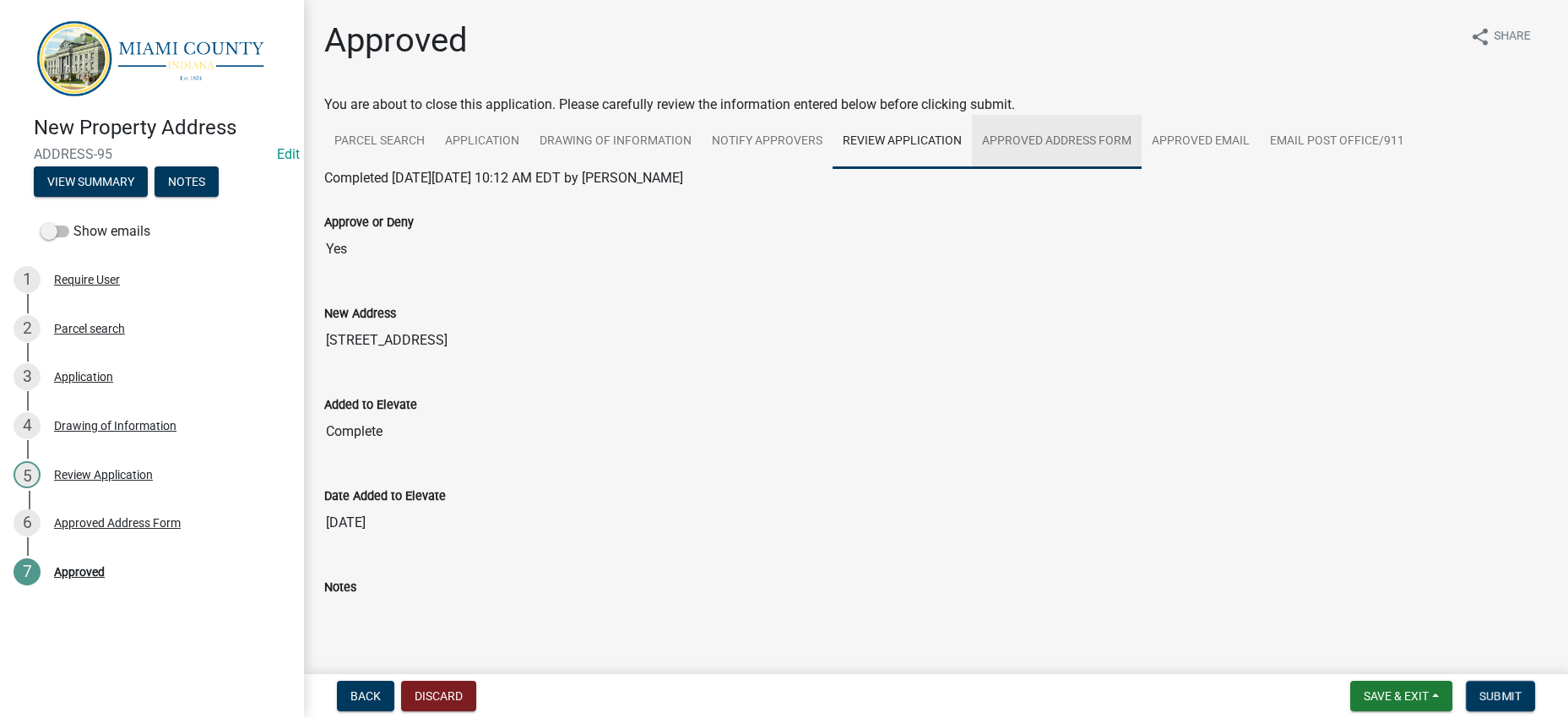
click at [1142, 169] on link "Approved Address Form" at bounding box center [1055, 141] width 169 height 54
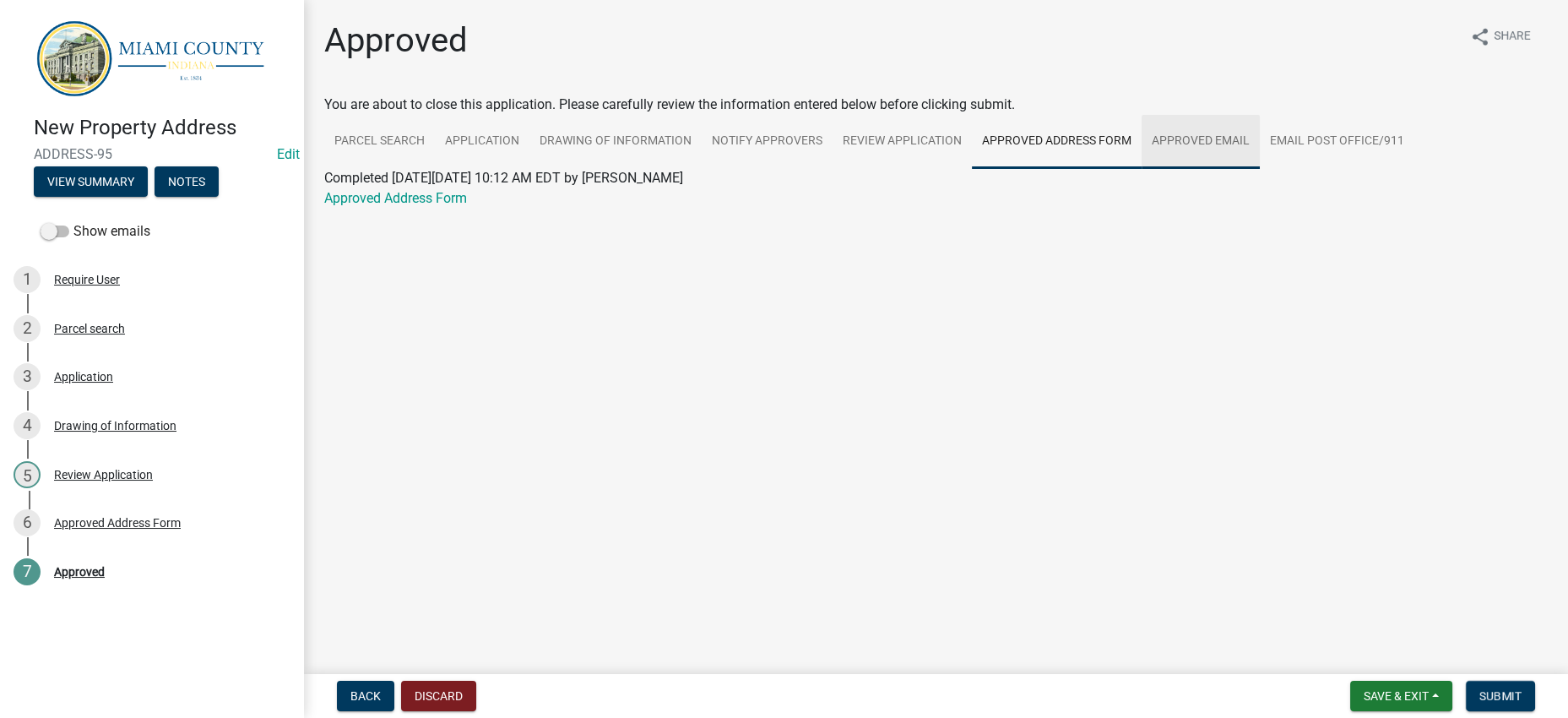
click at [1260, 168] on link "Approved Email" at bounding box center [1200, 141] width 118 height 54
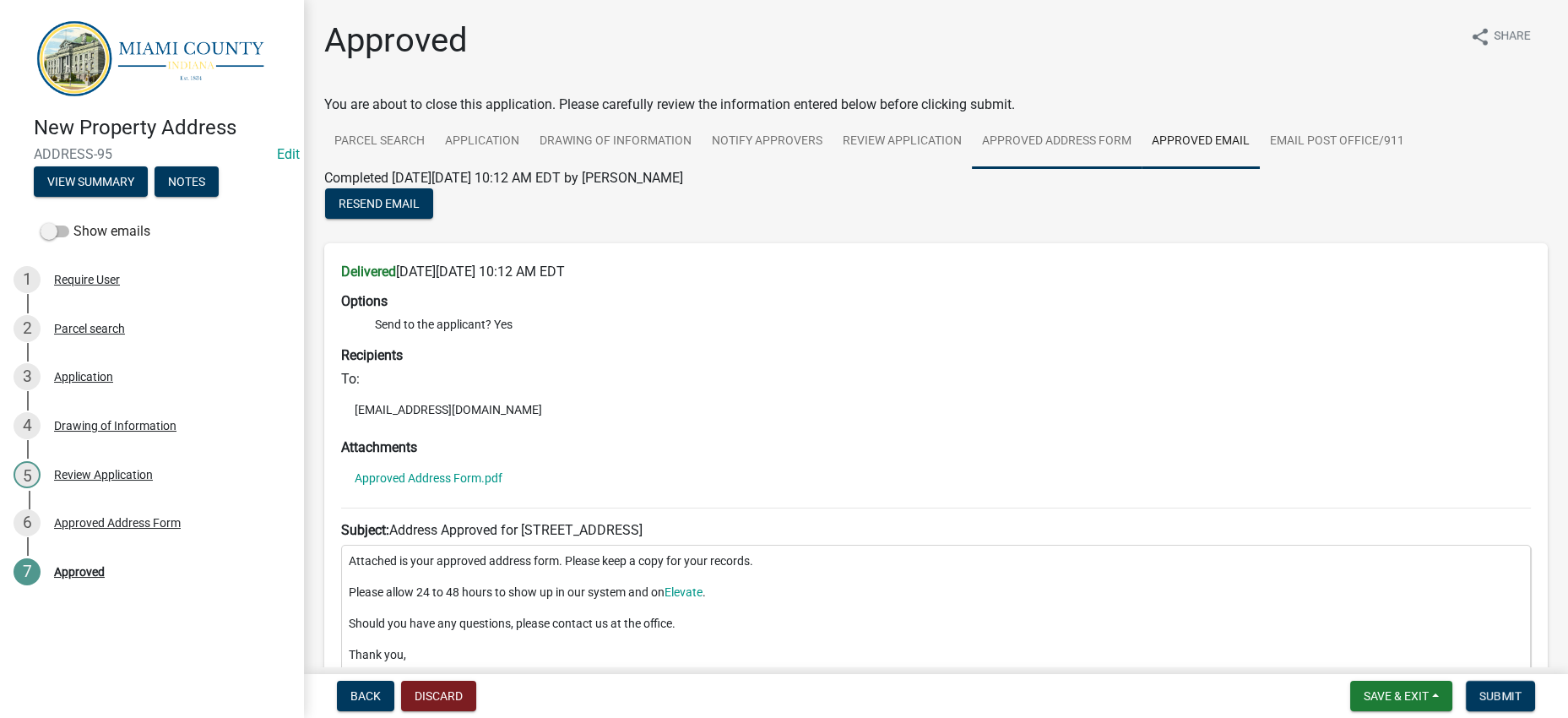
click at [1142, 169] on link "Approved Address Form" at bounding box center [1055, 141] width 169 height 54
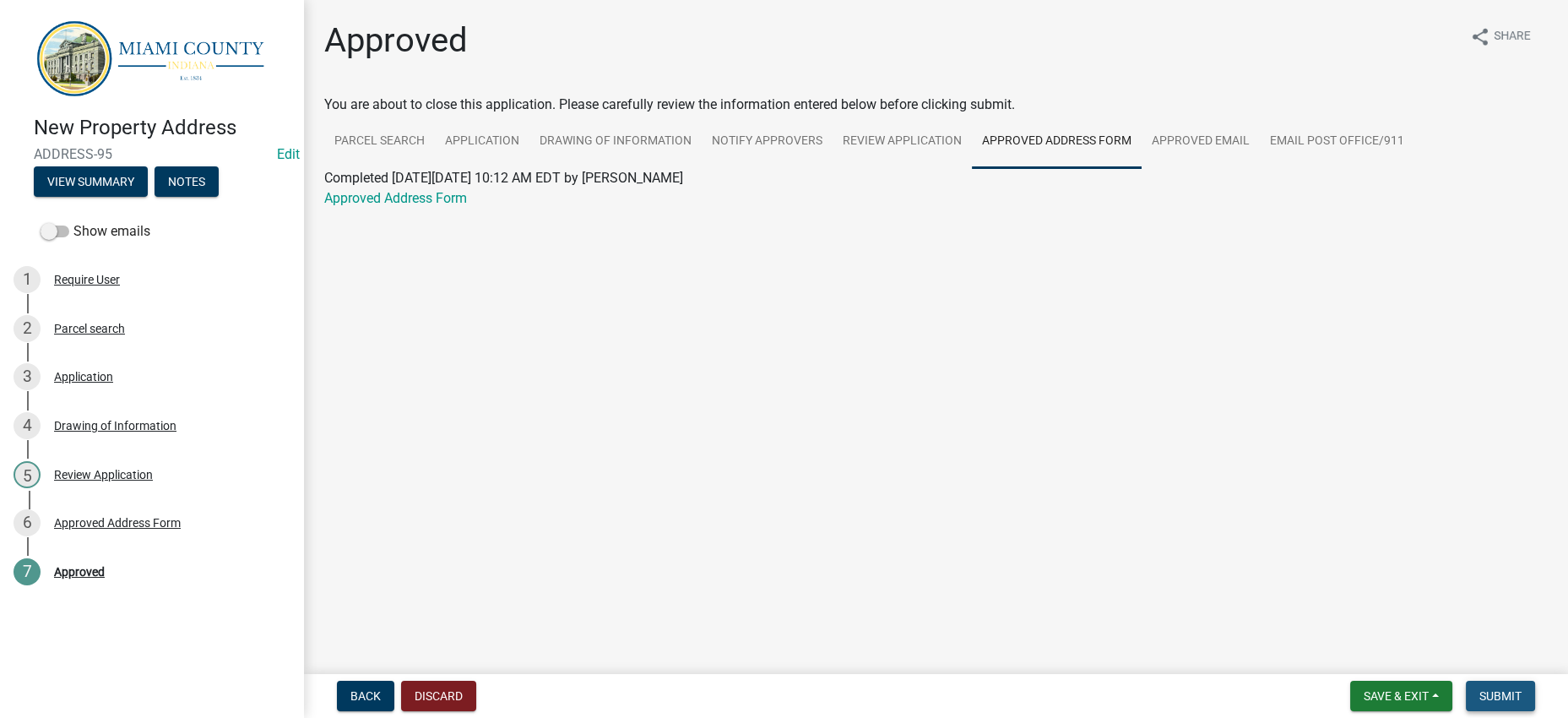
click at [1488, 698] on button "Submit" at bounding box center [1500, 696] width 69 height 30
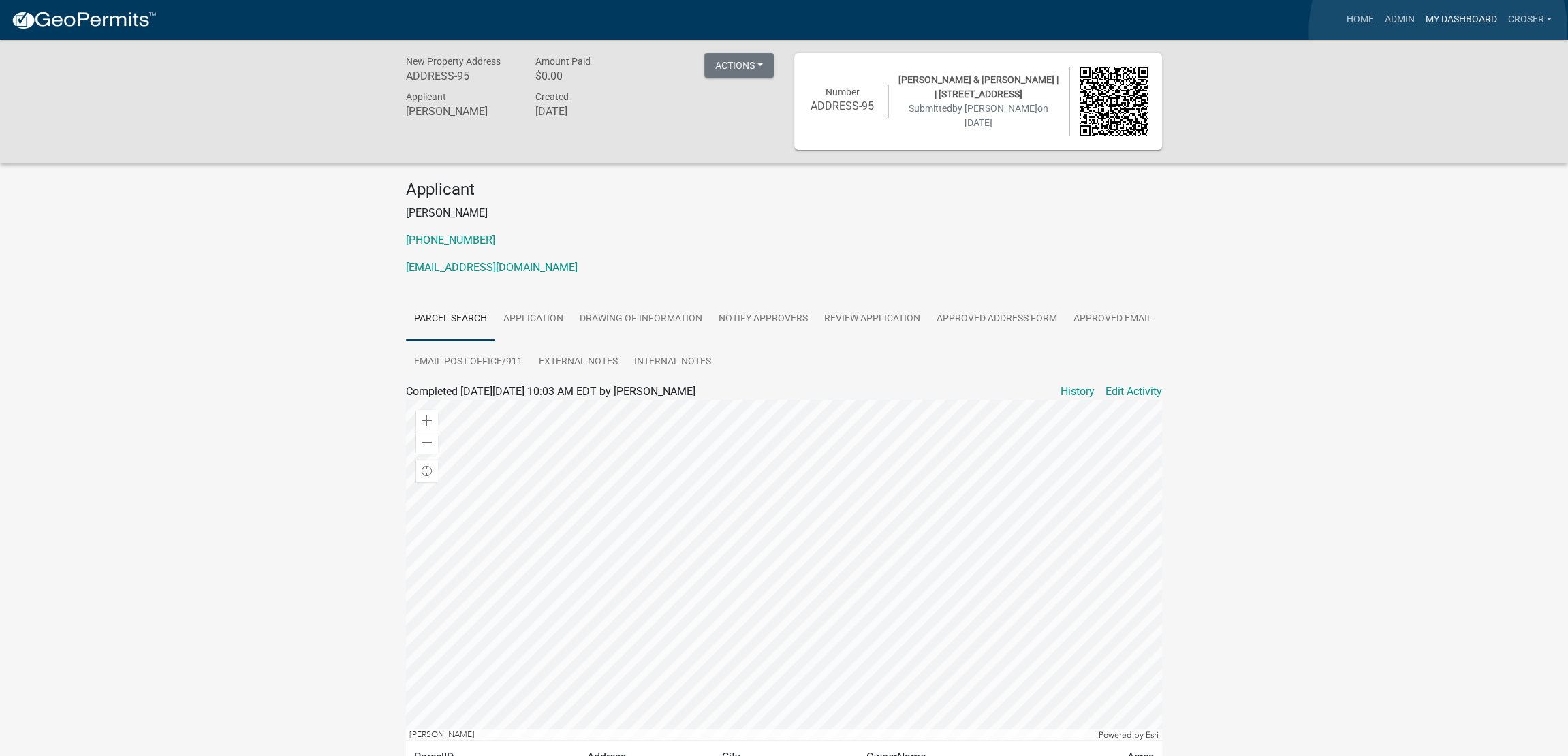
click at [1264, 32] on link "My Dashboard" at bounding box center [1461, 20] width 82 height 26
